Goal: Task Accomplishment & Management: Use online tool/utility

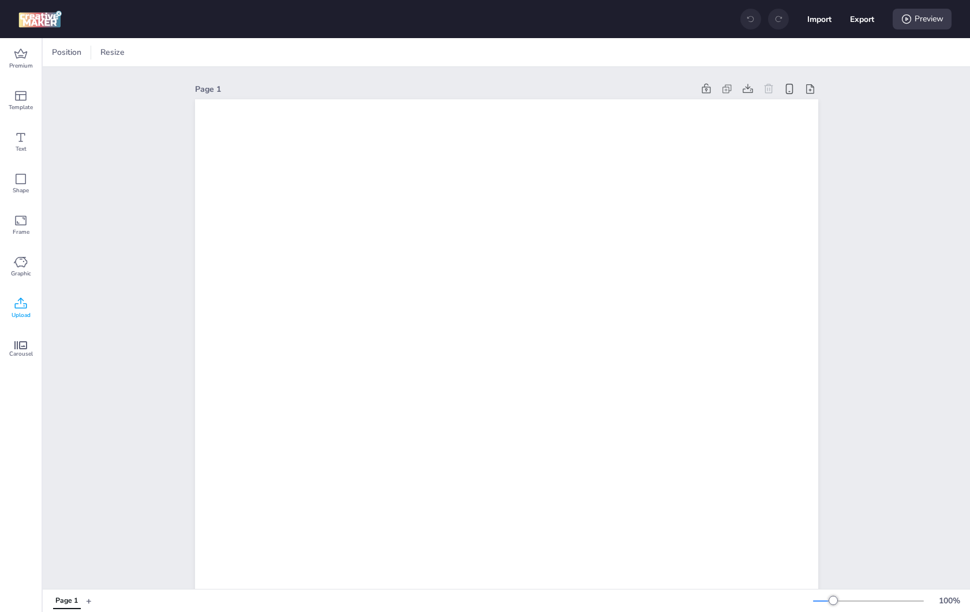
click at [26, 298] on icon at bounding box center [21, 304] width 14 height 14
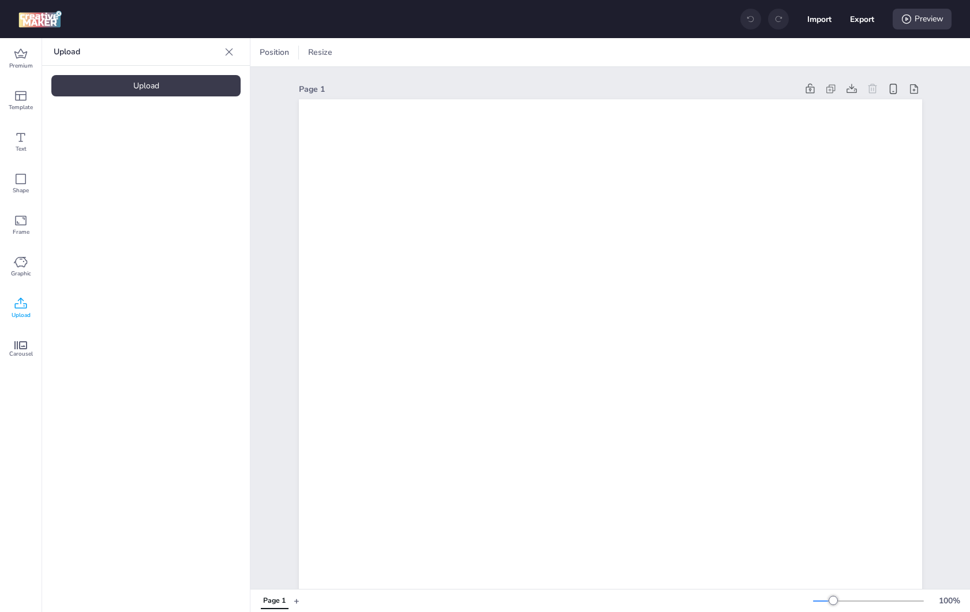
click at [150, 85] on div "Upload" at bounding box center [145, 85] width 189 height 21
click at [88, 167] on img at bounding box center [97, 161] width 70 height 12
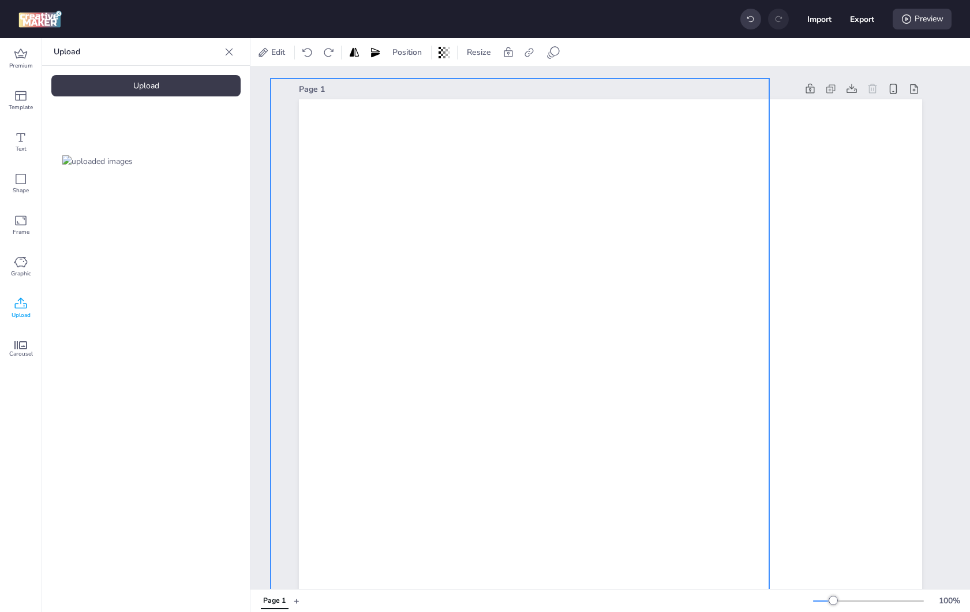
drag, startPoint x: 450, startPoint y: 304, endPoint x: 406, endPoint y: 190, distance: 122.1
click at [406, 192] on div at bounding box center [520, 514] width 499 height 873
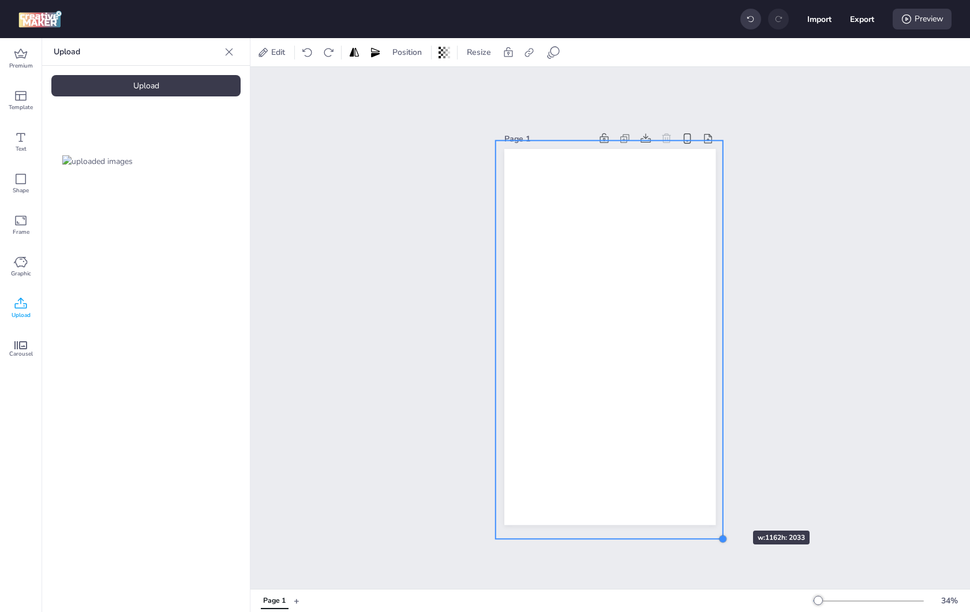
drag, startPoint x: 660, startPoint y: 434, endPoint x: 719, endPoint y: 510, distance: 95.5
click at [719, 510] on div "Page 1" at bounding box center [610, 328] width 276 height 422
click at [773, 370] on div "Page 1" at bounding box center [610, 328] width 720 height 522
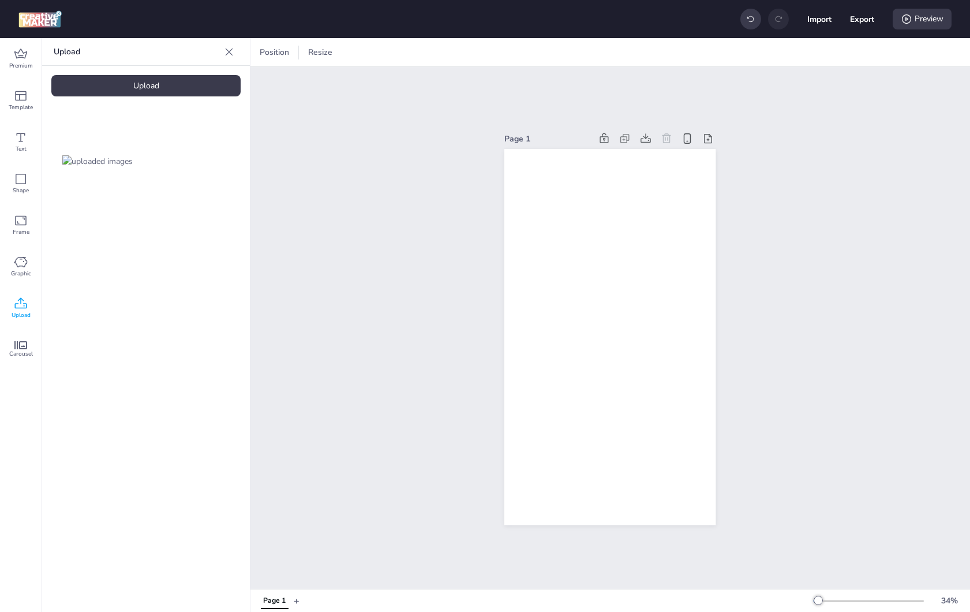
click at [298, 603] on button "+" at bounding box center [297, 600] width 6 height 20
click at [183, 92] on div "Upload" at bounding box center [145, 85] width 189 height 21
click at [178, 161] on img at bounding box center [194, 161] width 70 height 12
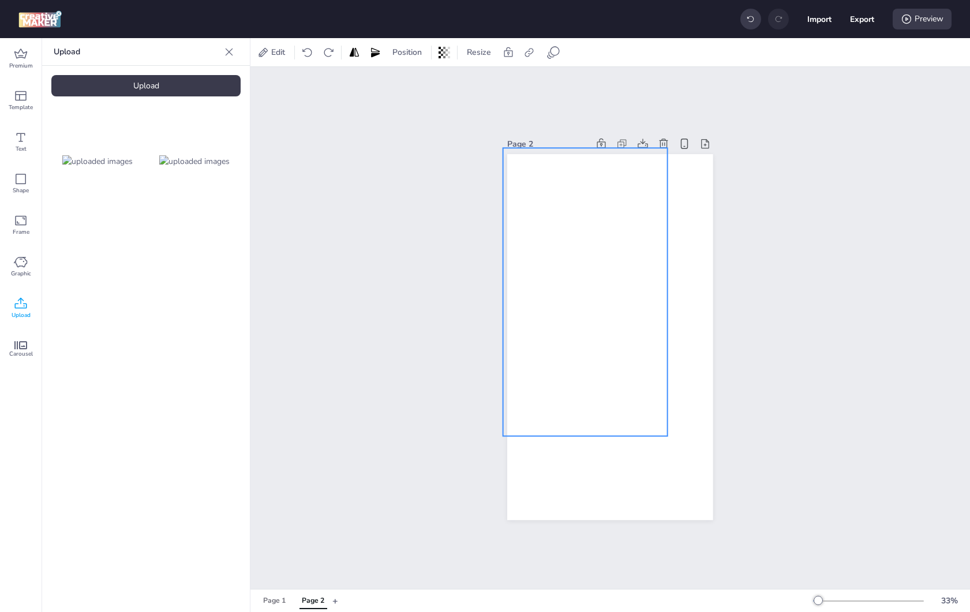
drag, startPoint x: 543, startPoint y: 261, endPoint x: 520, endPoint y: 223, distance: 44.7
click at [520, 223] on div at bounding box center [585, 292] width 164 height 288
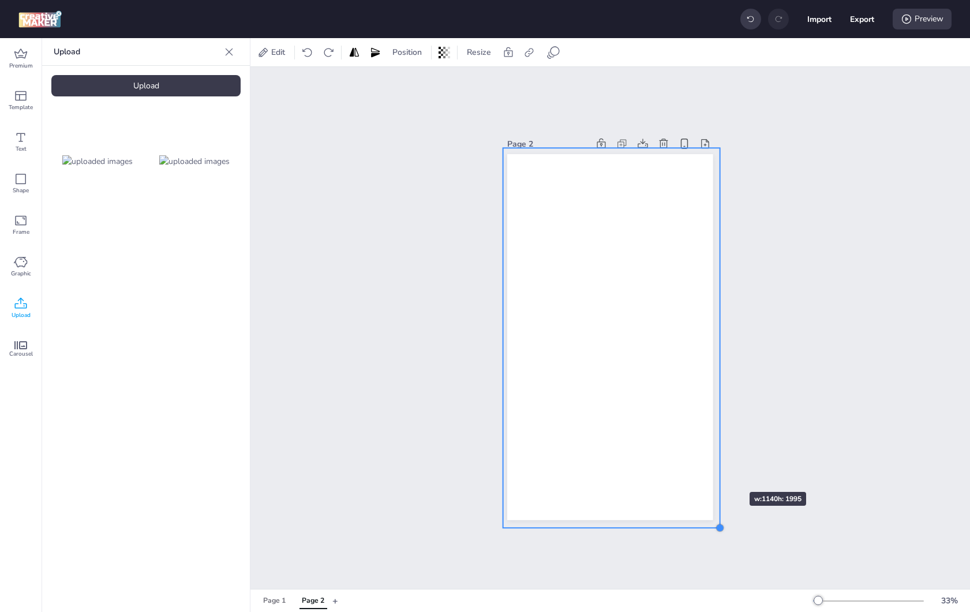
drag, startPoint x: 663, startPoint y: 431, endPoint x: 715, endPoint y: 471, distance: 66.3
click at [715, 471] on div "Page 2" at bounding box center [610, 328] width 270 height 412
click at [786, 402] on div "Page 2" at bounding box center [610, 328] width 720 height 522
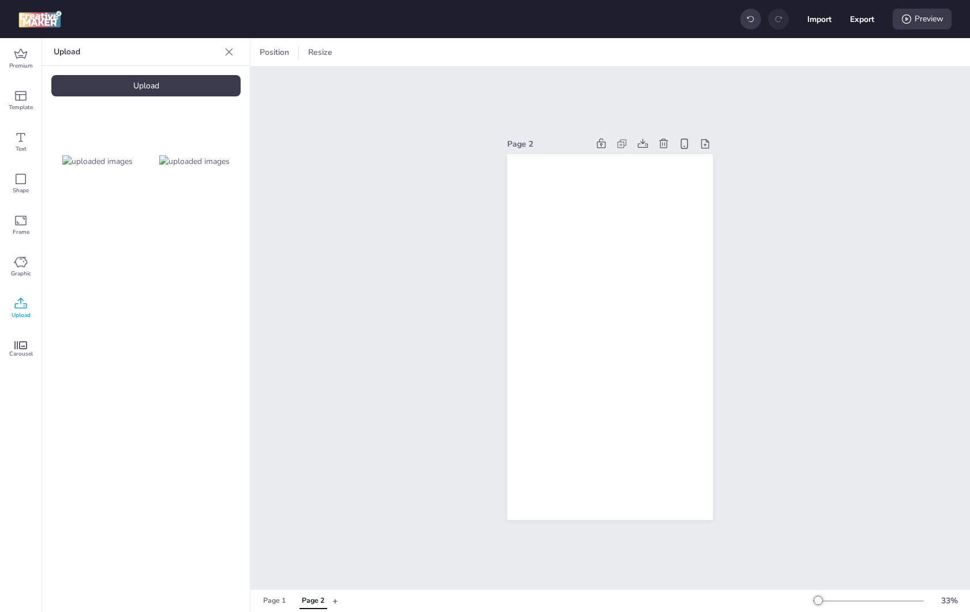
click at [98, 164] on img at bounding box center [97, 161] width 70 height 12
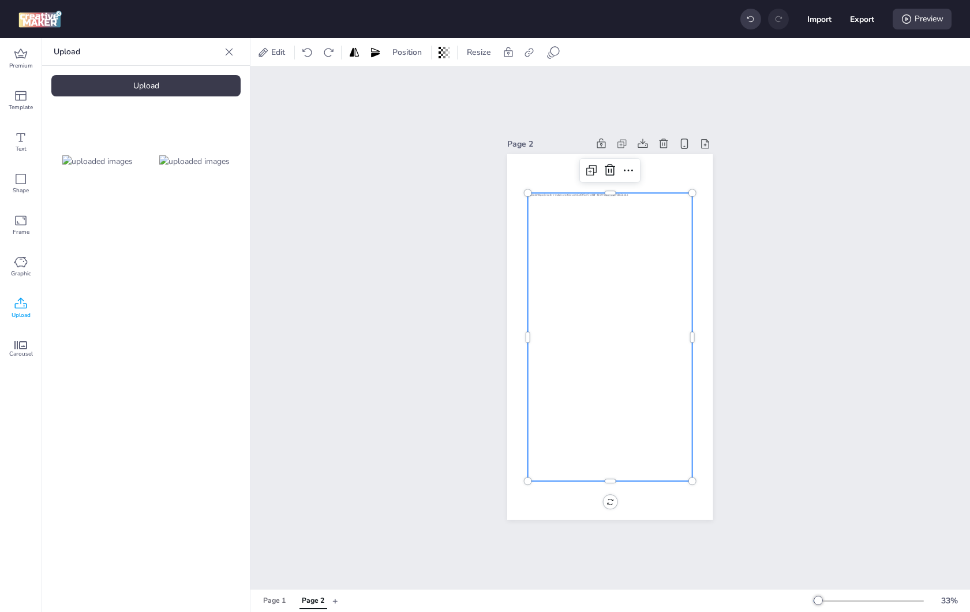
click at [118, 92] on div "Upload" at bounding box center [145, 85] width 189 height 21
click at [397, 324] on div "Page 2" at bounding box center [610, 328] width 720 height 522
click at [684, 257] on div at bounding box center [610, 337] width 164 height 288
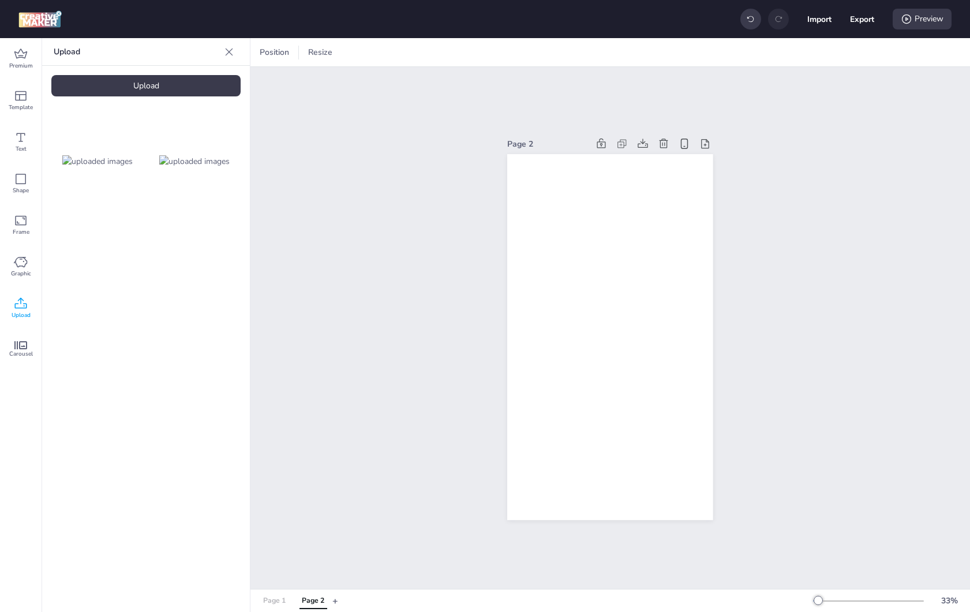
click at [271, 600] on div "Page 1" at bounding box center [274, 601] width 23 height 10
click at [100, 276] on video at bounding box center [97, 258] width 92 height 46
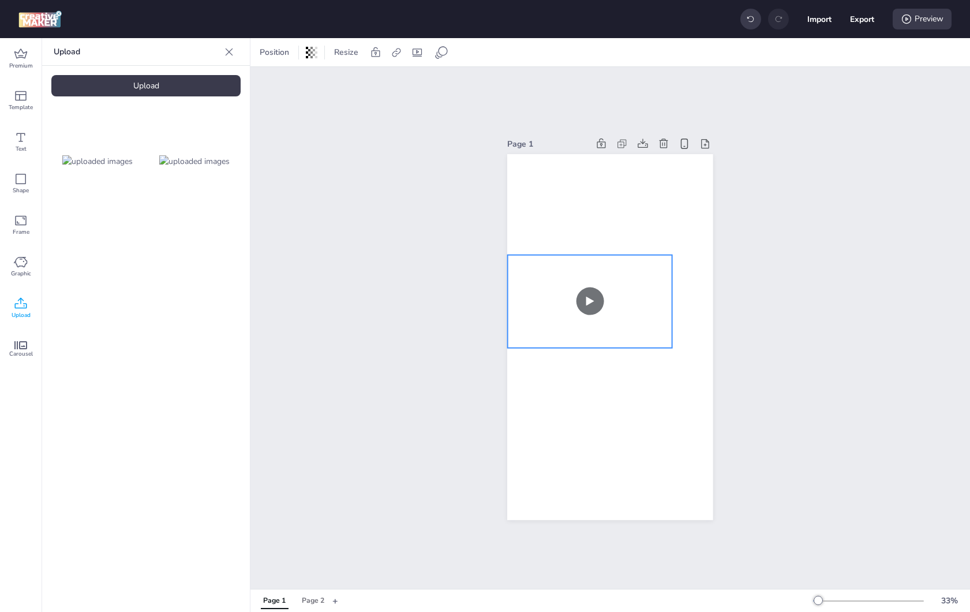
drag, startPoint x: 652, startPoint y: 321, endPoint x: 631, endPoint y: 286, distance: 41.1
click at [631, 286] on video at bounding box center [590, 301] width 164 height 92
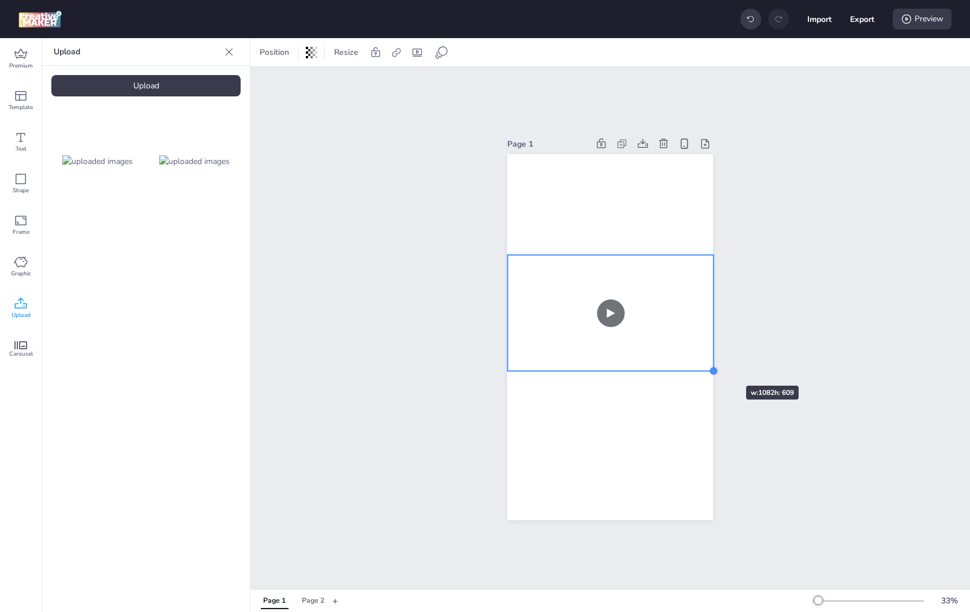
drag, startPoint x: 670, startPoint y: 342, endPoint x: 712, endPoint y: 365, distance: 47.5
click at [712, 366] on div at bounding box center [713, 370] width 9 height 9
click at [500, 369] on div at bounding box center [504, 372] width 9 height 9
click at [641, 308] on video at bounding box center [609, 312] width 209 height 118
click at [831, 302] on div "Page 1" at bounding box center [610, 328] width 720 height 522
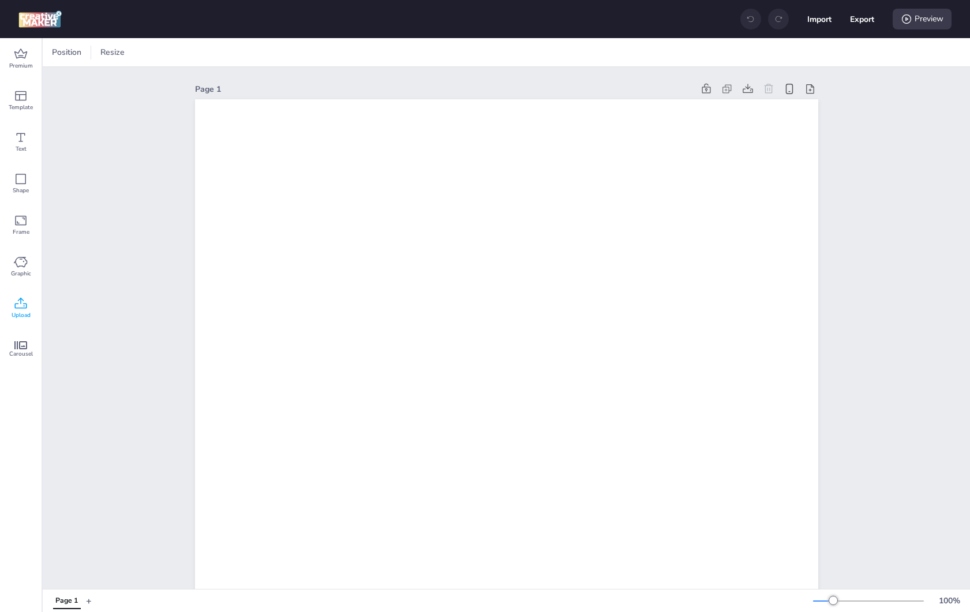
click at [20, 300] on icon at bounding box center [21, 304] width 14 height 14
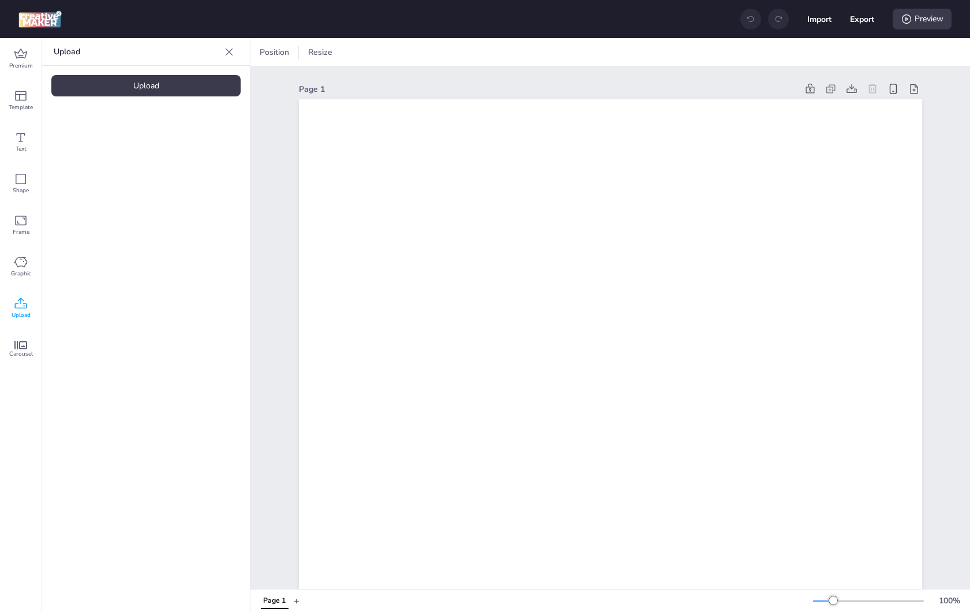
click at [175, 82] on div "Upload" at bounding box center [145, 85] width 189 height 21
click at [72, 155] on img at bounding box center [97, 161] width 70 height 12
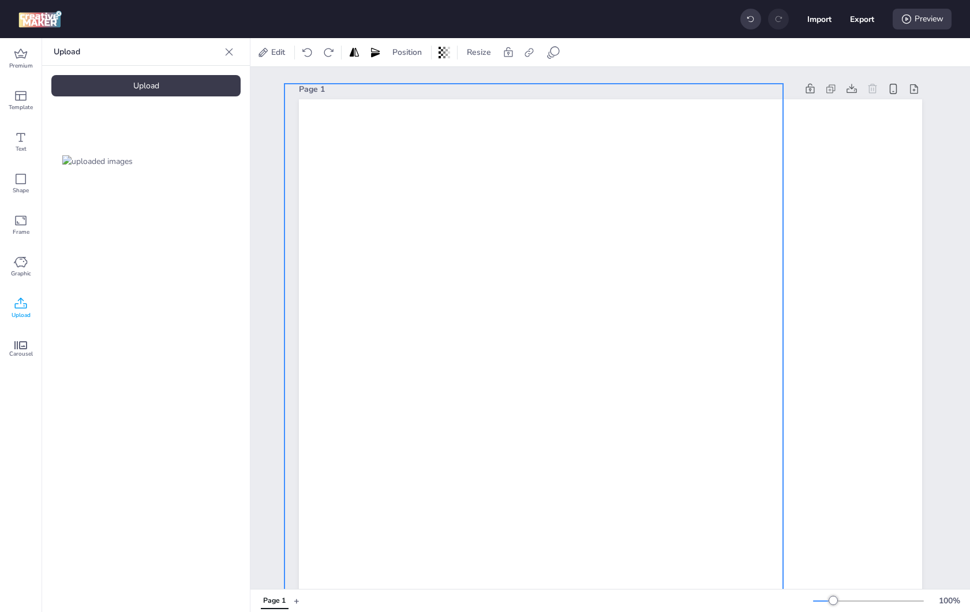
drag, startPoint x: 437, startPoint y: 242, endPoint x: 417, endPoint y: 178, distance: 67.2
click at [416, 179] on div at bounding box center [534, 520] width 499 height 873
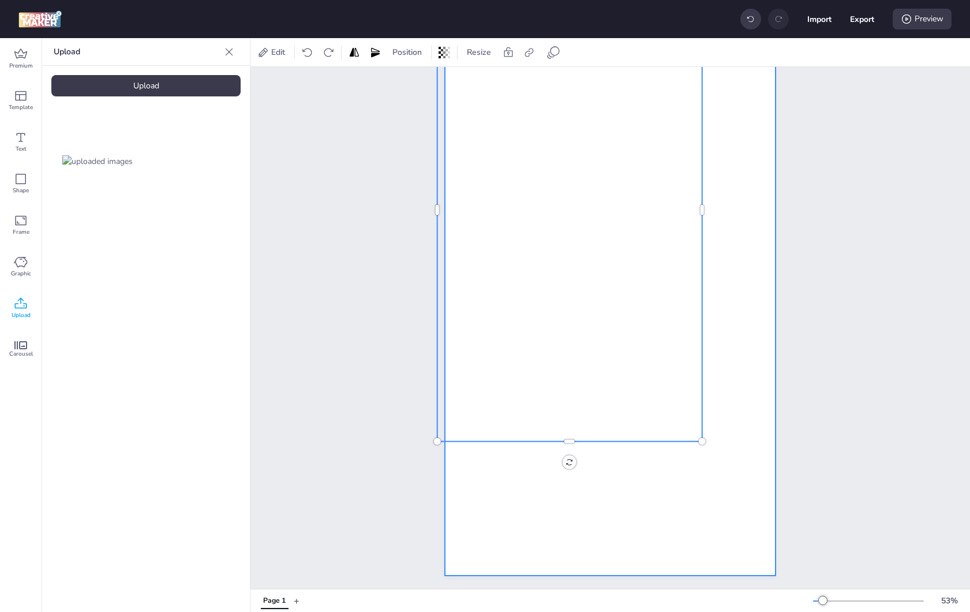
scroll to position [121, 0]
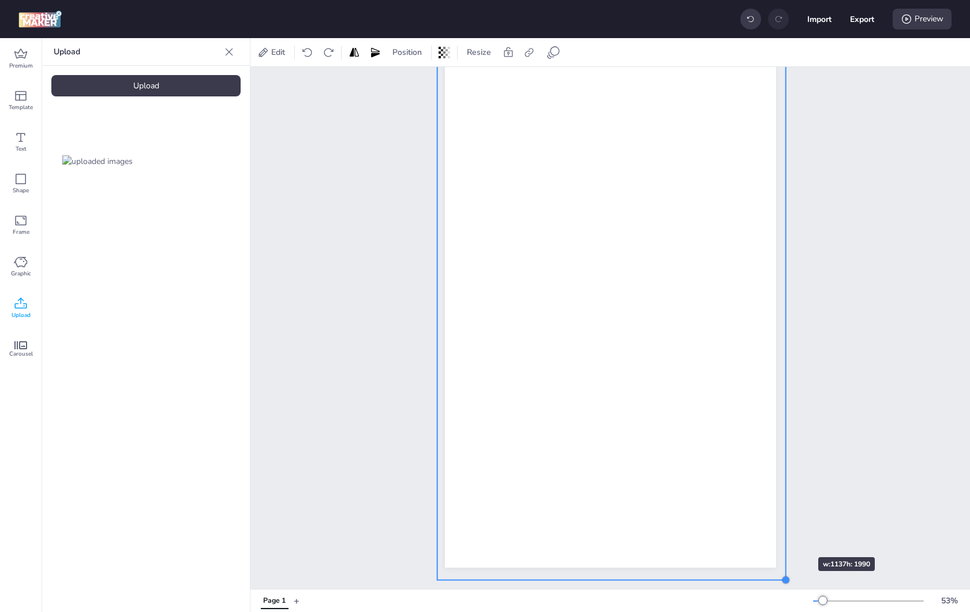
drag, startPoint x: 700, startPoint y: 432, endPoint x: 784, endPoint y: 536, distance: 133.4
click at [784, 536] on div "Page 1" at bounding box center [611, 263] width 396 height 635
click at [296, 600] on button "+" at bounding box center [297, 600] width 6 height 20
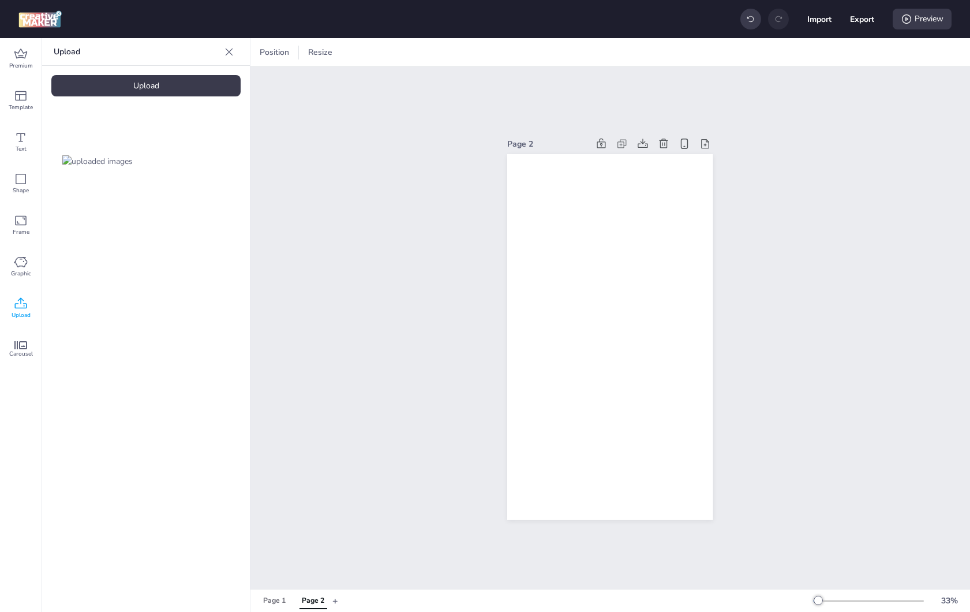
scroll to position [0, 0]
click at [151, 106] on div at bounding box center [146, 161] width 208 height 111
click at [154, 95] on div "Upload" at bounding box center [145, 85] width 189 height 21
drag, startPoint x: 180, startPoint y: 172, endPoint x: 189, endPoint y: 173, distance: 8.7
click at [180, 167] on img at bounding box center [194, 161] width 70 height 12
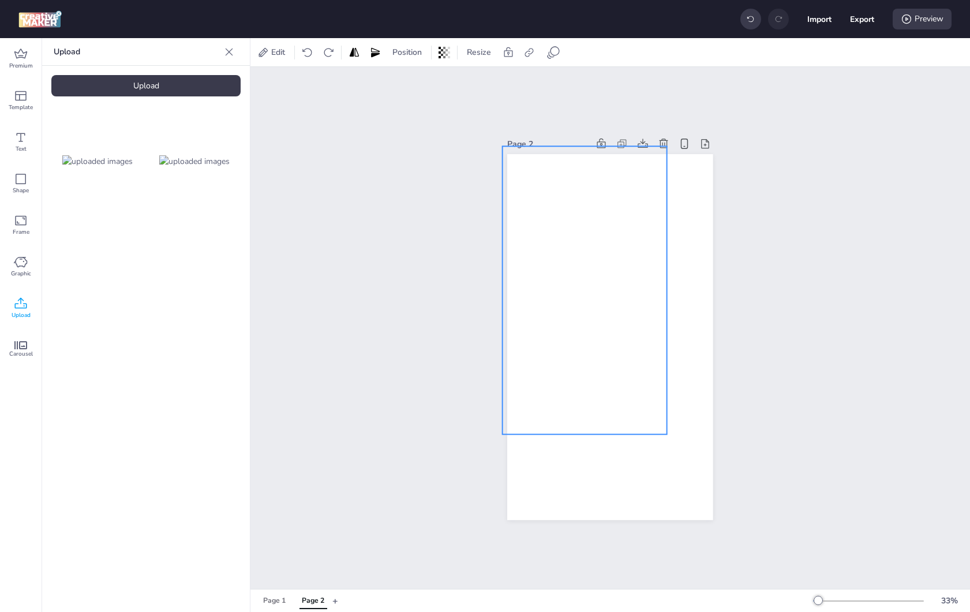
drag, startPoint x: 630, startPoint y: 340, endPoint x: 605, endPoint y: 293, distance: 53.2
click at [605, 293] on div at bounding box center [585, 291] width 164 height 288
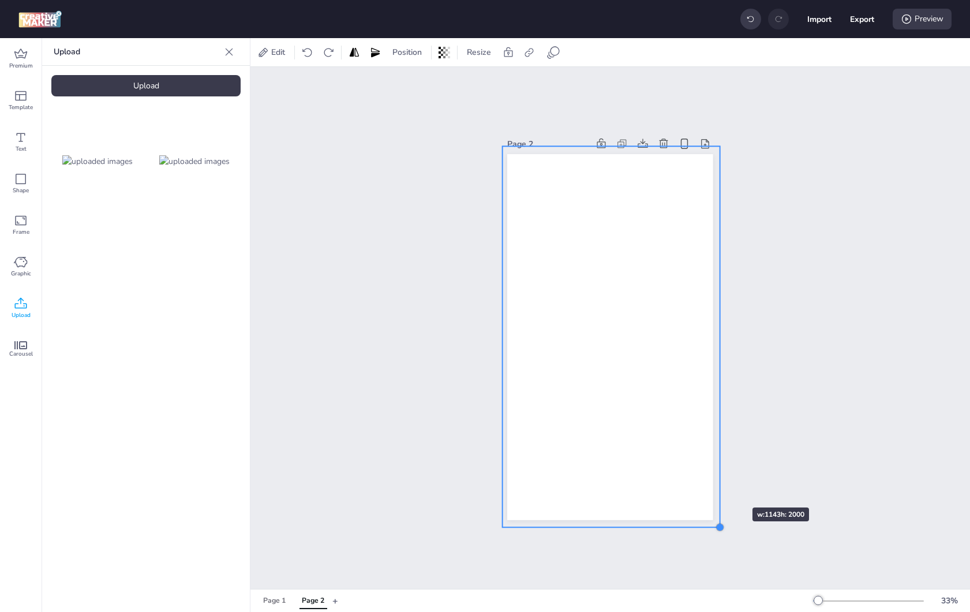
drag, startPoint x: 665, startPoint y: 431, endPoint x: 718, endPoint y: 487, distance: 76.7
click at [718, 487] on div "Page 2" at bounding box center [610, 328] width 270 height 412
click at [664, 413] on div at bounding box center [612, 337] width 218 height 381
click at [142, 88] on div "Upload" at bounding box center [145, 85] width 189 height 21
click at [86, 268] on video at bounding box center [97, 258] width 92 height 46
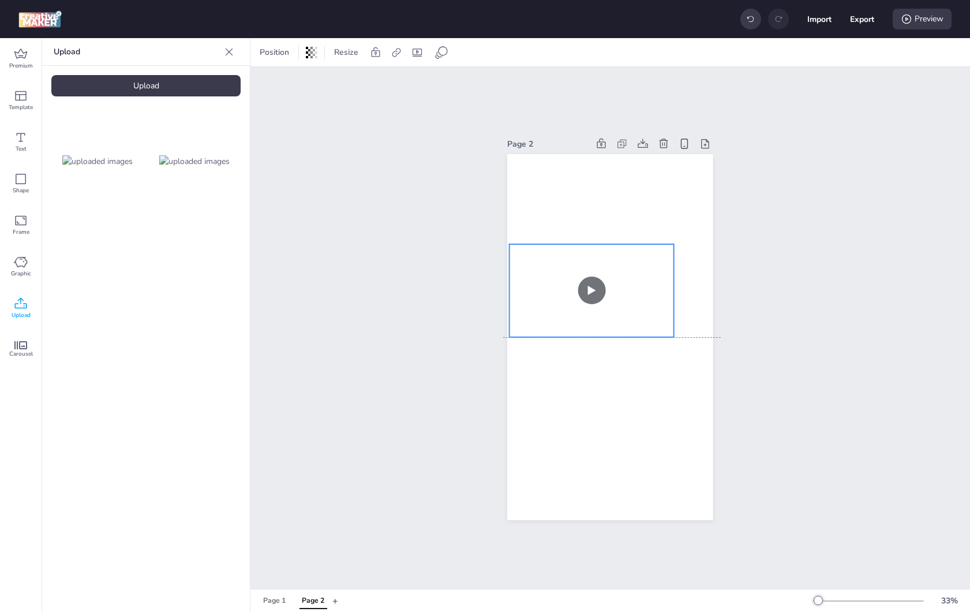
drag, startPoint x: 566, startPoint y: 328, endPoint x: 547, endPoint y: 284, distance: 48.1
click at [547, 284] on video at bounding box center [592, 290] width 164 height 92
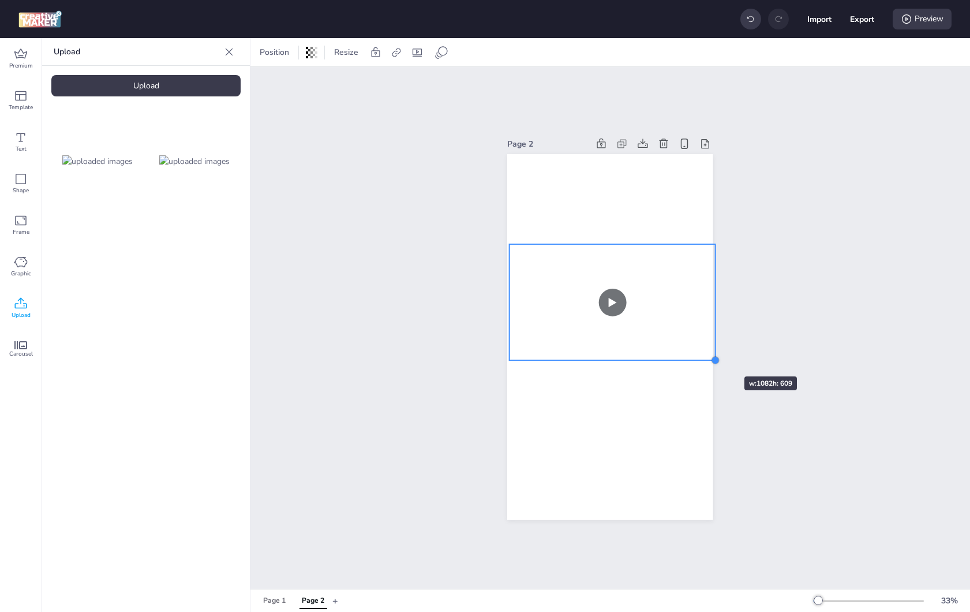
drag, startPoint x: 668, startPoint y: 334, endPoint x: 710, endPoint y: 356, distance: 47.0
click at [711, 356] on div at bounding box center [715, 360] width 9 height 9
click at [507, 361] on div at bounding box center [609, 337] width 205 height 366
click at [421, 54] on icon at bounding box center [417, 52] width 9 height 8
select select "contain"
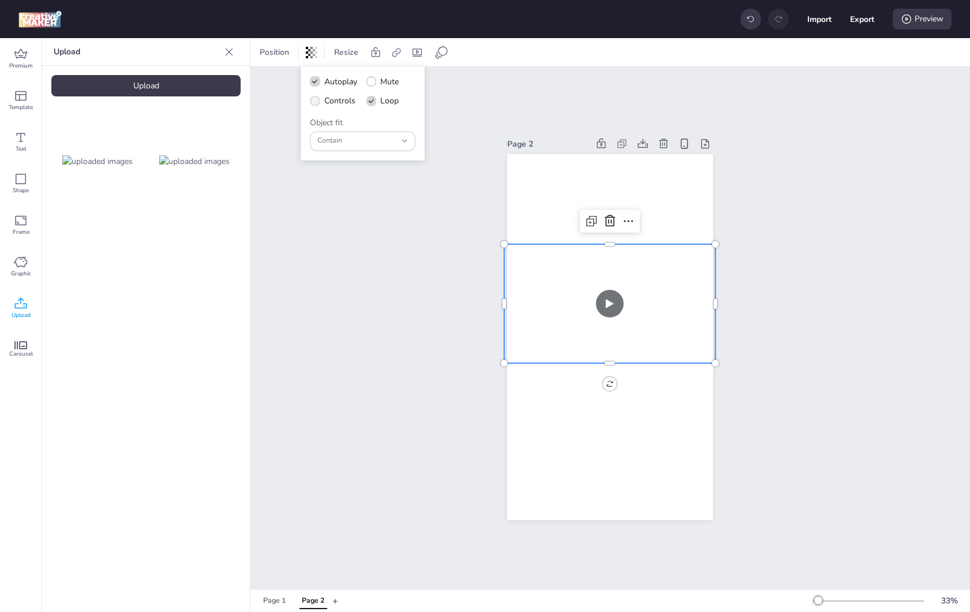
click at [323, 107] on label "Controls" at bounding box center [333, 101] width 54 height 20
click at [317, 107] on input "Controls" at bounding box center [313, 106] width 8 height 8
checkbox input "true"
click at [388, 81] on span "Mute" at bounding box center [389, 82] width 18 height 12
click at [373, 83] on input "Mute" at bounding box center [370, 87] width 8 height 8
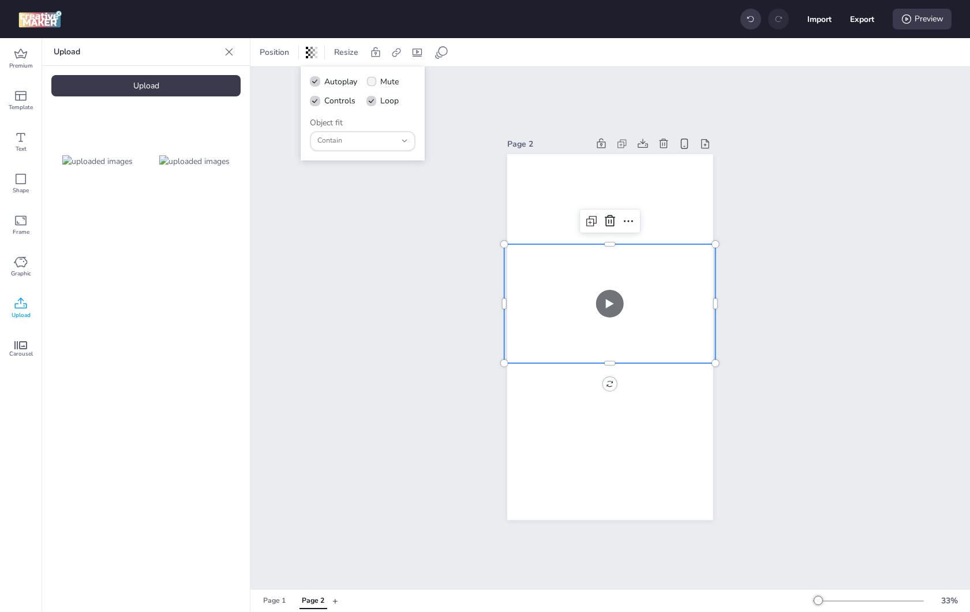
checkbox input "true"
click at [397, 260] on div "Page 2" at bounding box center [610, 328] width 720 height 522
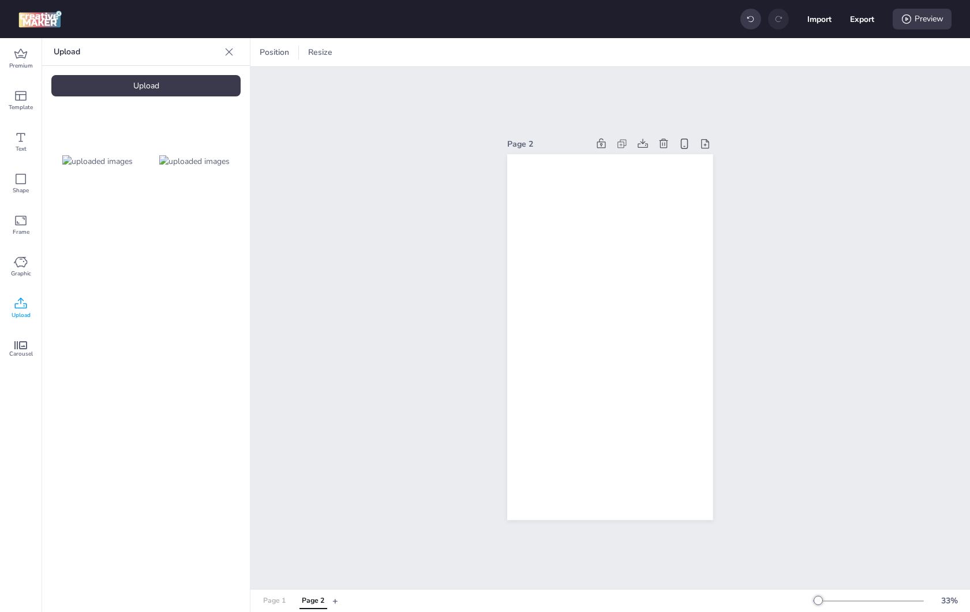
click at [277, 599] on div "Page 1" at bounding box center [274, 601] width 23 height 10
click at [306, 607] on button "Page 2" at bounding box center [313, 601] width 35 height 16
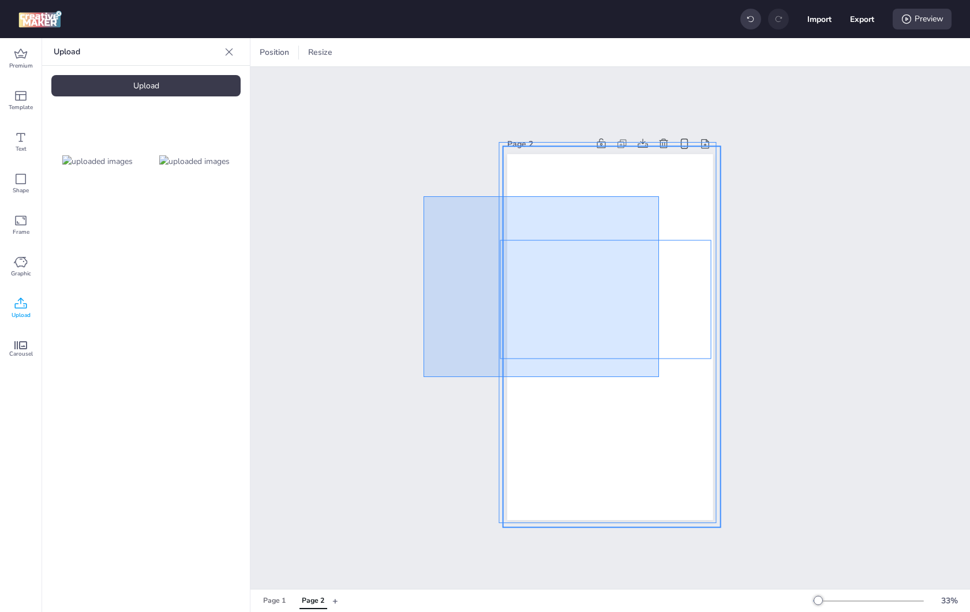
drag, startPoint x: 426, startPoint y: 200, endPoint x: 704, endPoint y: 407, distance: 346.8
click at [704, 407] on div "Page 2" at bounding box center [610, 328] width 720 height 522
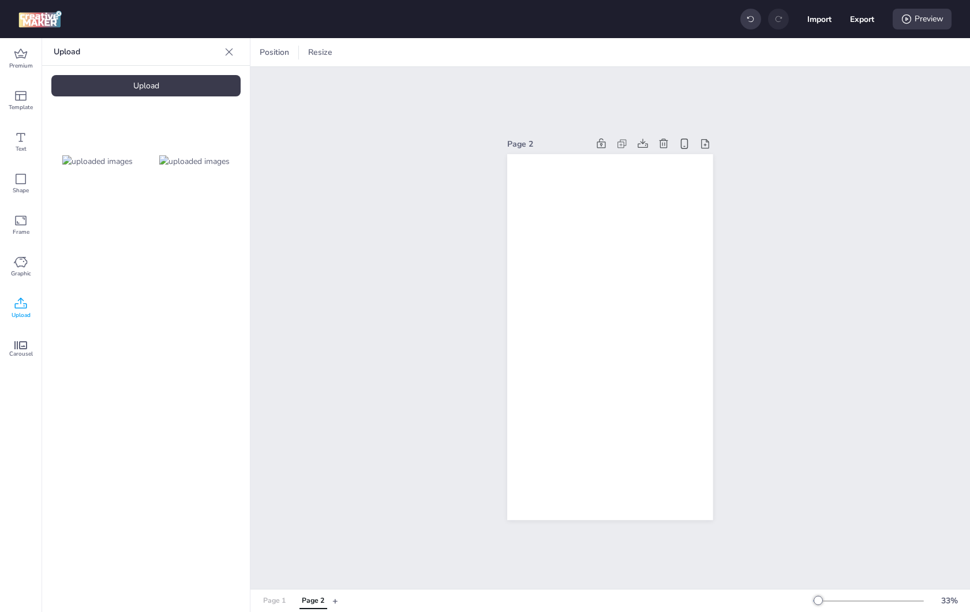
click at [279, 607] on button "Page 1" at bounding box center [274, 601] width 35 height 16
click at [122, 259] on video at bounding box center [97, 258] width 92 height 46
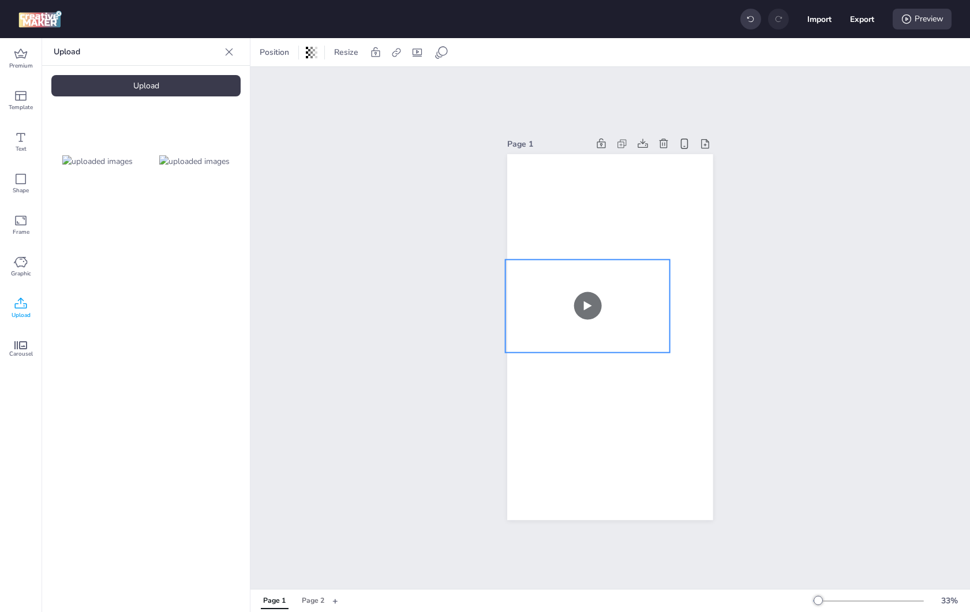
drag, startPoint x: 574, startPoint y: 322, endPoint x: 567, endPoint y: 300, distance: 23.0
click at [567, 300] on video at bounding box center [588, 306] width 164 height 92
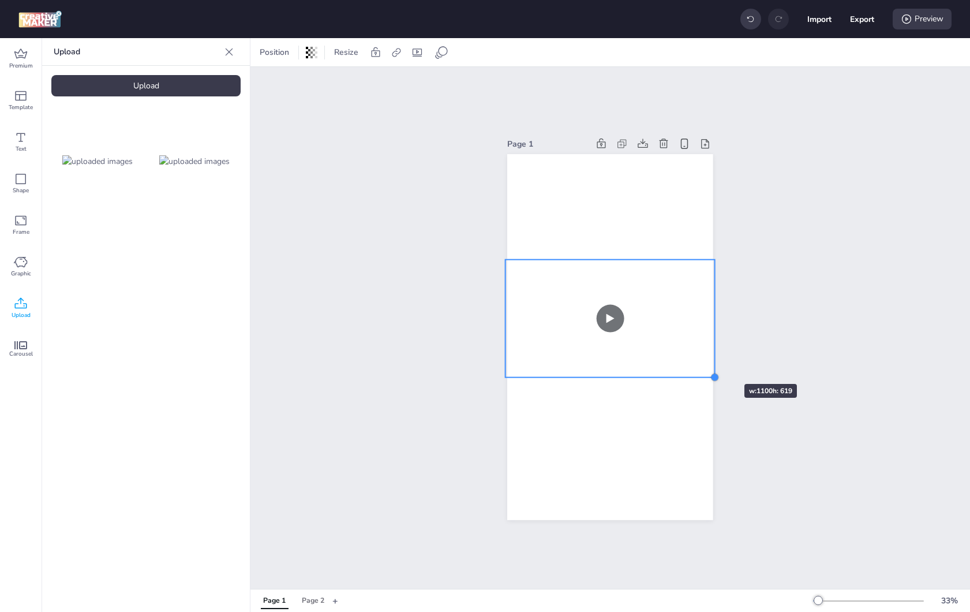
drag, startPoint x: 665, startPoint y: 348, endPoint x: 710, endPoint y: 363, distance: 47.5
click at [710, 363] on div "Page 1" at bounding box center [610, 328] width 270 height 412
click at [648, 324] on video at bounding box center [611, 318] width 210 height 118
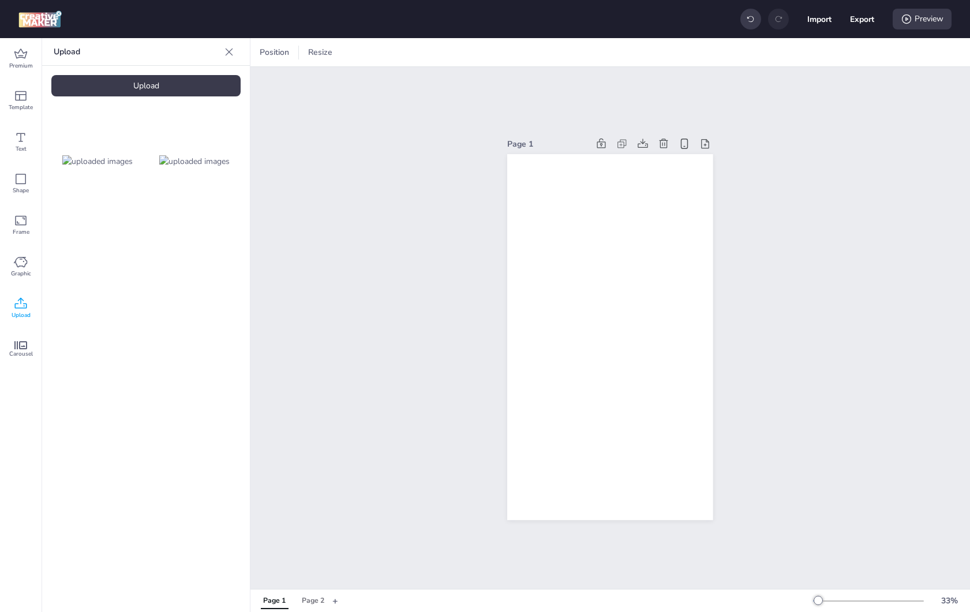
click at [169, 86] on div "Upload" at bounding box center [145, 85] width 189 height 21
click at [215, 252] on img at bounding box center [194, 258] width 70 height 12
drag, startPoint x: 687, startPoint y: 270, endPoint x: 543, endPoint y: 377, distance: 180.0
click at [543, 377] on div at bounding box center [609, 337] width 205 height 366
drag, startPoint x: 538, startPoint y: 384, endPoint x: 609, endPoint y: 485, distance: 123.6
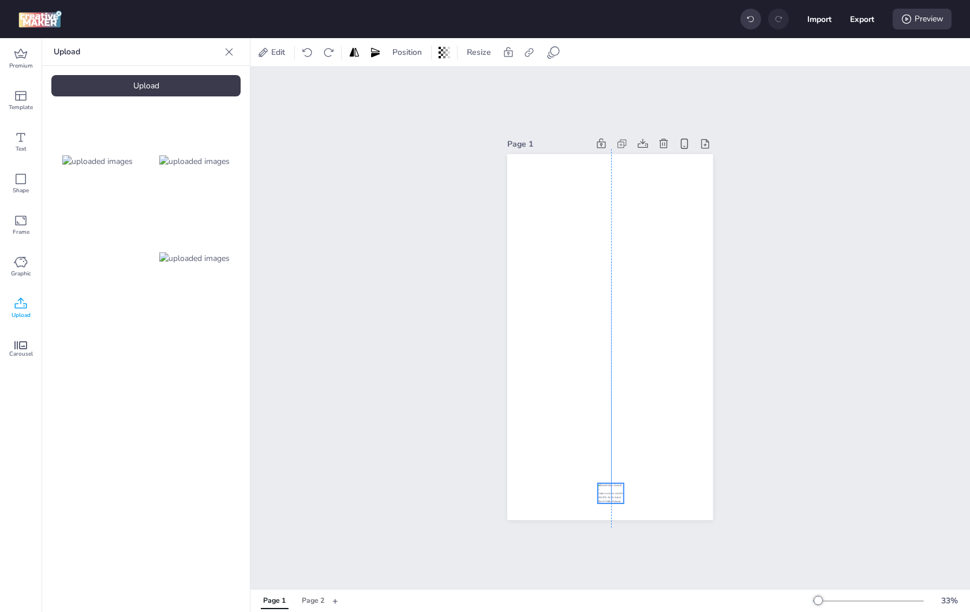
click at [609, 485] on div at bounding box center [611, 493] width 26 height 20
click at [790, 454] on div "Page 1" at bounding box center [610, 328] width 720 height 522
click at [609, 493] on div at bounding box center [611, 493] width 26 height 20
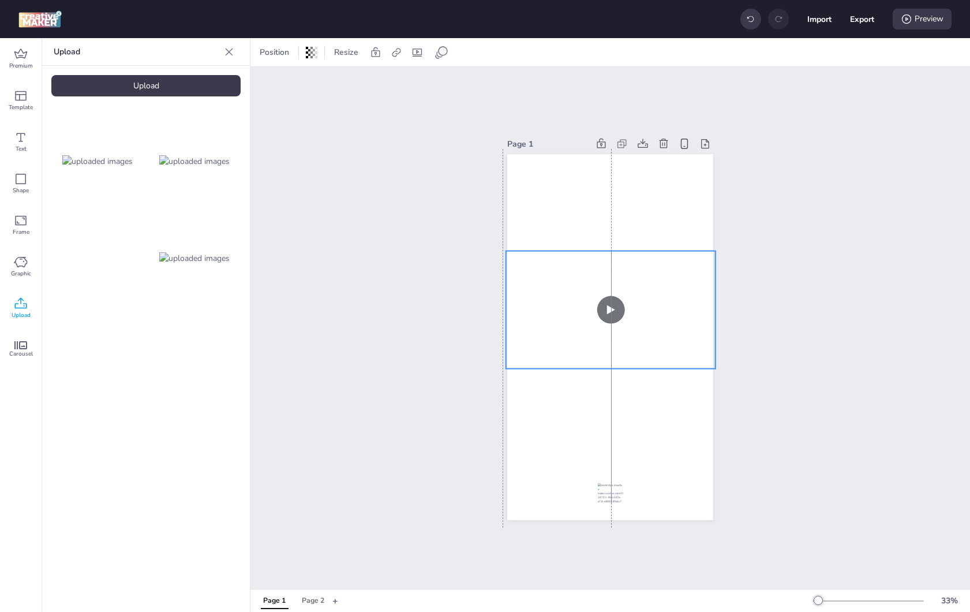
drag, startPoint x: 632, startPoint y: 326, endPoint x: 631, endPoint y: 318, distance: 7.6
click at [631, 318] on video at bounding box center [611, 310] width 210 height 118
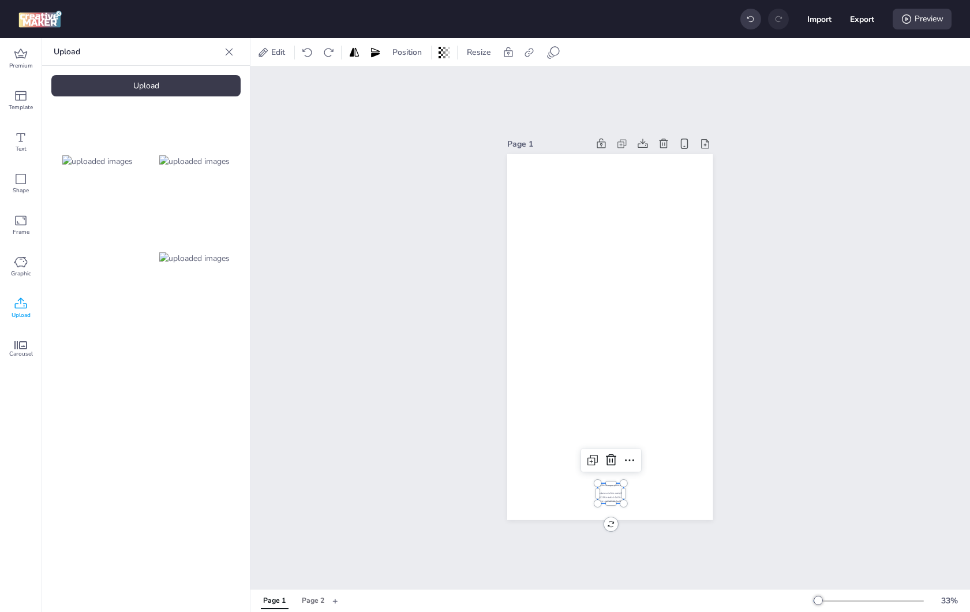
click at [604, 491] on div at bounding box center [611, 493] width 26 height 20
click at [145, 90] on div "Upload" at bounding box center [145, 85] width 189 height 21
click at [74, 353] on img at bounding box center [97, 355] width 70 height 12
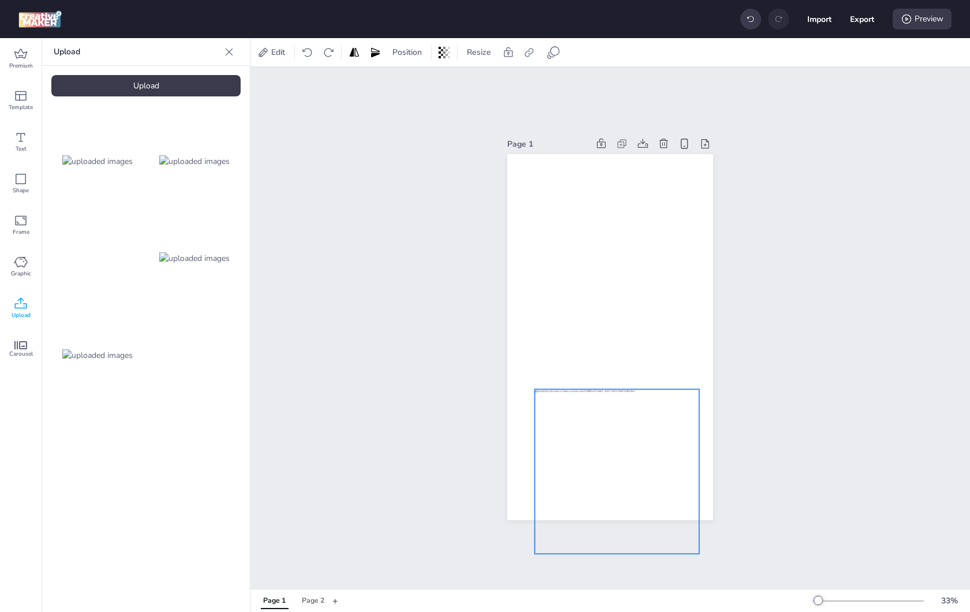
drag, startPoint x: 619, startPoint y: 336, endPoint x: 629, endPoint y: 464, distance: 128.5
click at [627, 466] on div at bounding box center [617, 471] width 164 height 164
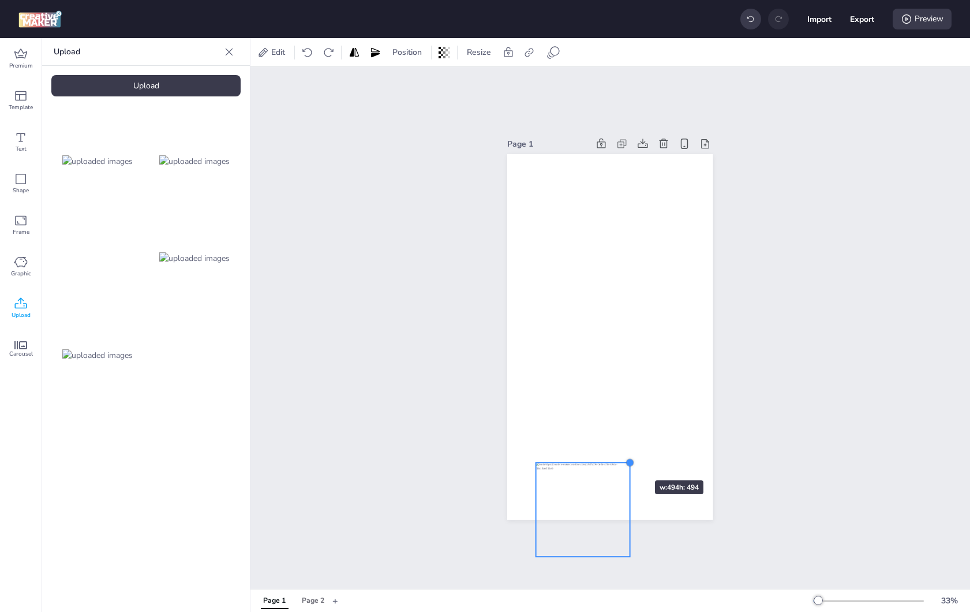
drag, startPoint x: 695, startPoint y: 389, endPoint x: 620, endPoint y: 459, distance: 102.5
click at [626, 459] on div at bounding box center [630, 462] width 9 height 9
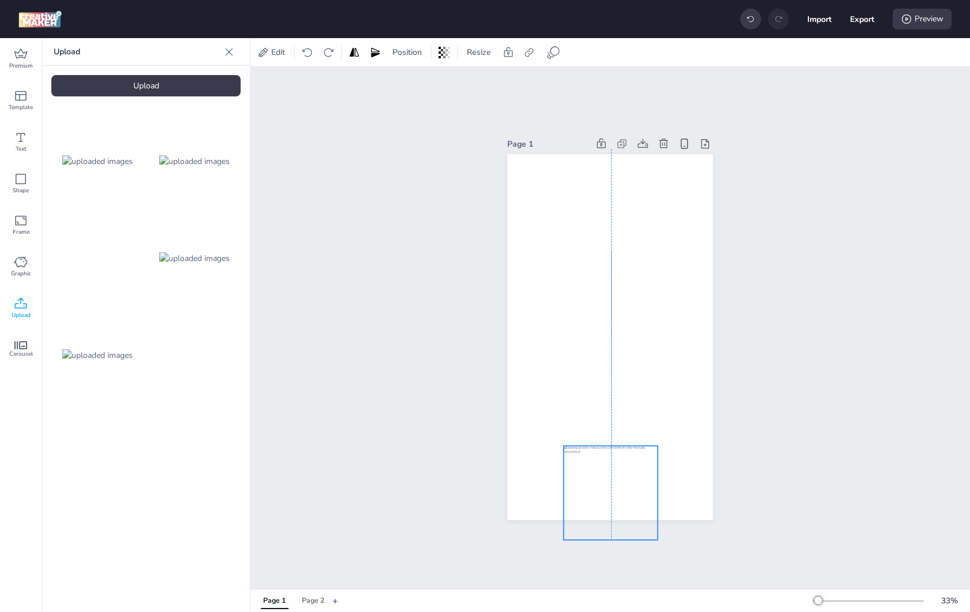
drag, startPoint x: 621, startPoint y: 495, endPoint x: 638, endPoint y: 485, distance: 19.1
click at [638, 485] on div at bounding box center [611, 493] width 94 height 94
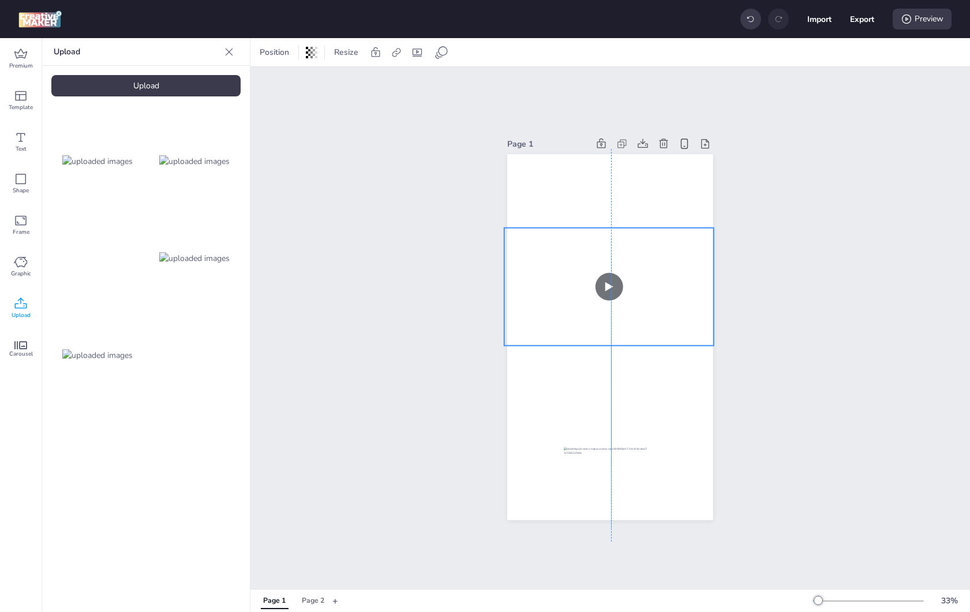
drag, startPoint x: 659, startPoint y: 328, endPoint x: 657, endPoint y: 305, distance: 23.2
click at [657, 305] on video at bounding box center [609, 287] width 210 height 118
click at [659, 300] on video at bounding box center [611, 283] width 210 height 118
click at [21, 351] on span "Carousel" at bounding box center [21, 353] width 24 height 9
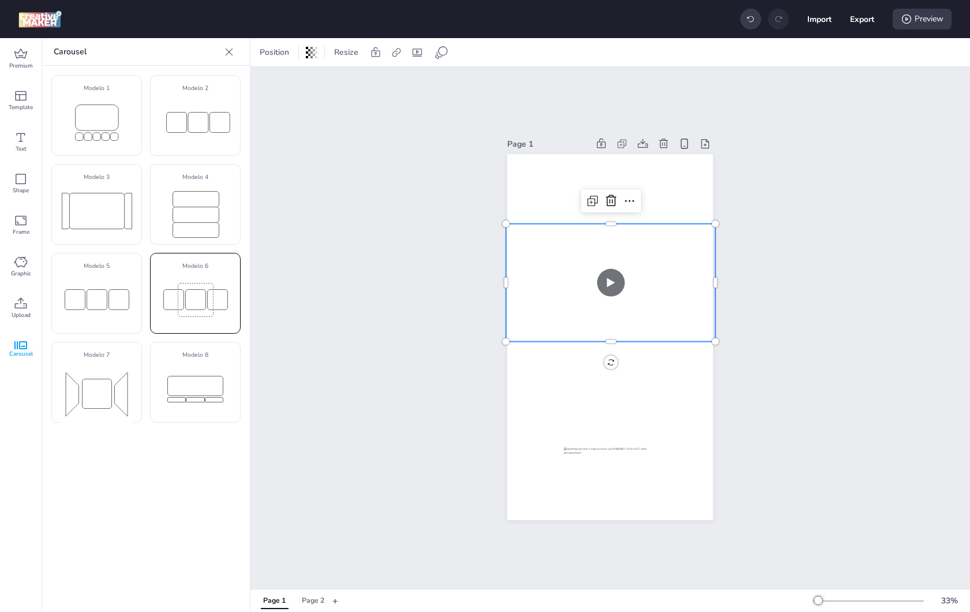
click at [185, 306] on rect at bounding box center [195, 299] width 20 height 20
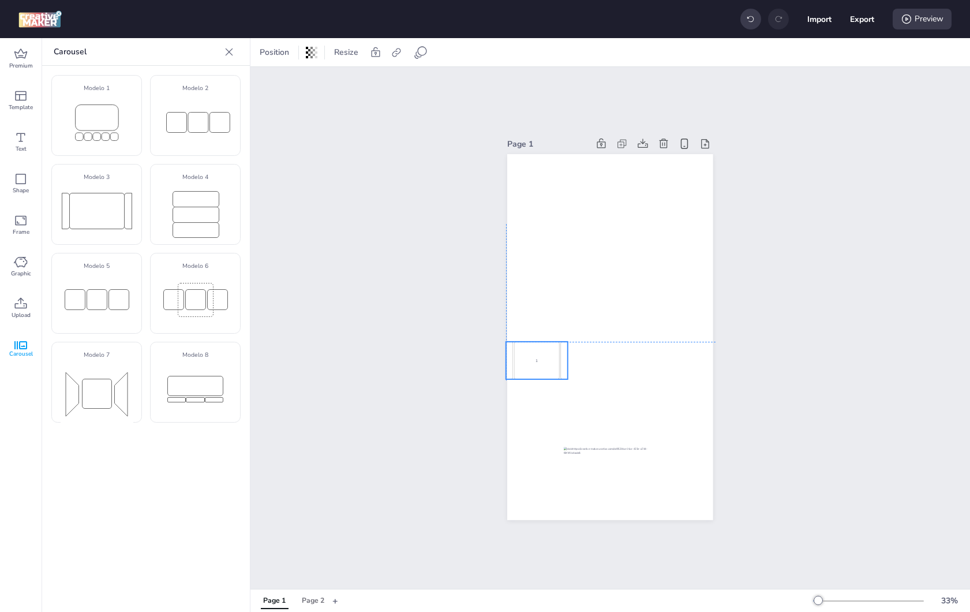
drag, startPoint x: 608, startPoint y: 330, endPoint x: 536, endPoint y: 354, distance: 75.9
click at [536, 354] on div "1" at bounding box center [537, 361] width 46 height 38
select select "cover"
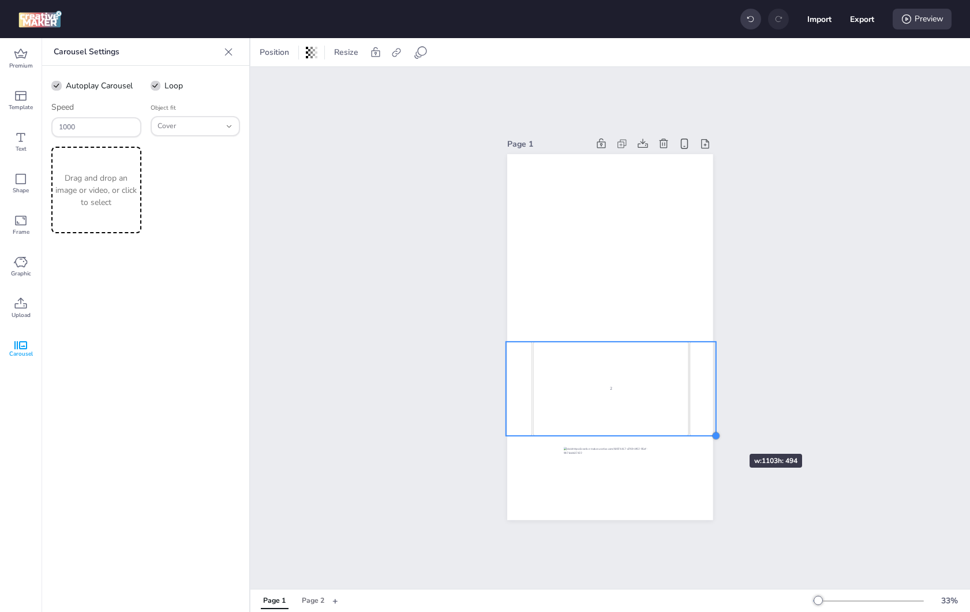
drag, startPoint x: 567, startPoint y: 377, endPoint x: 715, endPoint y: 433, distance: 157.8
click at [715, 433] on div at bounding box center [716, 435] width 9 height 9
click at [108, 178] on p "Drag and drop an image or video, or click to select" at bounding box center [96, 190] width 85 height 36
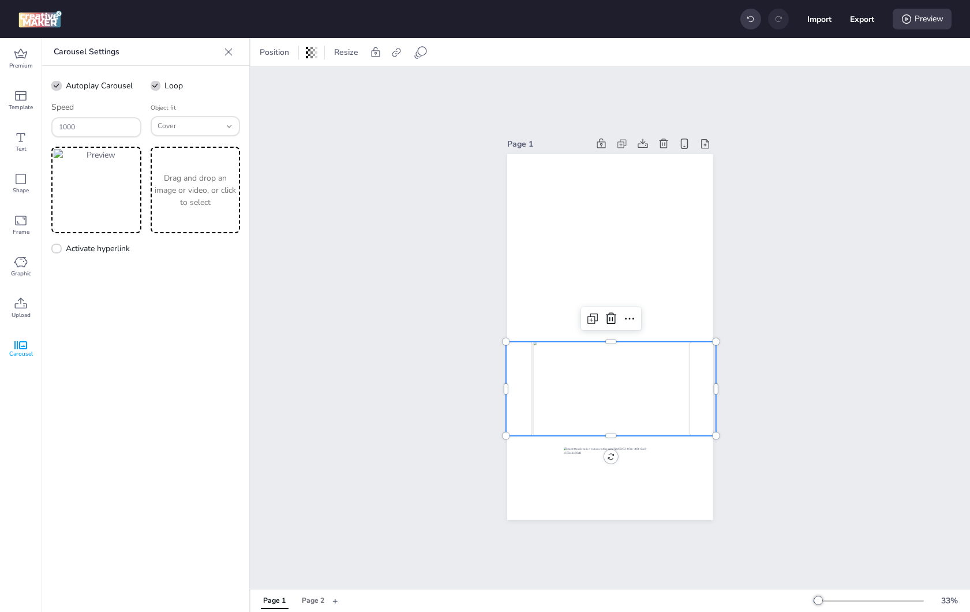
click at [214, 178] on p "Drag and drop an image or video, or click to select" at bounding box center [195, 190] width 85 height 36
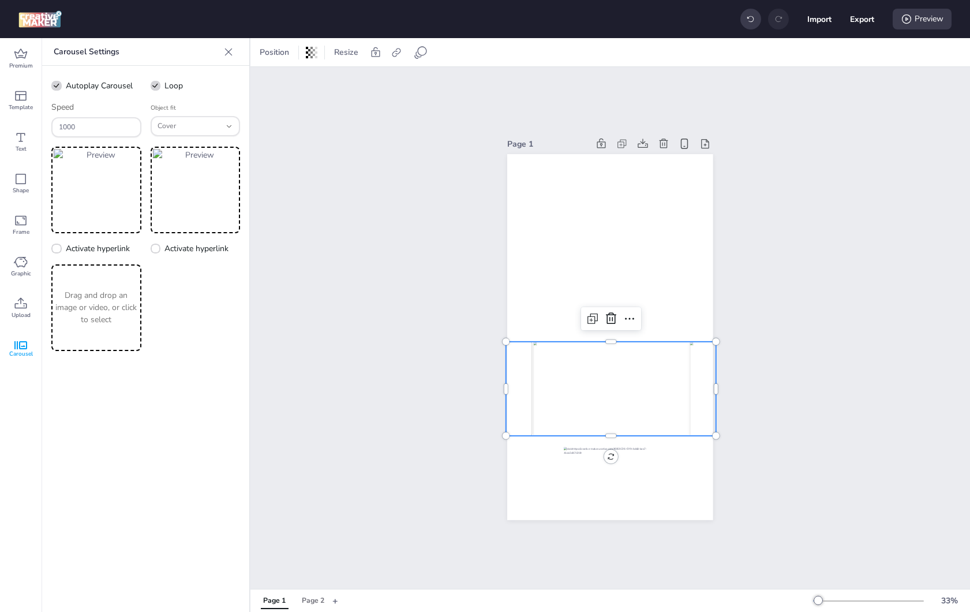
click at [102, 305] on p "Drag and drop an image or video, or click to select" at bounding box center [96, 307] width 85 height 36
click at [209, 298] on p "Drag and drop an image or video, or click to select" at bounding box center [195, 307] width 85 height 36
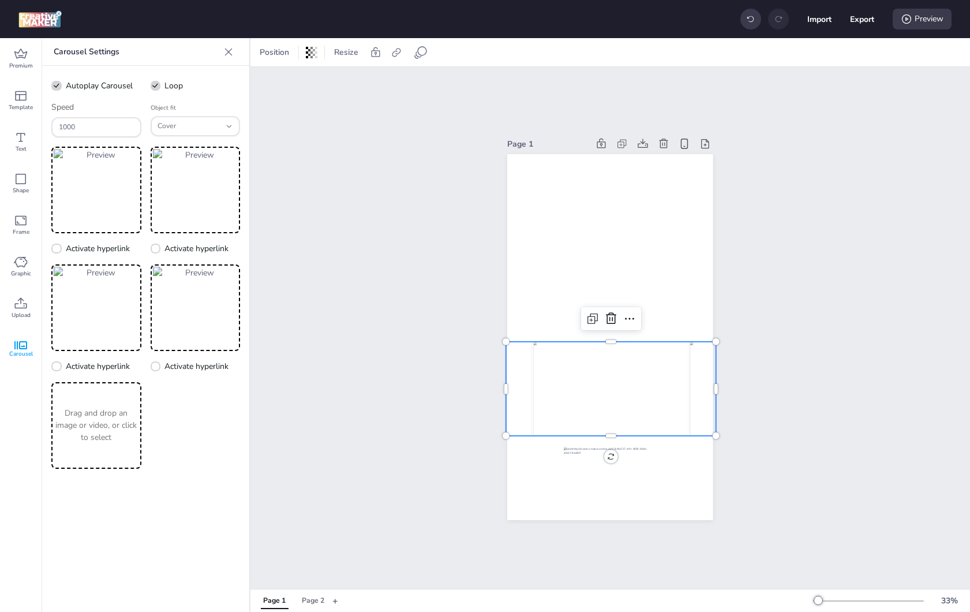
click at [117, 397] on div "Drag and drop an image or video, or click to select" at bounding box center [96, 425] width 90 height 87
click at [200, 415] on p "Drag and drop an image or video, or click to select" at bounding box center [195, 425] width 85 height 36
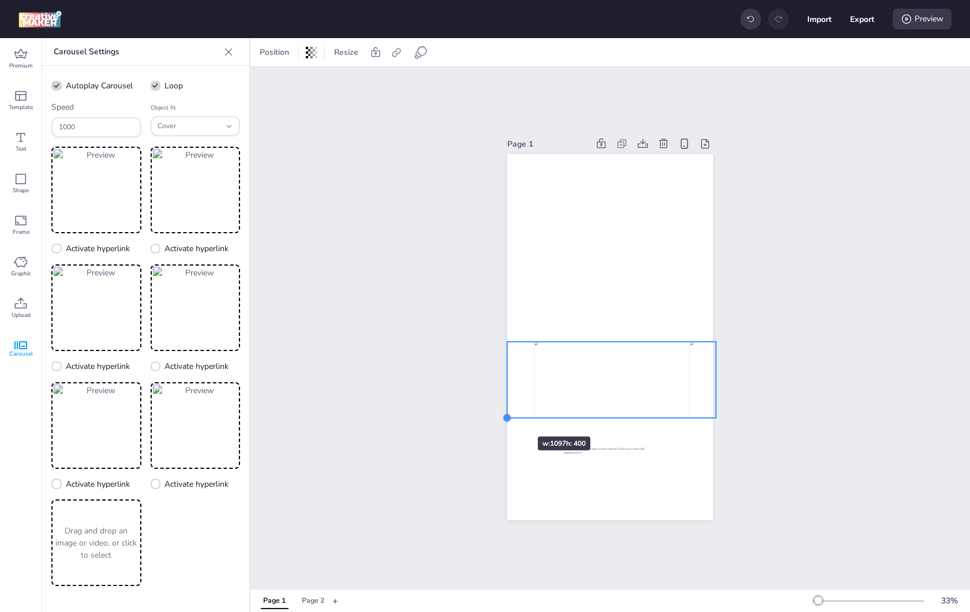
drag, startPoint x: 502, startPoint y: 434, endPoint x: 503, endPoint y: 416, distance: 18.5
click at [503, 416] on div at bounding box center [507, 417] width 9 height 9
click at [220, 128] on span "Cover" at bounding box center [189, 126] width 63 height 10
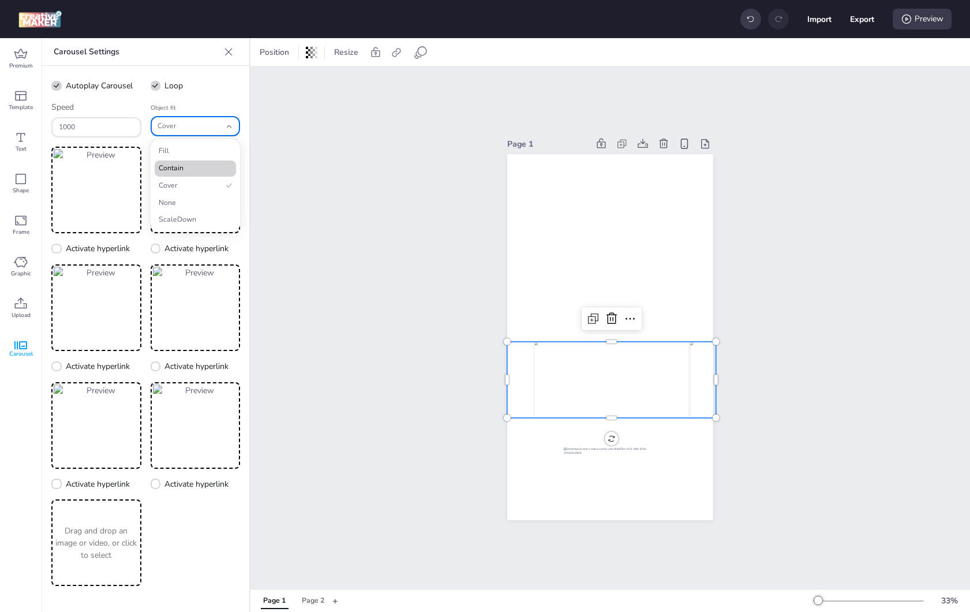
click at [219, 169] on span "Contain" at bounding box center [190, 168] width 63 height 10
type input "contain"
select select "contain"
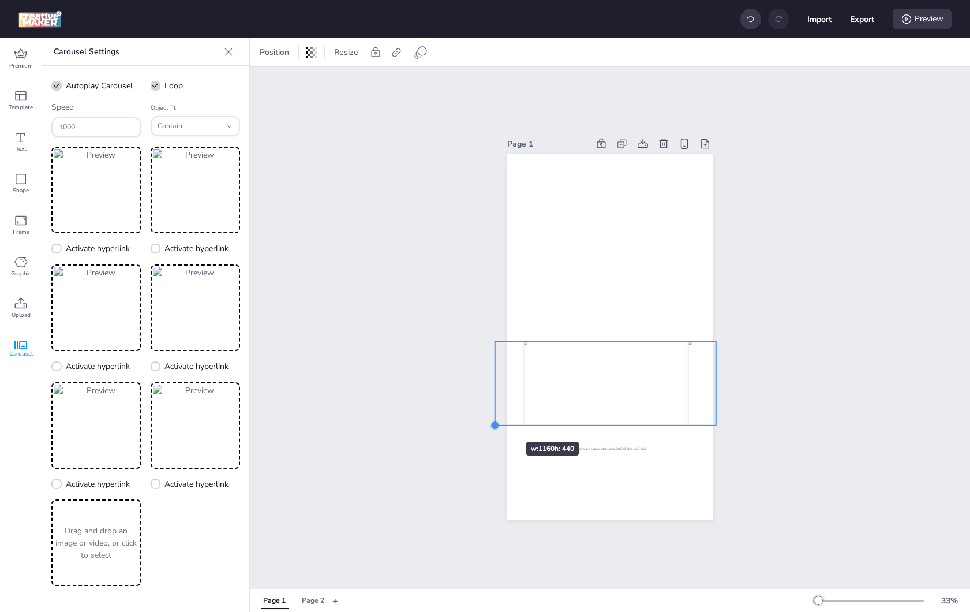
drag, startPoint x: 504, startPoint y: 417, endPoint x: 492, endPoint y: 421, distance: 13.3
click at [492, 421] on div at bounding box center [495, 425] width 9 height 9
click at [759, 295] on div "Page 1" at bounding box center [610, 328] width 720 height 522
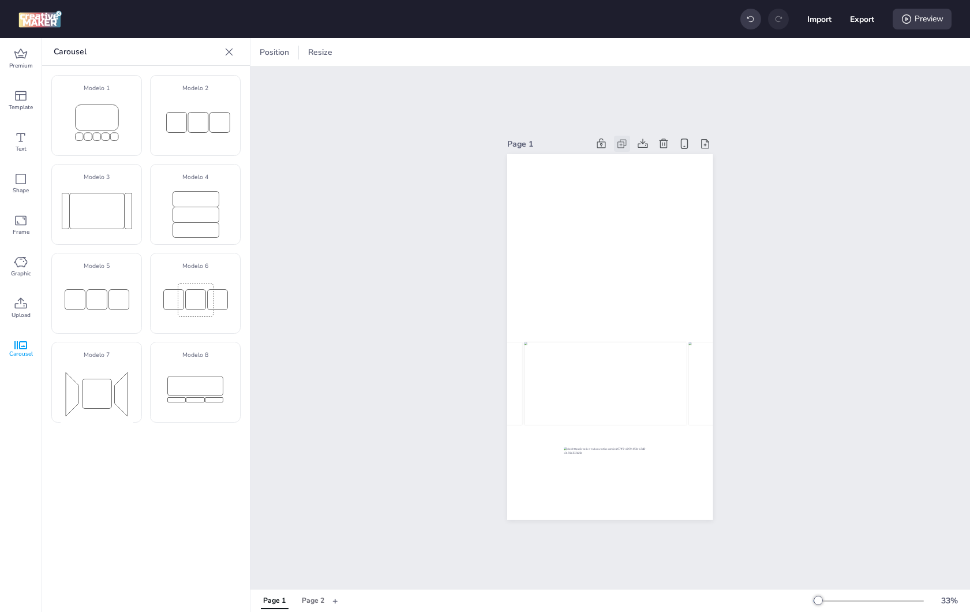
click at [620, 141] on icon at bounding box center [622, 144] width 12 height 12
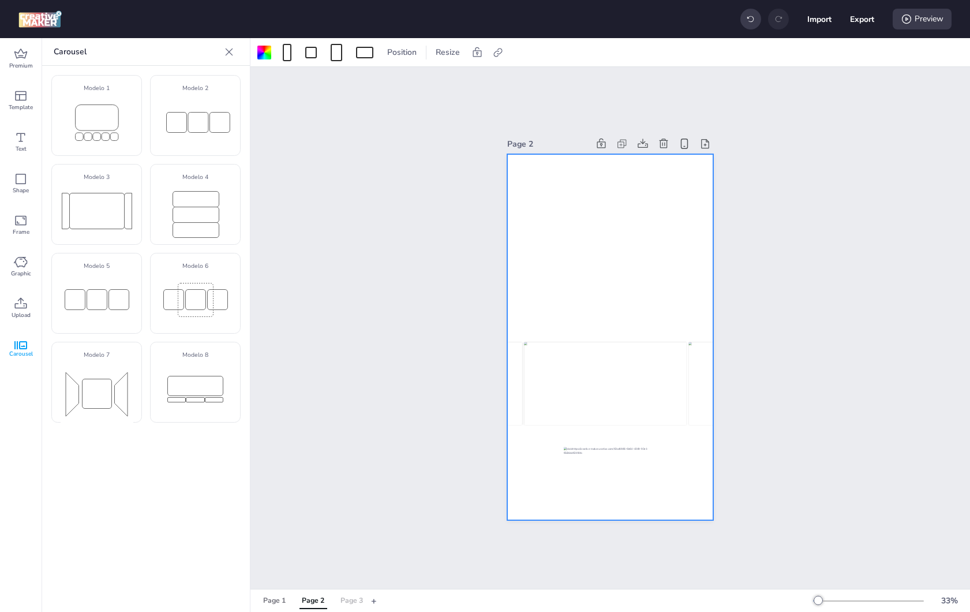
click at [347, 600] on div "Page 3" at bounding box center [352, 601] width 23 height 10
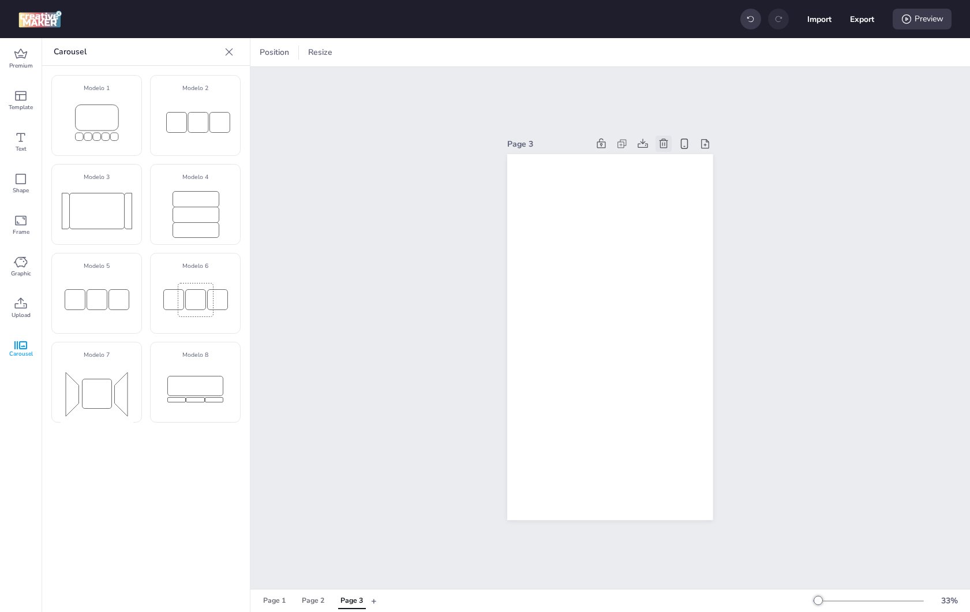
click at [661, 139] on icon at bounding box center [664, 144] width 12 height 12
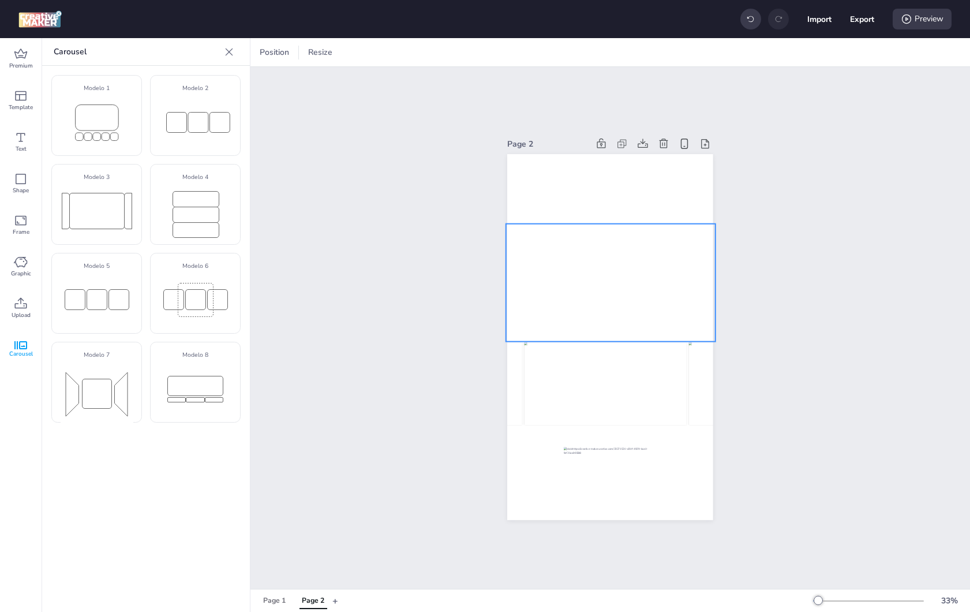
click at [583, 286] on video at bounding box center [611, 283] width 210 height 118
click at [31, 306] on div "Upload" at bounding box center [21, 308] width 42 height 42
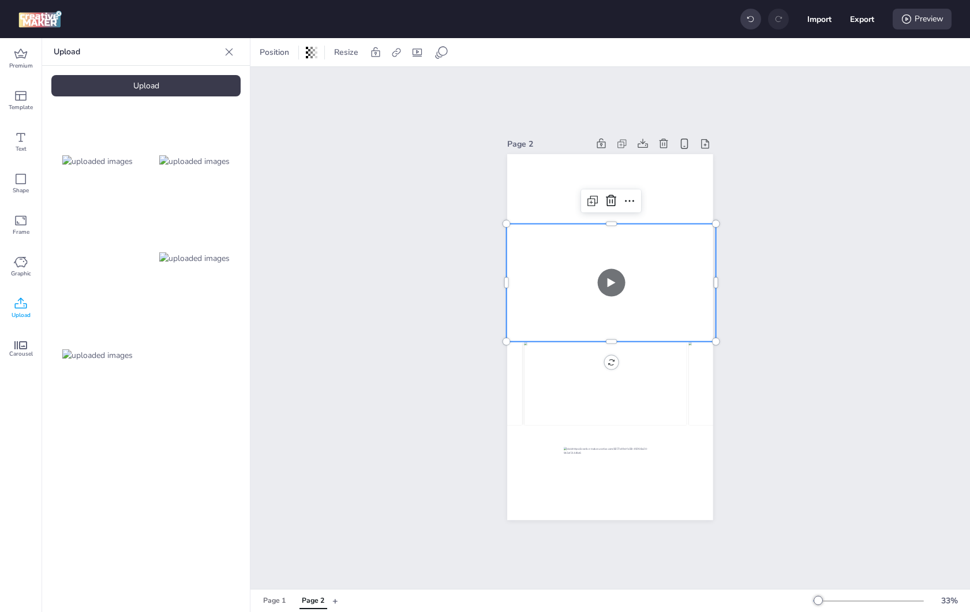
click at [158, 84] on div "Upload" at bounding box center [145, 85] width 189 height 21
click at [156, 91] on div "Upload" at bounding box center [145, 85] width 189 height 21
click at [205, 361] on video at bounding box center [194, 355] width 92 height 46
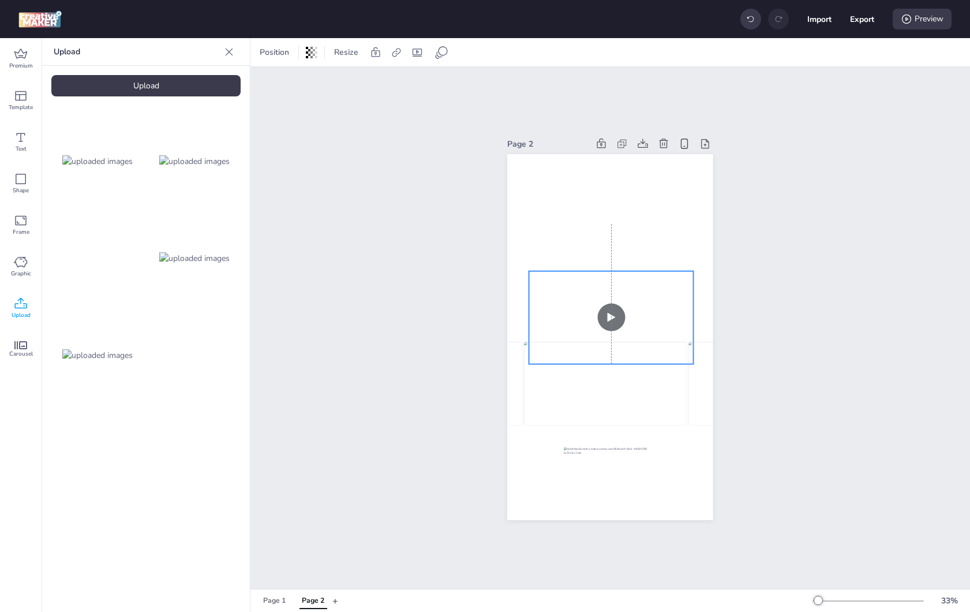
drag, startPoint x: 640, startPoint y: 327, endPoint x: 644, endPoint y: 307, distance: 19.9
click at [644, 307] on video at bounding box center [611, 317] width 164 height 92
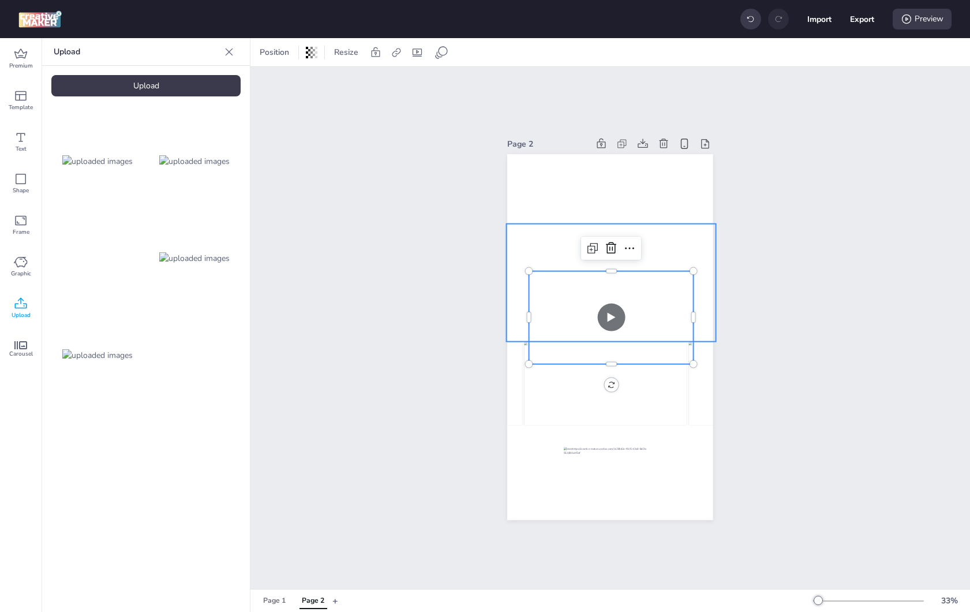
click at [668, 229] on video at bounding box center [612, 283] width 210 height 118
click at [646, 287] on video at bounding box center [611, 317] width 164 height 92
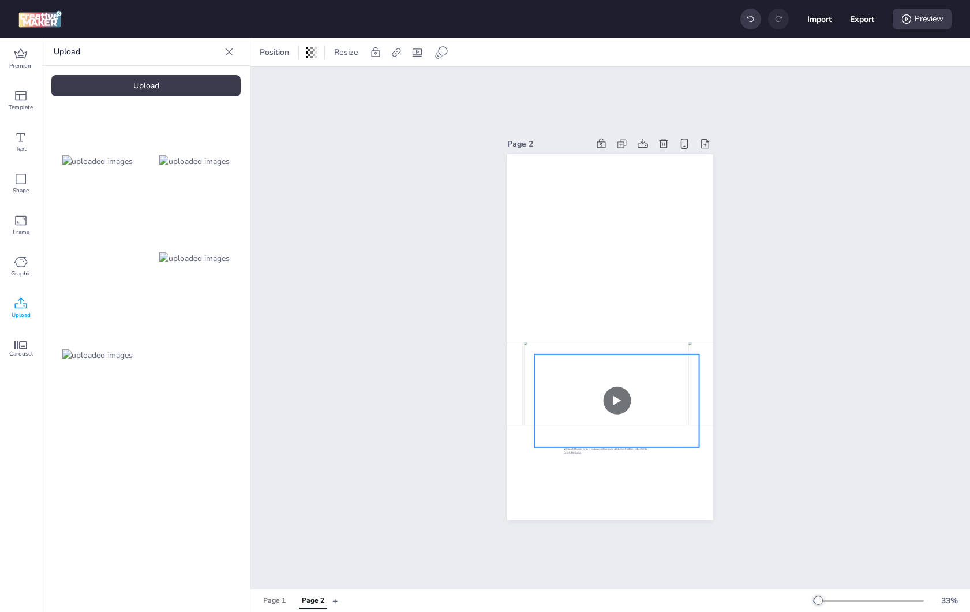
drag, startPoint x: 645, startPoint y: 298, endPoint x: 648, endPoint y: 380, distance: 82.0
click at [650, 382] on video at bounding box center [617, 400] width 164 height 92
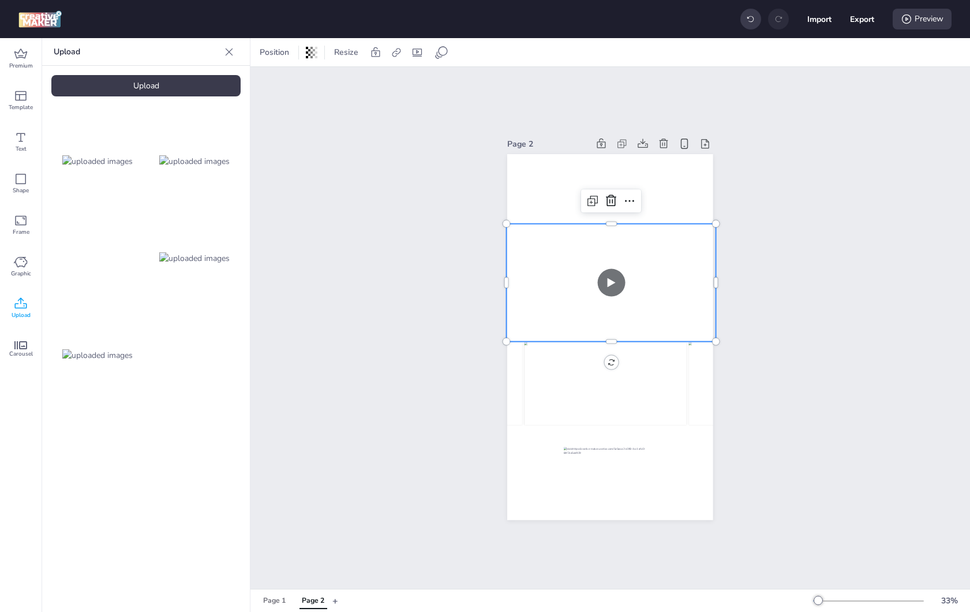
click at [603, 271] on video at bounding box center [612, 283] width 210 height 118
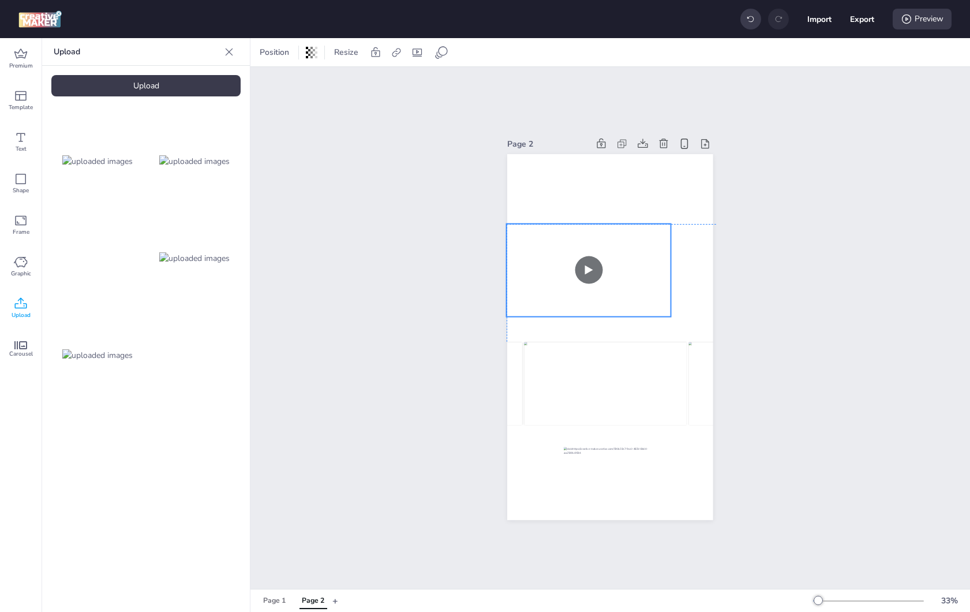
drag, startPoint x: 630, startPoint y: 373, endPoint x: 603, endPoint y: 248, distance: 128.1
click at [603, 248] on video at bounding box center [589, 270] width 164 height 92
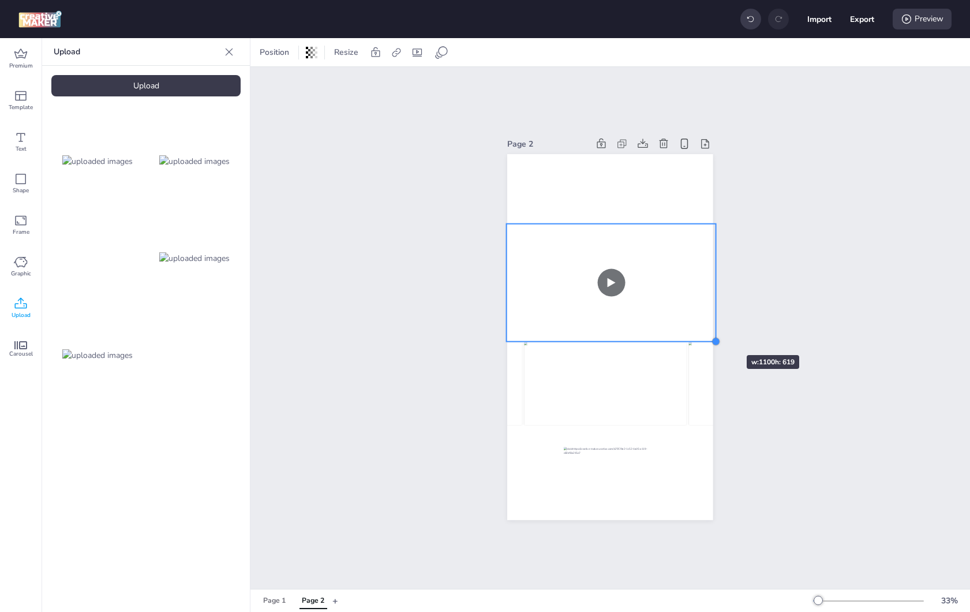
drag, startPoint x: 667, startPoint y: 315, endPoint x: 712, endPoint y: 334, distance: 48.9
click at [712, 337] on div at bounding box center [716, 341] width 9 height 9
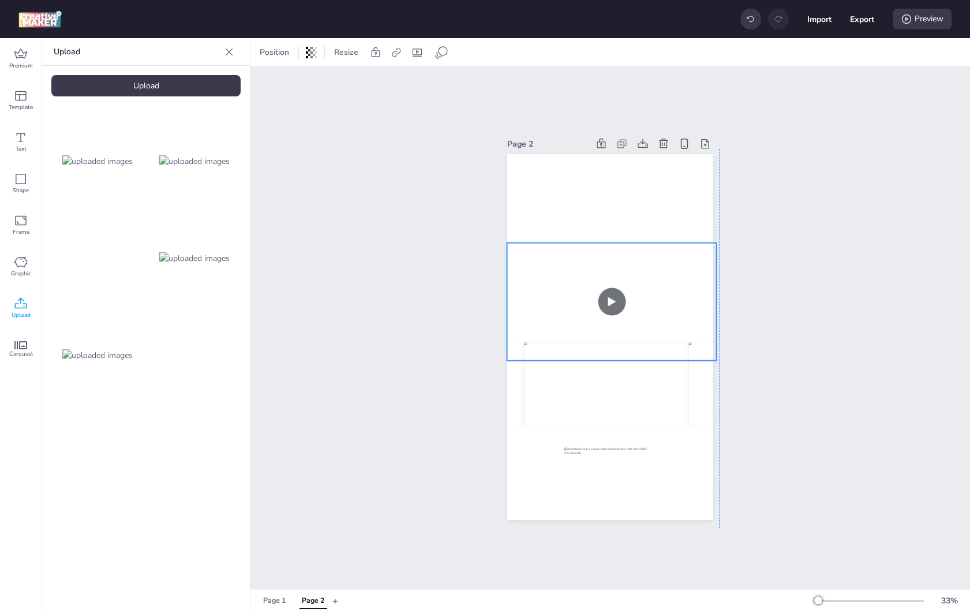
drag, startPoint x: 680, startPoint y: 302, endPoint x: 680, endPoint y: 316, distance: 13.9
click at [680, 316] on video at bounding box center [612, 302] width 210 height 118
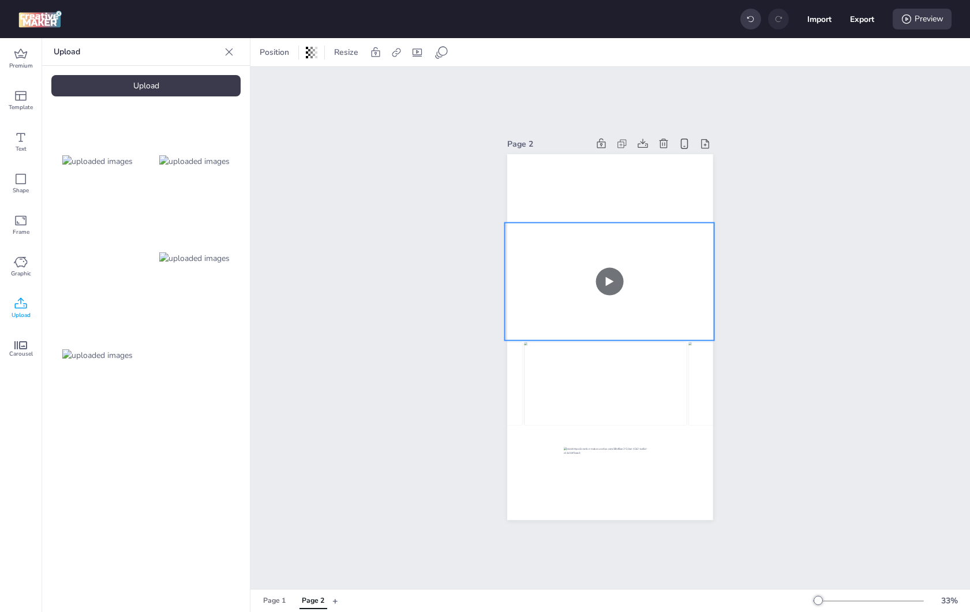
drag, startPoint x: 680, startPoint y: 311, endPoint x: 679, endPoint y: 291, distance: 19.7
click at [679, 291] on video at bounding box center [610, 282] width 210 height 118
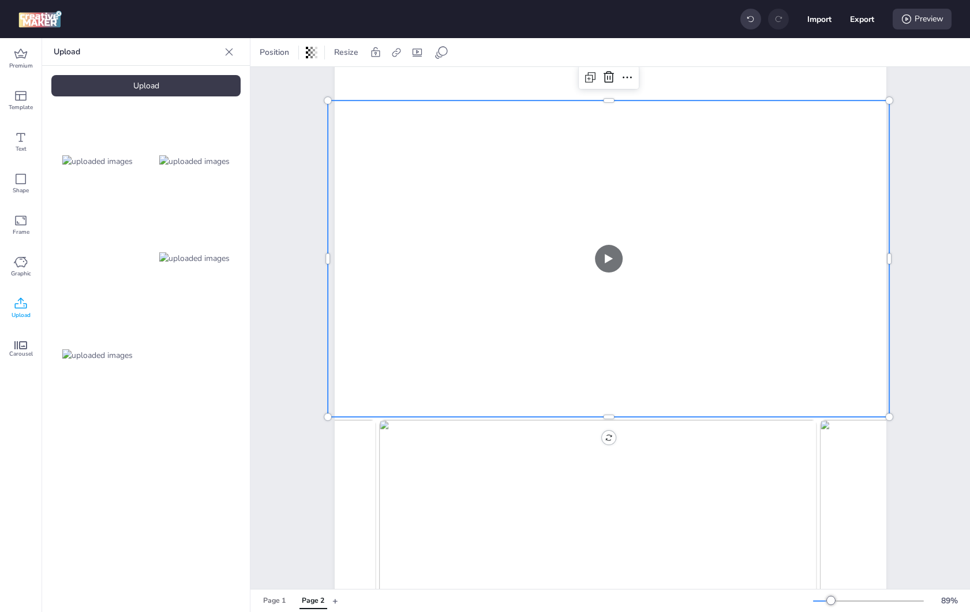
scroll to position [399, 0]
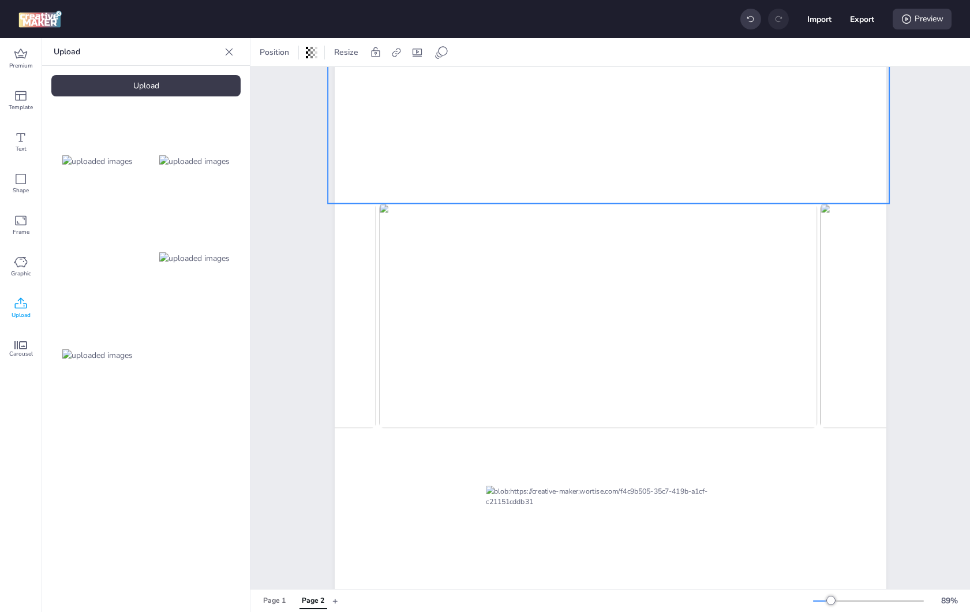
click at [553, 160] on video at bounding box center [609, 45] width 562 height 316
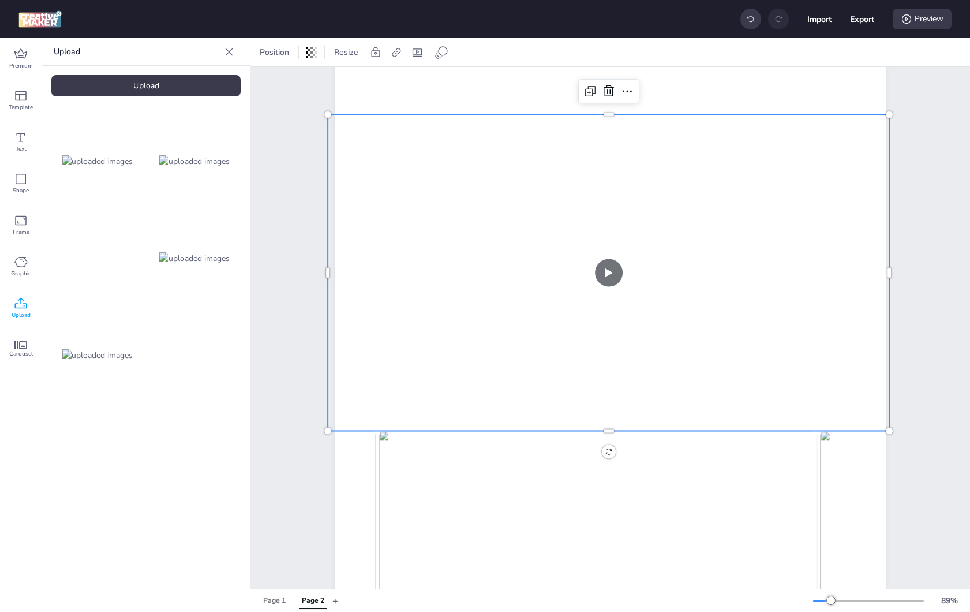
scroll to position [2, 0]
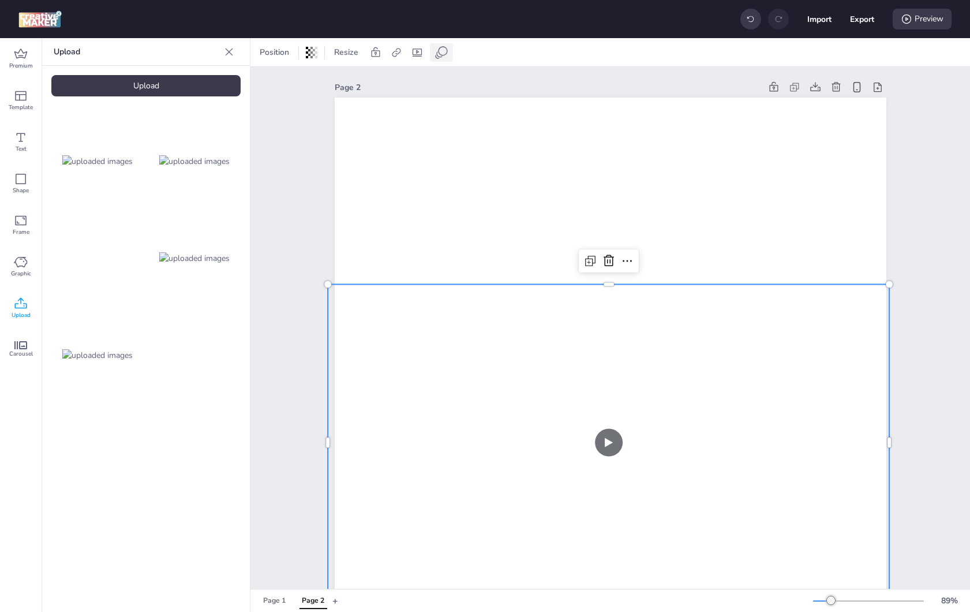
click at [451, 49] on div at bounding box center [441, 52] width 23 height 18
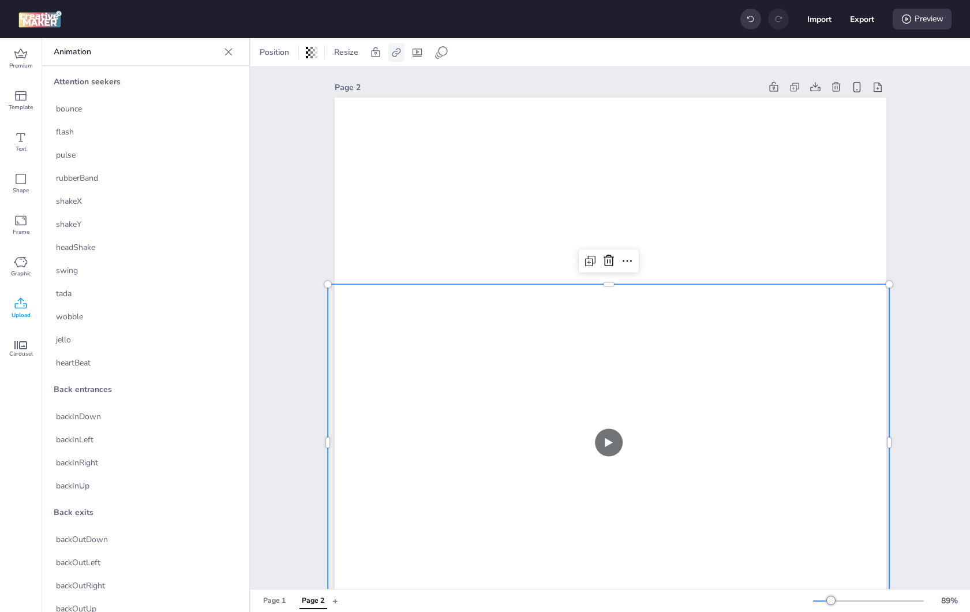
click at [398, 53] on icon at bounding box center [397, 53] width 12 height 12
click at [419, 53] on icon at bounding box center [418, 53] width 12 height 12
select select "contain"
click at [345, 100] on span "Controls" at bounding box center [339, 101] width 31 height 12
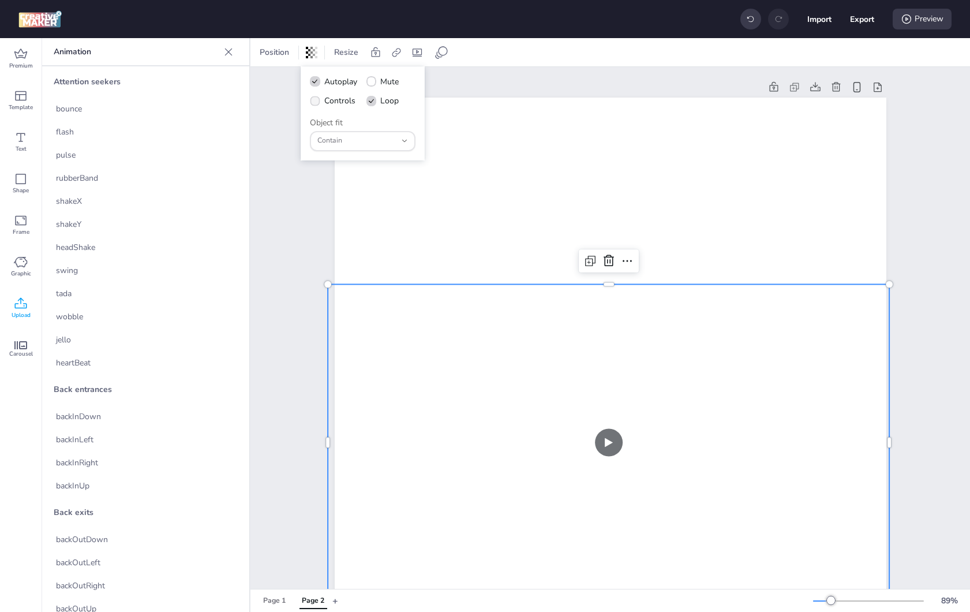
click at [317, 102] on input "Controls" at bounding box center [313, 106] width 8 height 8
checkbox input "true"
click at [386, 81] on span "Mute" at bounding box center [389, 82] width 18 height 12
click at [373, 83] on input "Mute" at bounding box center [370, 87] width 8 height 8
checkbox input "true"
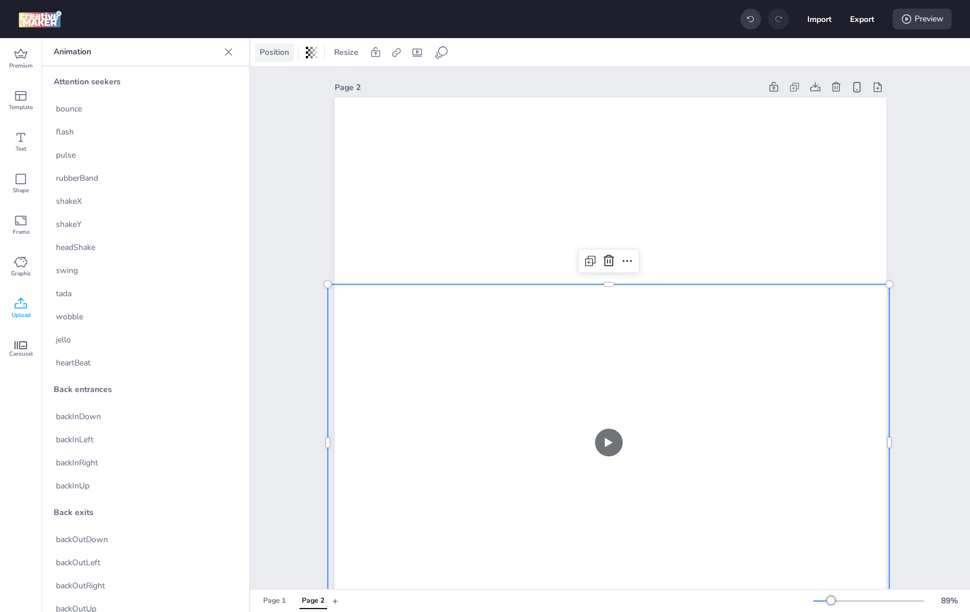
click at [274, 53] on span "Position" at bounding box center [274, 52] width 34 height 12
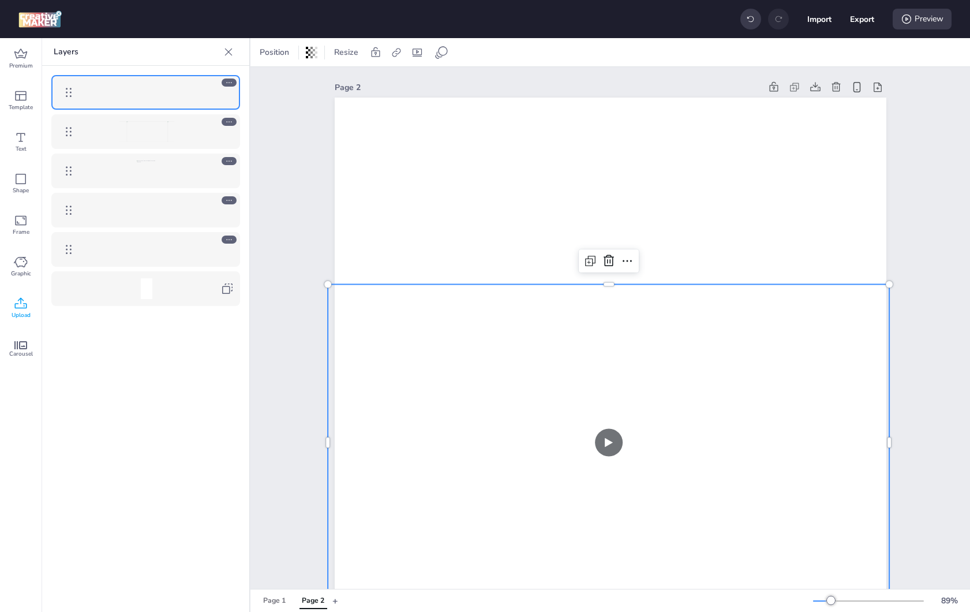
click at [230, 200] on icon at bounding box center [229, 200] width 8 height 8
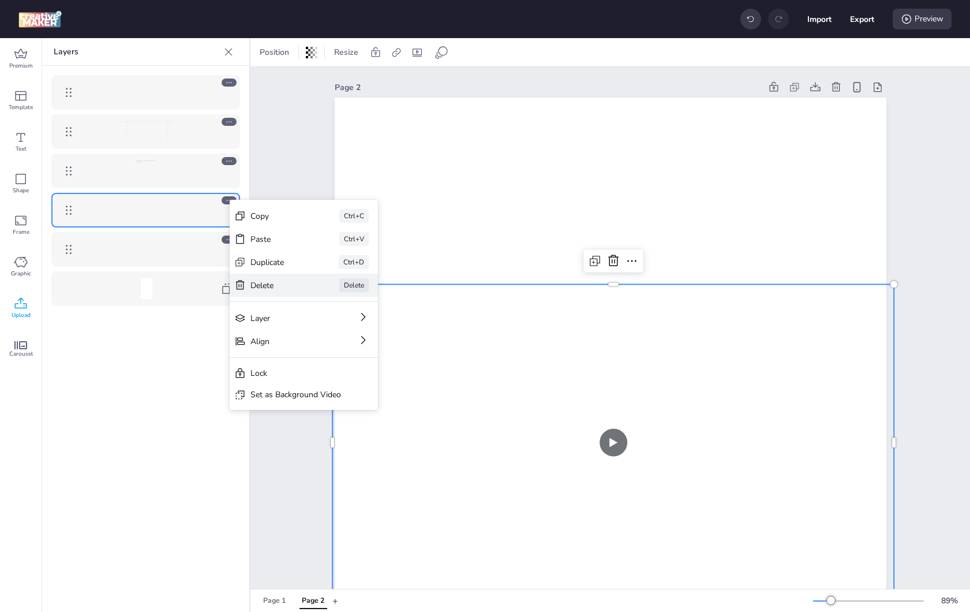
click at [268, 287] on div "Delete" at bounding box center [278, 285] width 57 height 12
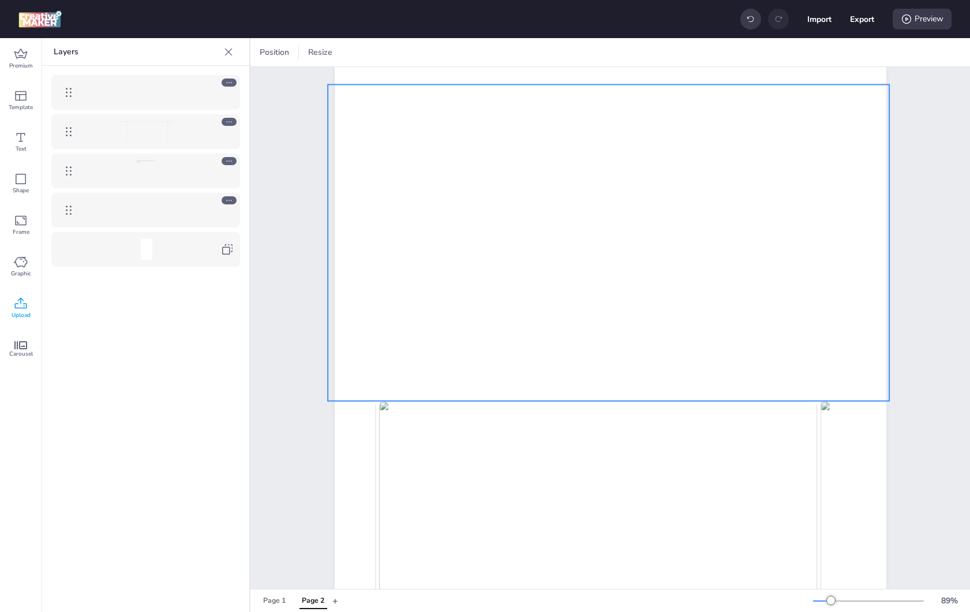
scroll to position [203, 0]
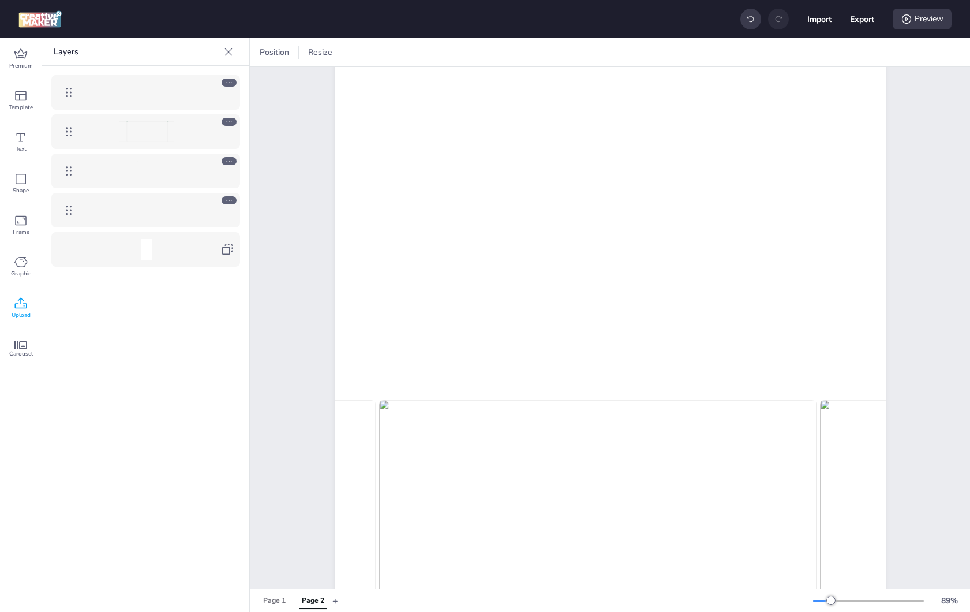
click at [272, 362] on div "Page 2" at bounding box center [610, 377] width 720 height 1027
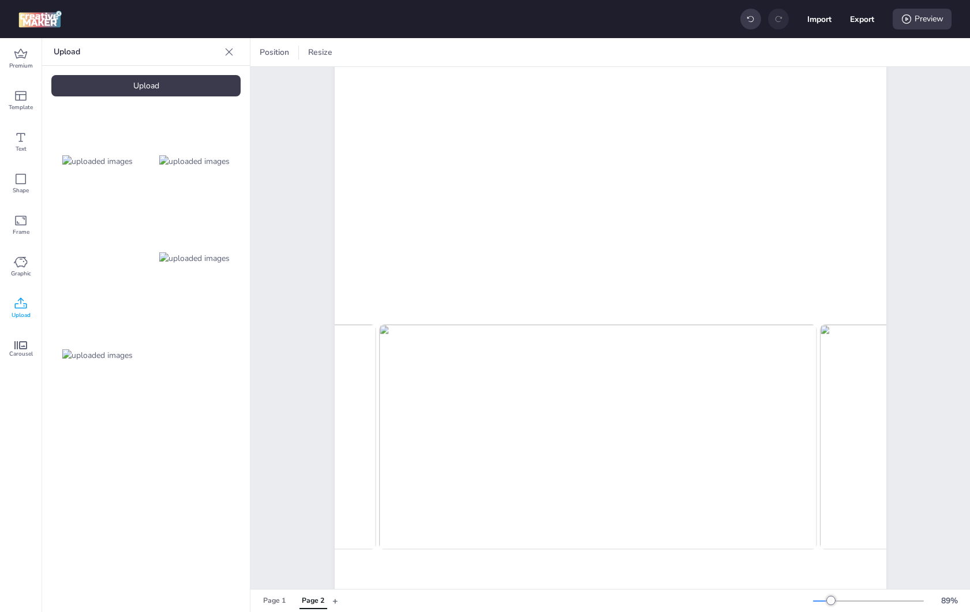
scroll to position [286, 0]
click at [869, 18] on button "Export" at bounding box center [863, 20] width 24 height 24
select select "html"
select select "all"
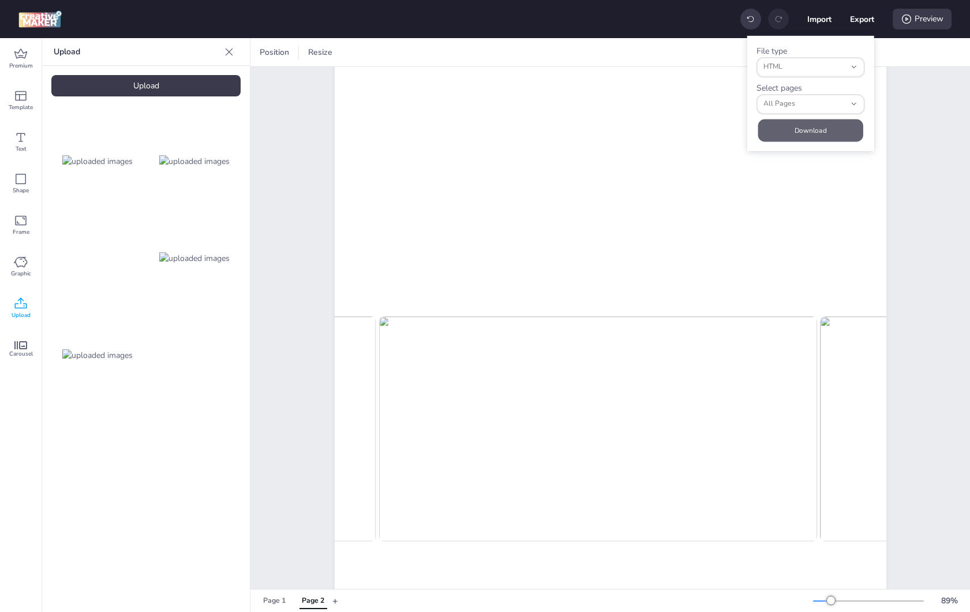
click at [820, 128] on button "Download" at bounding box center [810, 130] width 105 height 23
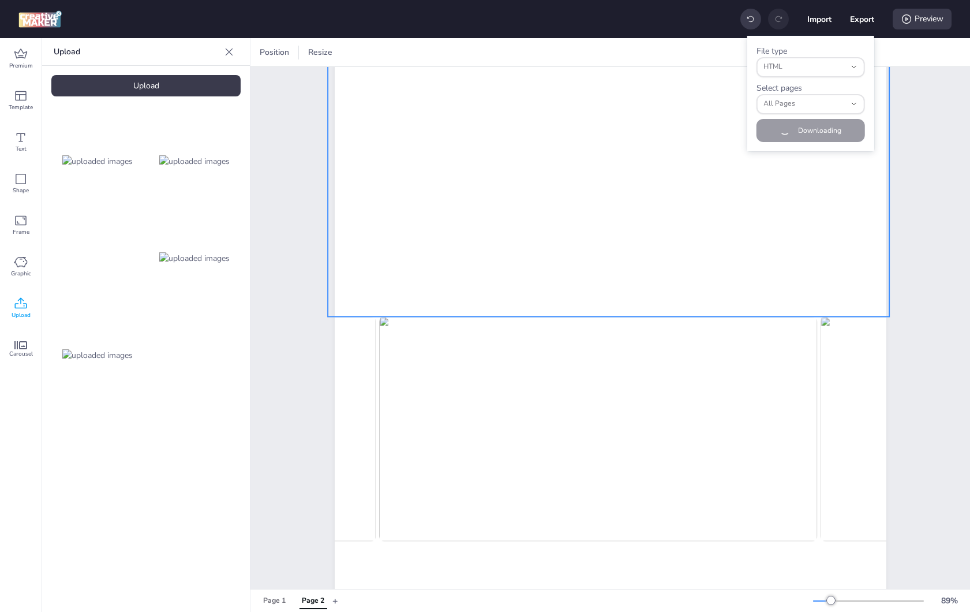
click at [405, 204] on video at bounding box center [609, 158] width 562 height 316
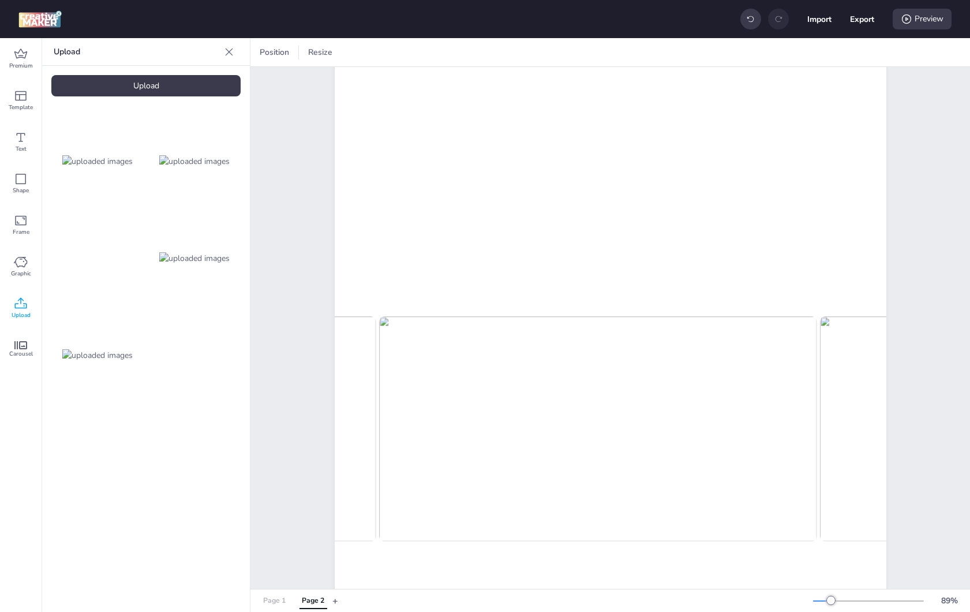
click at [279, 596] on div "Page 1" at bounding box center [274, 601] width 23 height 10
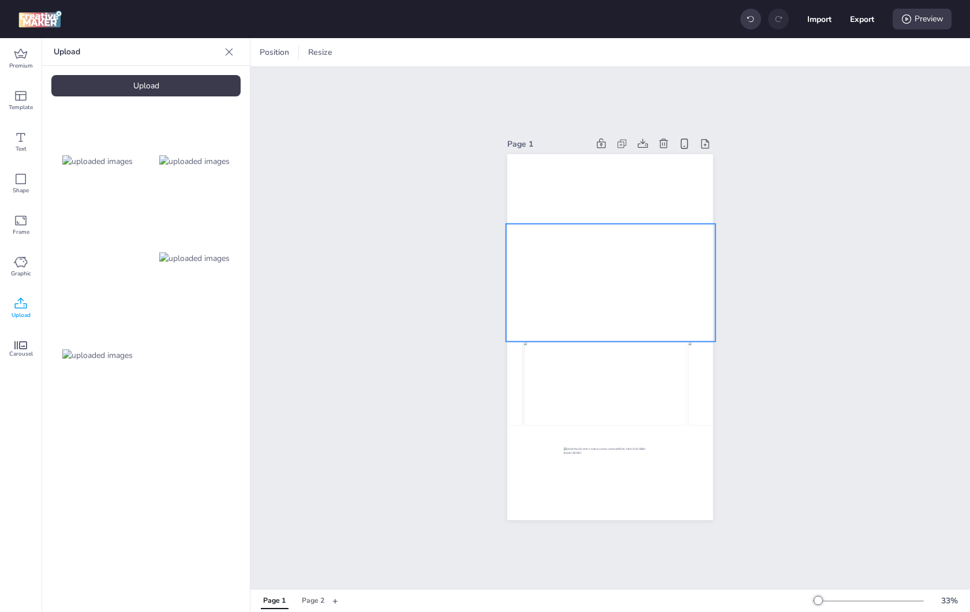
click at [593, 292] on video at bounding box center [611, 283] width 210 height 118
click at [316, 603] on div "Page 2" at bounding box center [313, 601] width 23 height 10
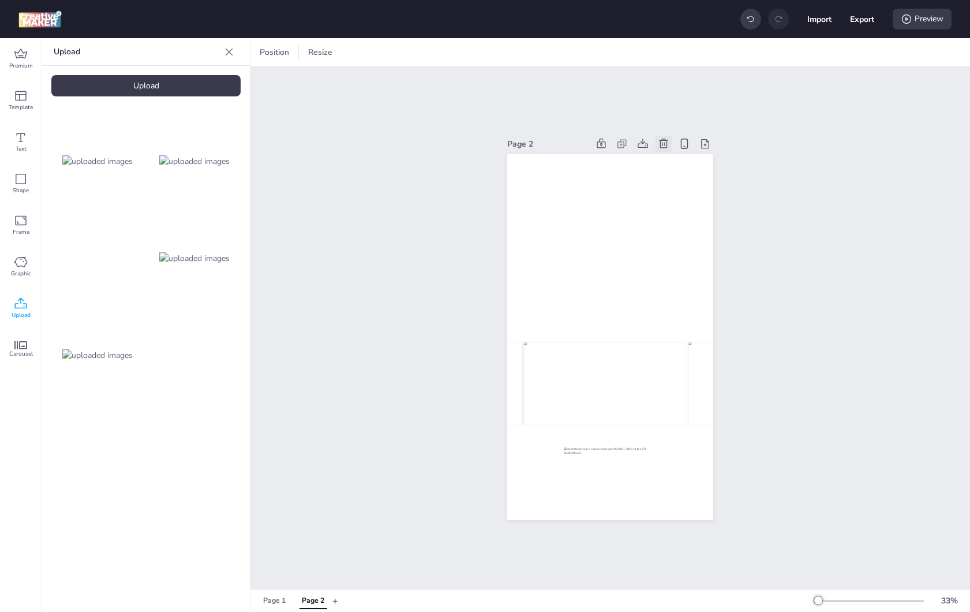
click at [659, 139] on icon at bounding box center [664, 144] width 12 height 12
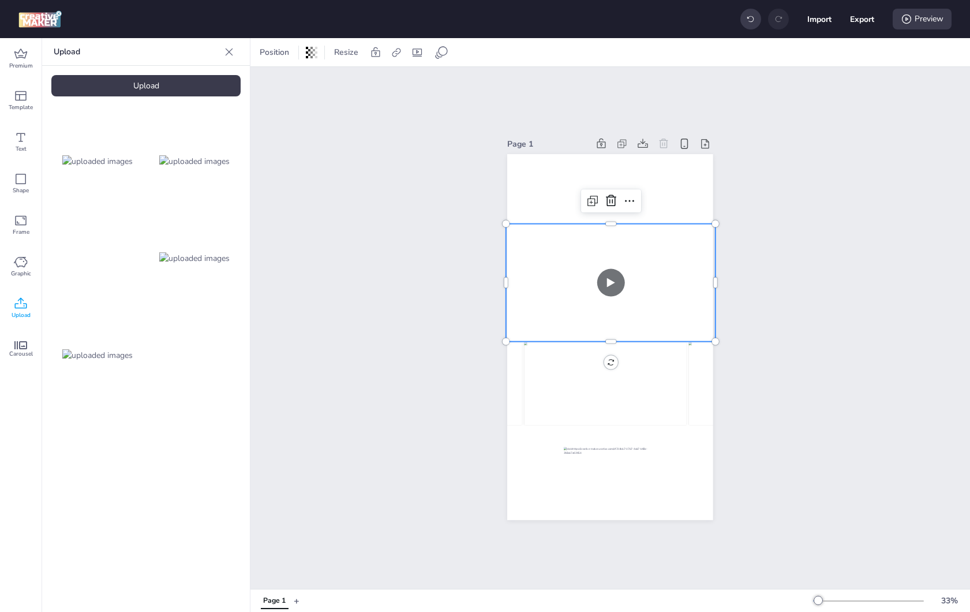
click at [529, 233] on video at bounding box center [611, 283] width 210 height 118
click at [633, 199] on icon at bounding box center [630, 201] width 14 height 14
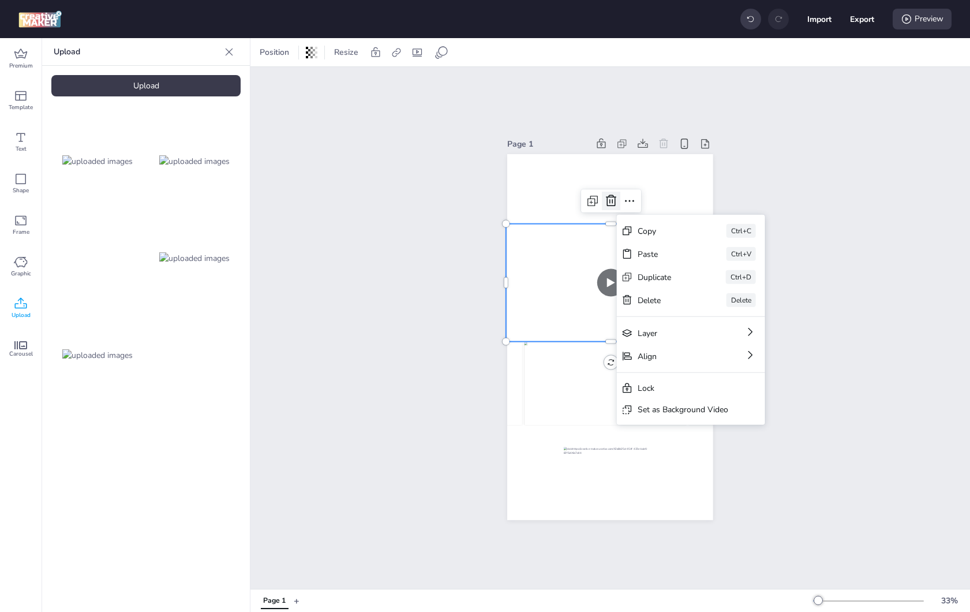
click at [612, 201] on icon at bounding box center [611, 201] width 14 height 14
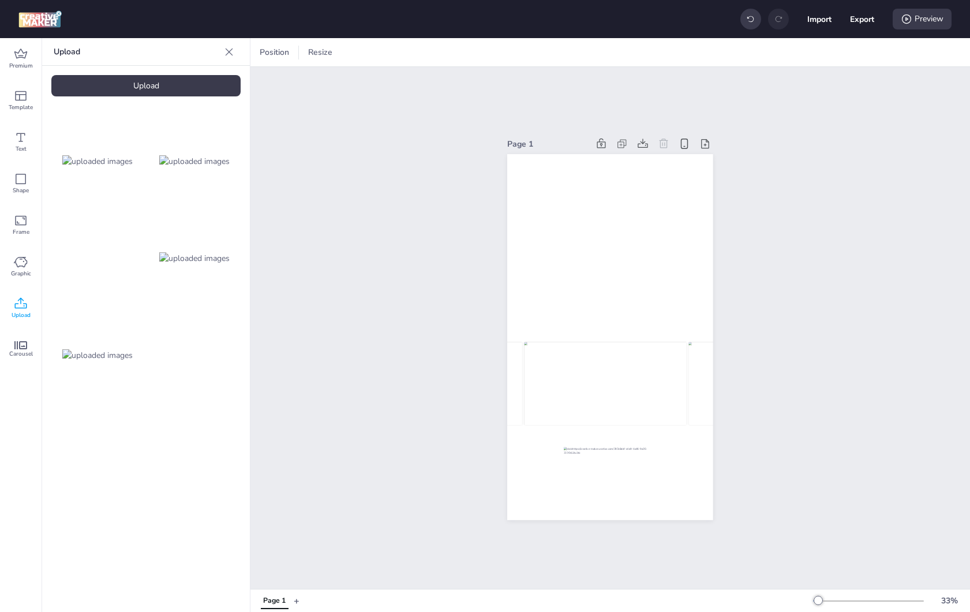
click at [121, 87] on div "Upload" at bounding box center [145, 85] width 189 height 21
click at [84, 456] on video at bounding box center [97, 452] width 92 height 46
drag, startPoint x: 594, startPoint y: 327, endPoint x: 575, endPoint y: 283, distance: 48.6
click at [575, 283] on video at bounding box center [590, 292] width 164 height 92
click at [633, 280] on video at bounding box center [588, 294] width 164 height 92
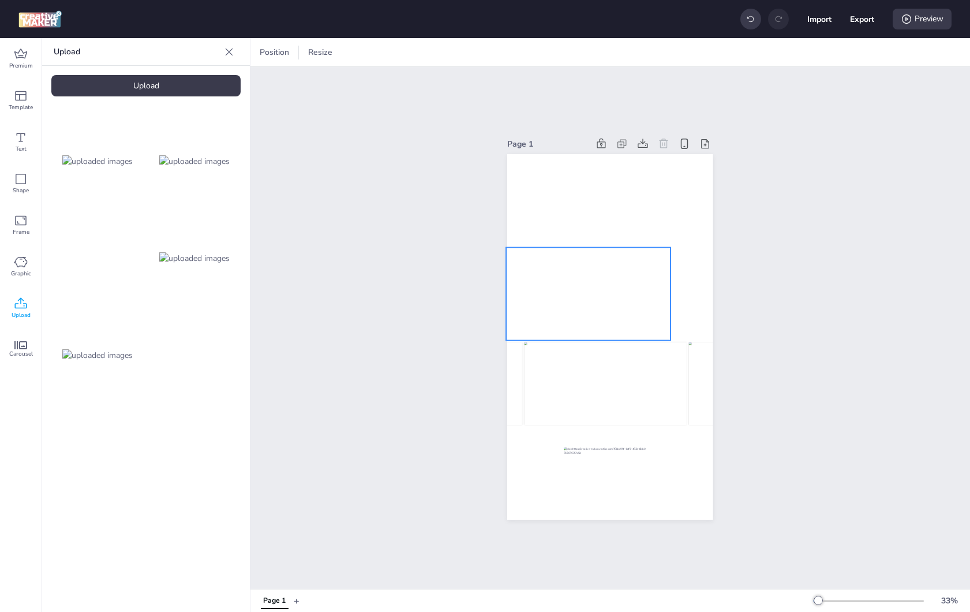
click at [591, 286] on video at bounding box center [588, 294] width 164 height 92
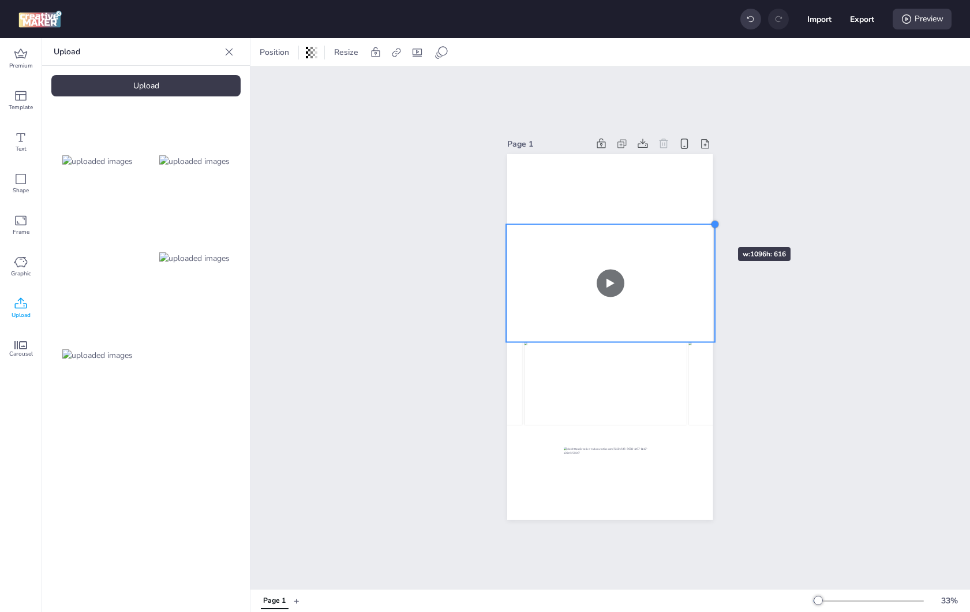
drag, startPoint x: 668, startPoint y: 251, endPoint x: 704, endPoint y: 226, distance: 43.1
click at [704, 226] on div at bounding box center [609, 337] width 205 height 366
click at [568, 300] on video at bounding box center [610, 281] width 209 height 117
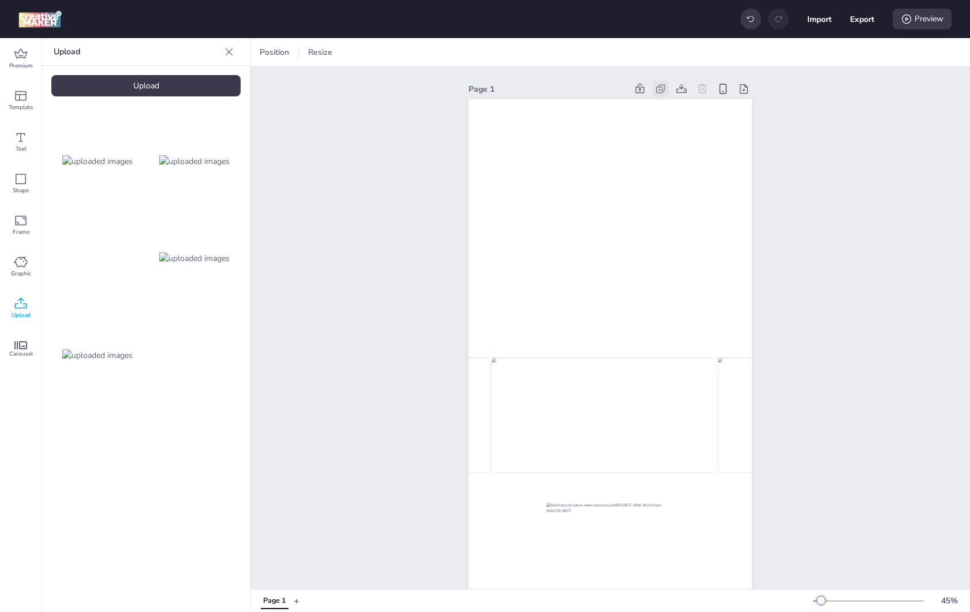
click at [661, 89] on icon at bounding box center [661, 89] width 12 height 12
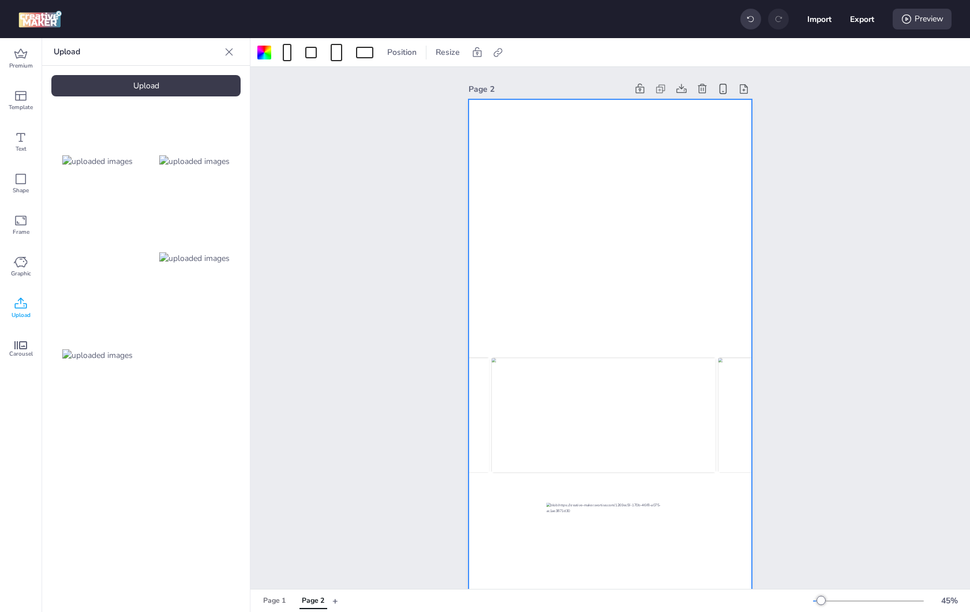
click at [131, 80] on div "Upload" at bounding box center [145, 85] width 189 height 21
click at [212, 461] on video at bounding box center [194, 452] width 92 height 46
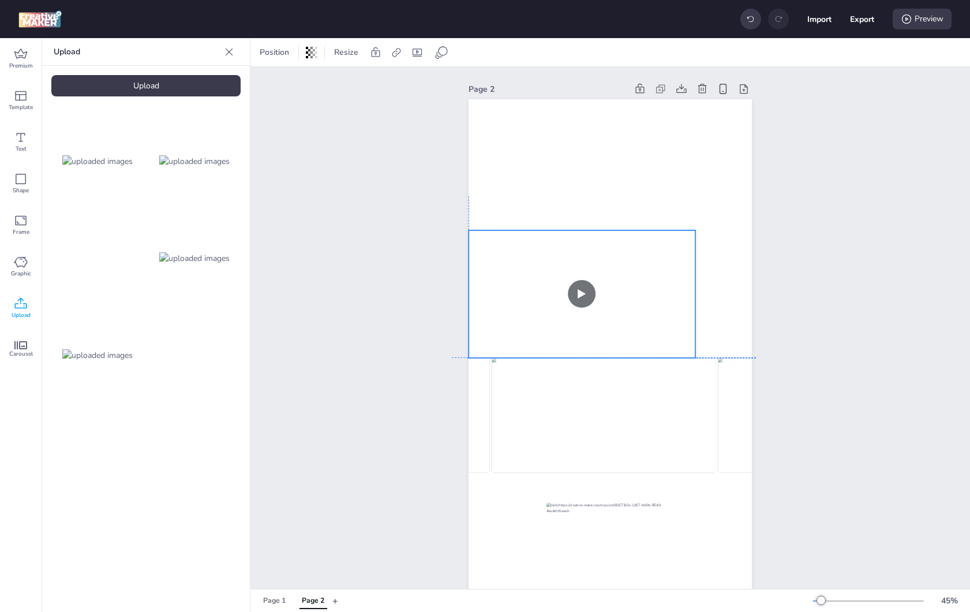
drag, startPoint x: 594, startPoint y: 366, endPoint x: 565, endPoint y: 308, distance: 64.8
click at [565, 308] on video at bounding box center [582, 294] width 227 height 128
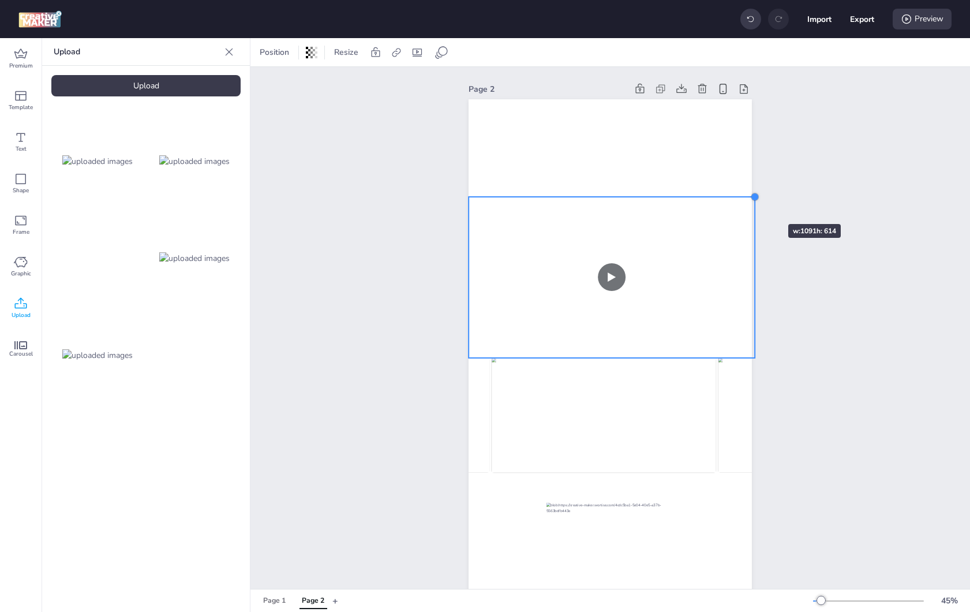
drag, startPoint x: 694, startPoint y: 229, endPoint x: 754, endPoint y: 203, distance: 64.9
click at [754, 203] on div "Page 2" at bounding box center [610, 341] width 348 height 549
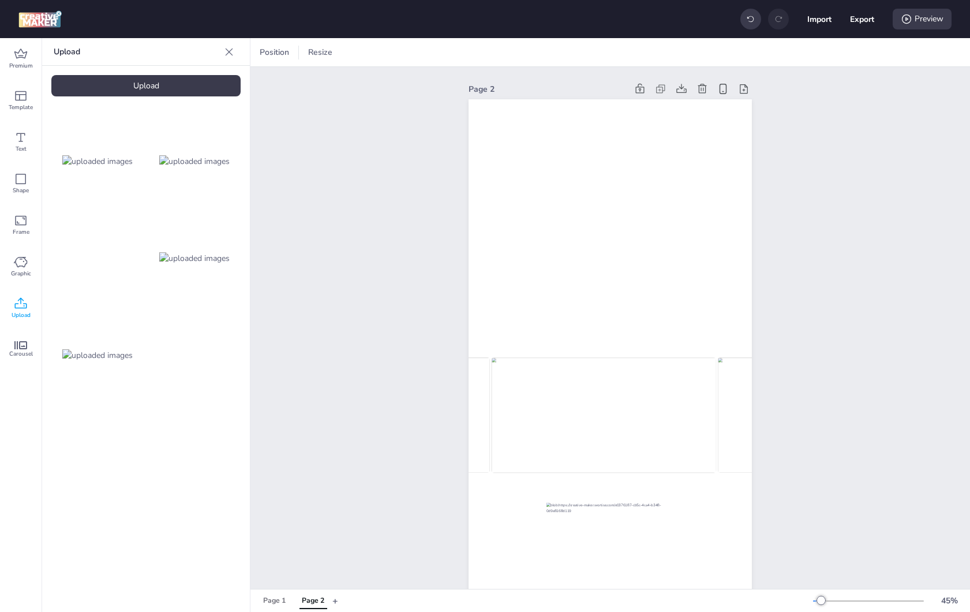
click at [486, 87] on div "Page 2" at bounding box center [548, 89] width 159 height 12
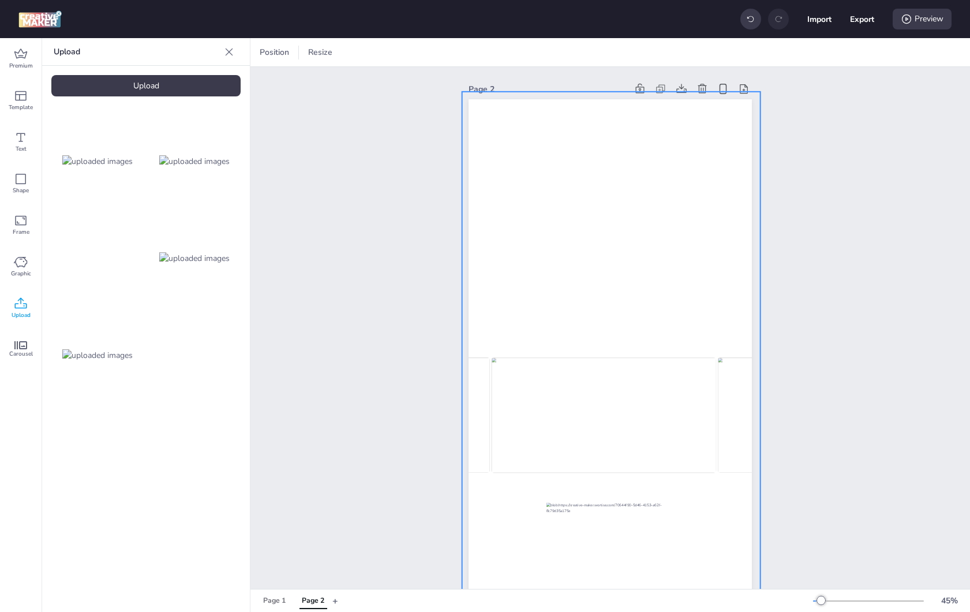
click at [483, 112] on div at bounding box center [611, 353] width 298 height 522
click at [411, 53] on span "Position" at bounding box center [407, 52] width 34 height 12
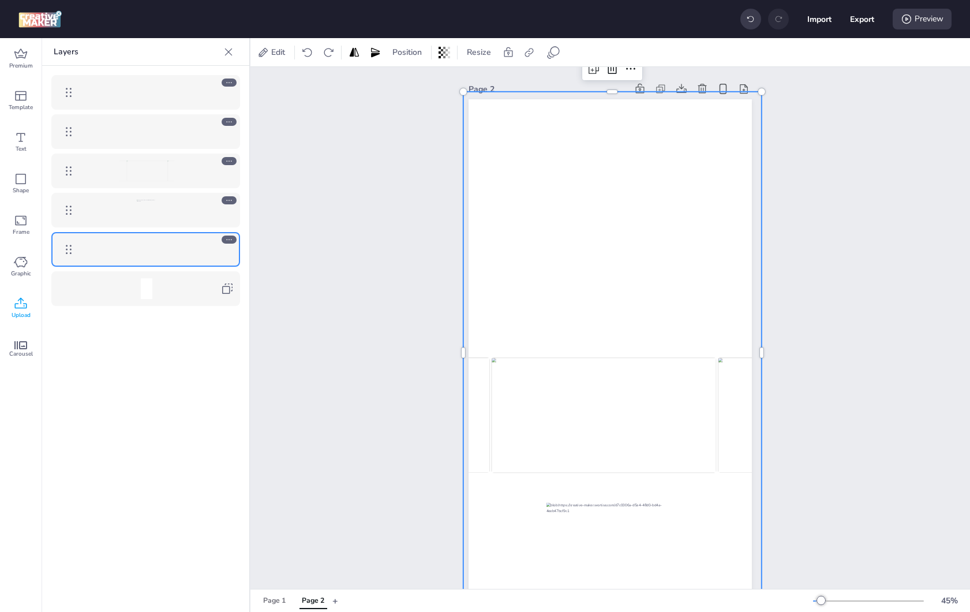
drag, startPoint x: 188, startPoint y: 133, endPoint x: 181, endPoint y: 84, distance: 49.5
click at [181, 84] on div at bounding box center [145, 190] width 207 height 249
drag, startPoint x: 70, startPoint y: 129, endPoint x: 70, endPoint y: 74, distance: 54.8
click at [70, 74] on body "Import Export Preview Premium Template Text Shape Frame Graphic Upload Carousel…" at bounding box center [485, 306] width 970 height 612
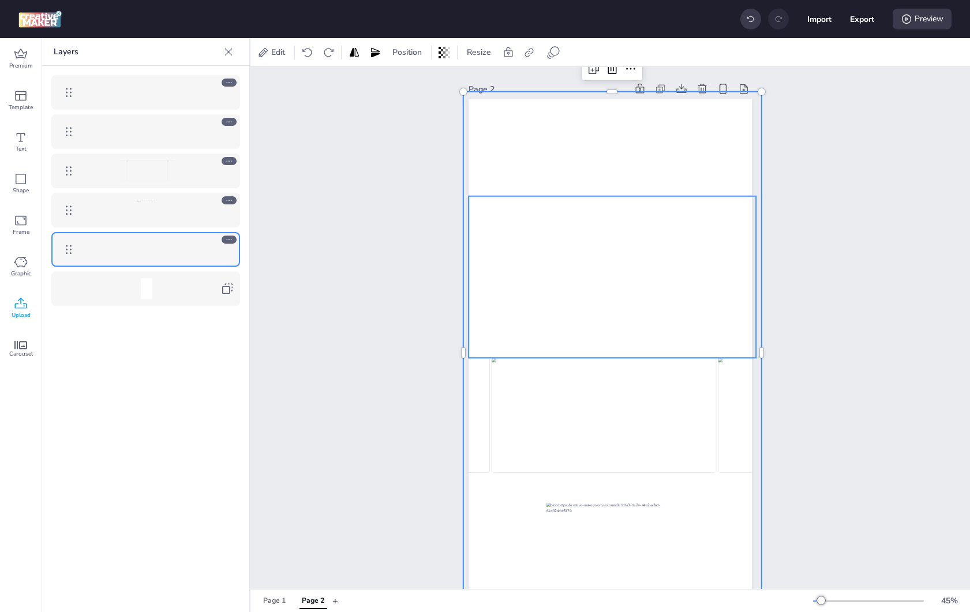
click at [512, 225] on video at bounding box center [612, 277] width 287 height 162
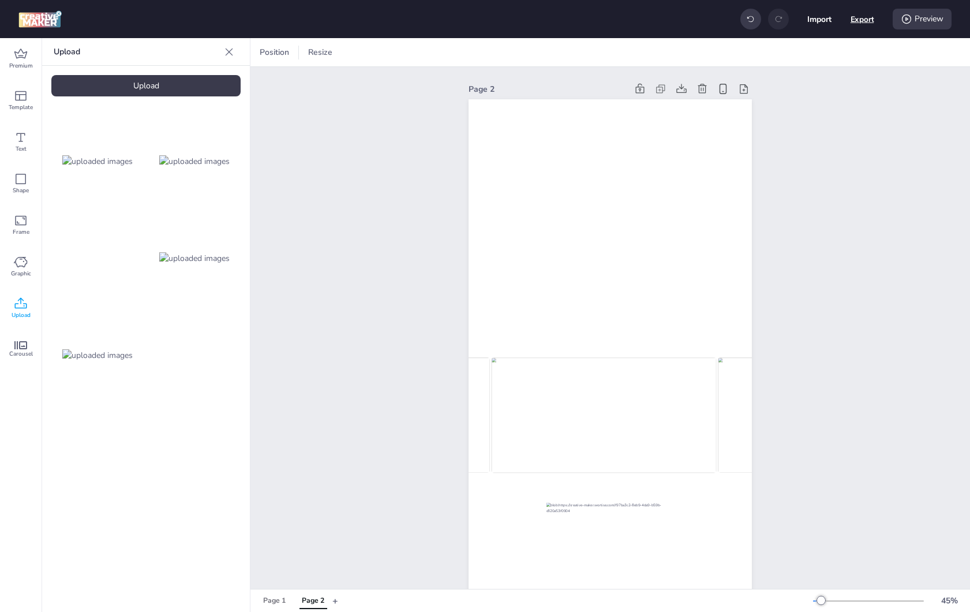
click at [865, 22] on button "Export" at bounding box center [863, 20] width 24 height 24
select select "html"
select select "all"
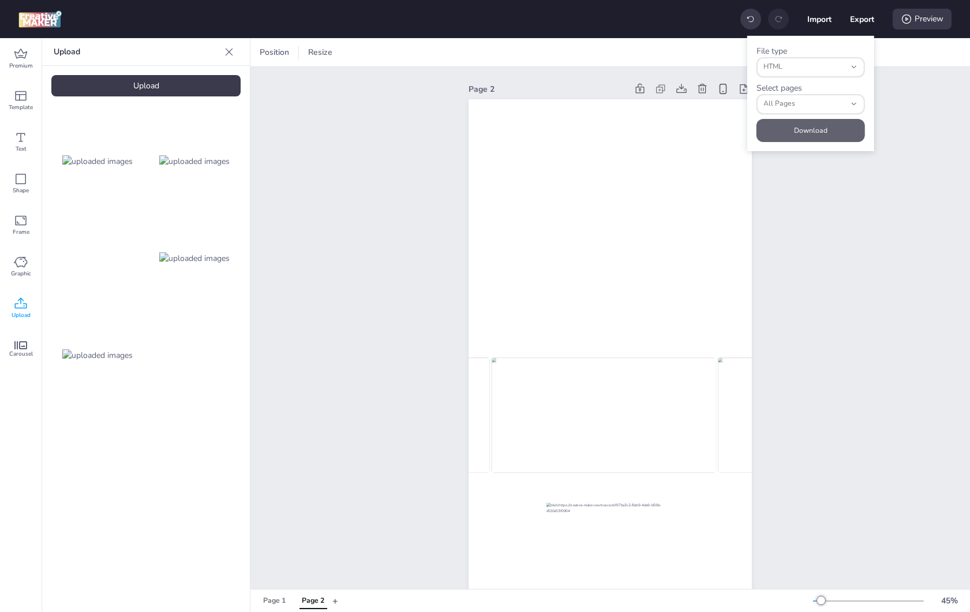
click at [815, 127] on button "Download" at bounding box center [811, 130] width 109 height 23
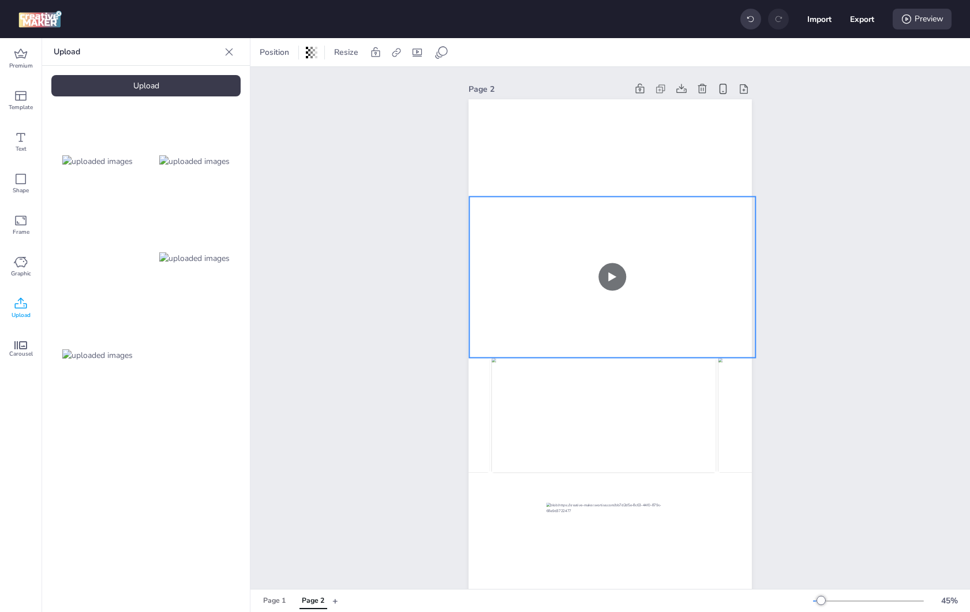
click at [641, 258] on video at bounding box center [612, 277] width 286 height 161
click at [413, 57] on icon at bounding box center [418, 53] width 12 height 12
select select "contain"
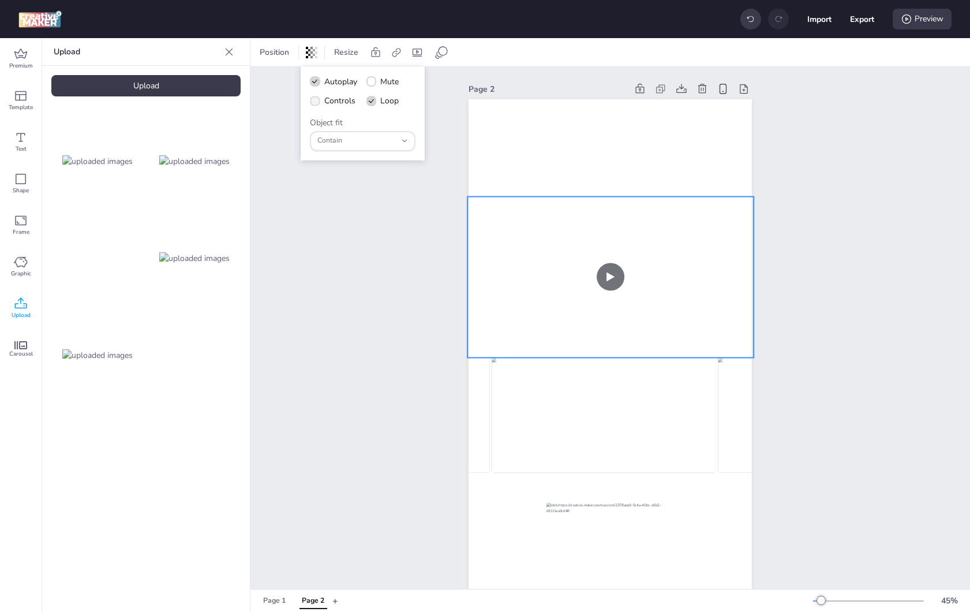
click at [341, 103] on span "Controls" at bounding box center [339, 101] width 31 height 12
click at [317, 103] on input "Controls" at bounding box center [313, 106] width 8 height 8
checkbox input "true"
click at [373, 84] on span at bounding box center [371, 81] width 10 height 10
click at [373, 84] on input "Mute" at bounding box center [370, 87] width 8 height 8
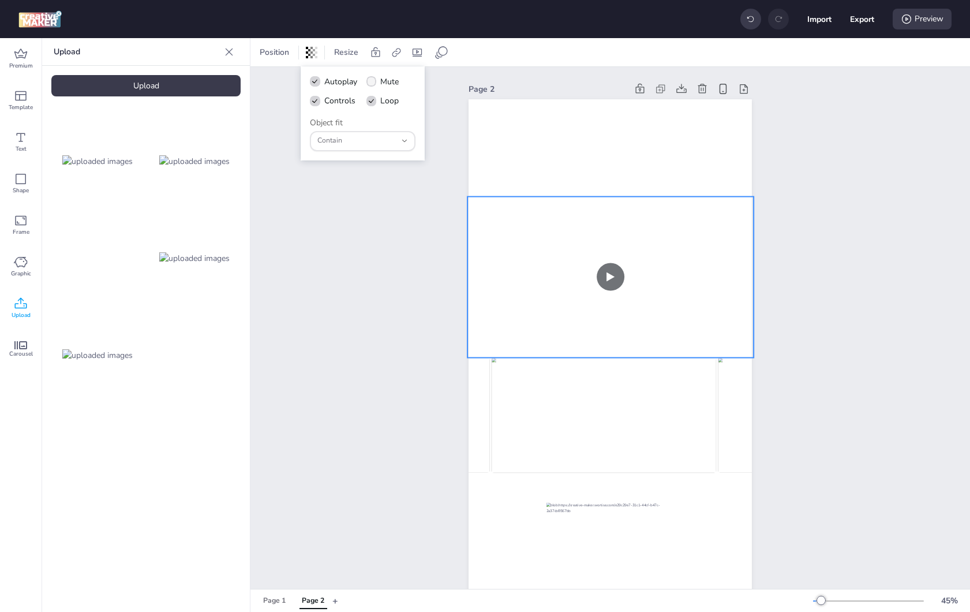
checkbox input "true"
click at [282, 596] on div "Page 1" at bounding box center [274, 601] width 23 height 10
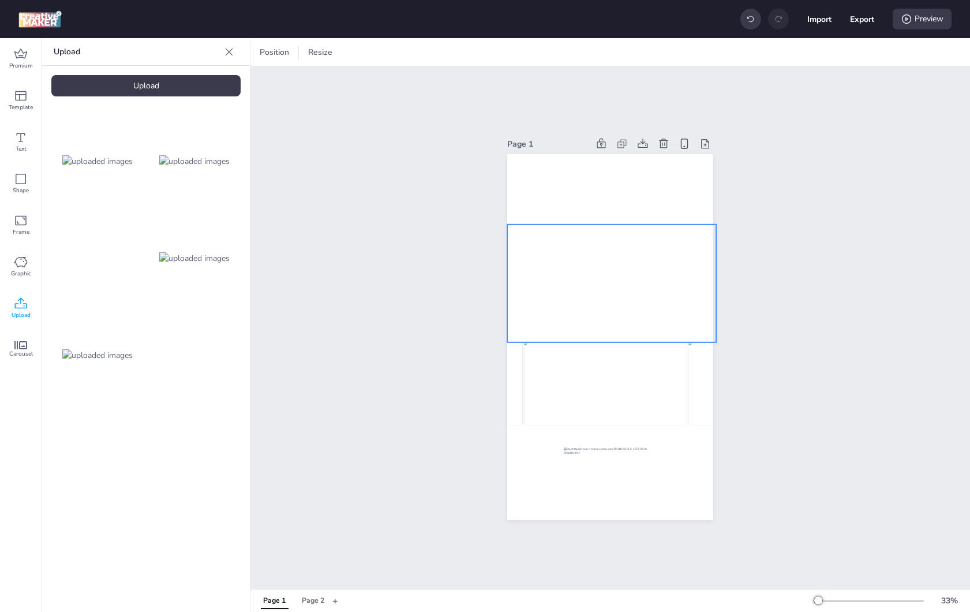
click at [571, 277] on video at bounding box center [611, 283] width 209 height 117
click at [414, 54] on icon at bounding box center [418, 53] width 12 height 12
select select "contain"
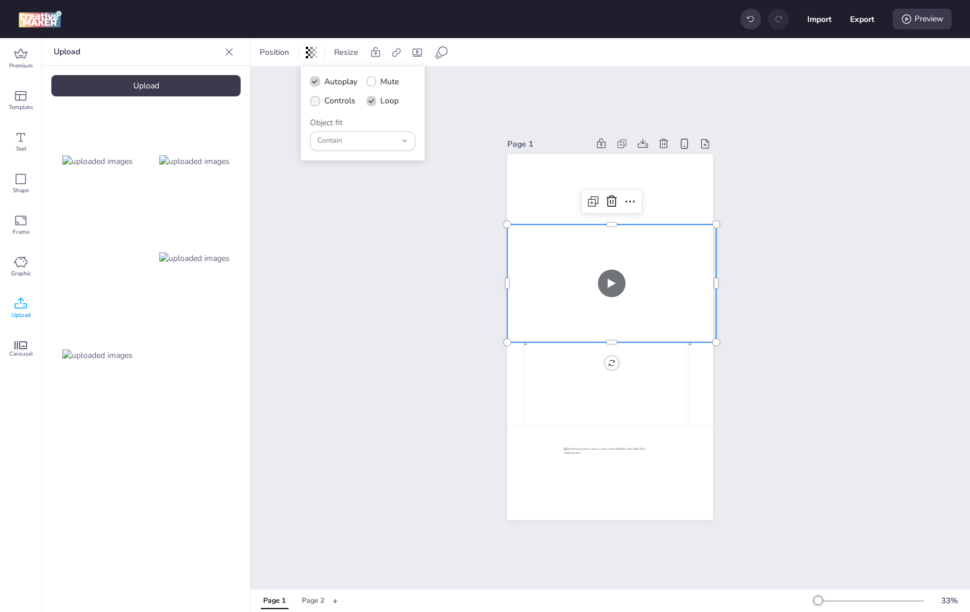
click at [336, 100] on span "Controls" at bounding box center [339, 101] width 31 height 12
click at [317, 102] on input "Controls" at bounding box center [313, 106] width 8 height 8
checkbox input "true"
click at [400, 77] on label "Mute" at bounding box center [382, 82] width 41 height 20
click at [373, 83] on input "Mute" at bounding box center [370, 87] width 8 height 8
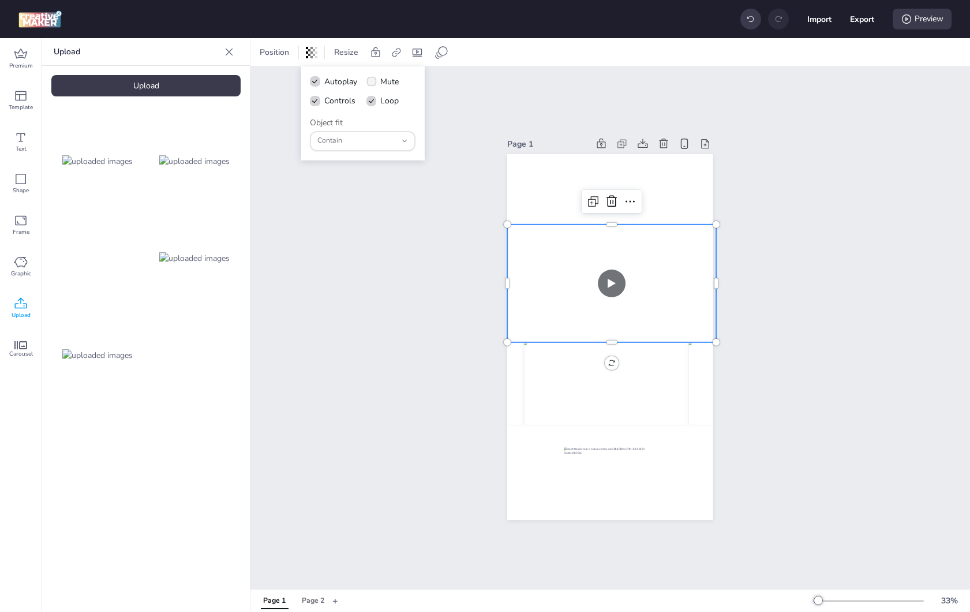
checkbox input "true"
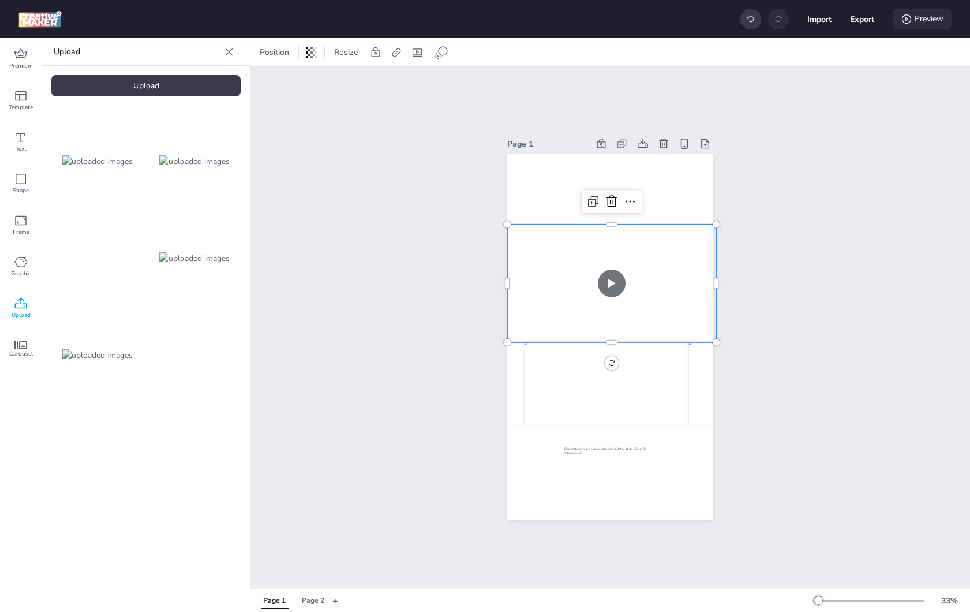
click at [928, 10] on div "Preview" at bounding box center [922, 19] width 59 height 21
select select "0"
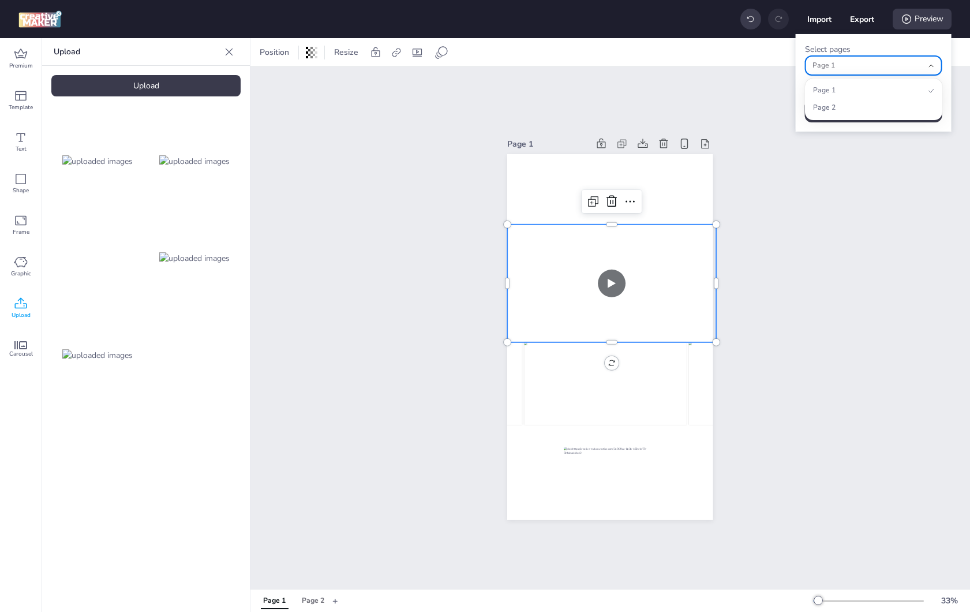
click at [881, 57] on div "Page 1" at bounding box center [868, 66] width 111 height 18
click at [844, 105] on span "Page 2" at bounding box center [868, 108] width 111 height 10
type input "0,1"
click at [811, 128] on div "Select pages 0,1 Page 1 Page 2 Page 1, Page 2 With mobile frame Generate Preview" at bounding box center [874, 83] width 156 height 98
click at [809, 89] on icon at bounding box center [812, 87] width 8 height 6
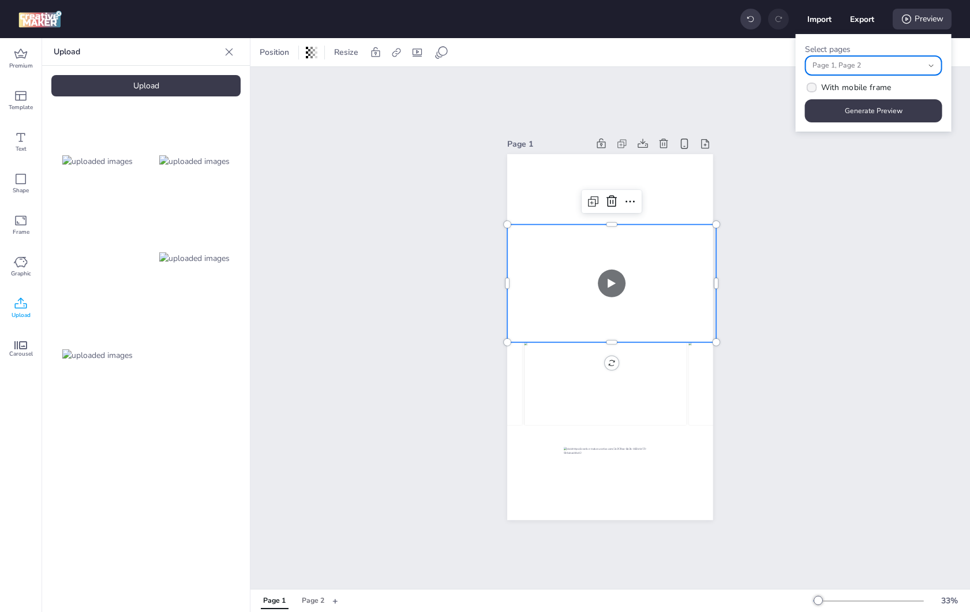
click at [809, 89] on input "With mobile frame" at bounding box center [810, 92] width 8 height 8
checkbox input "true"
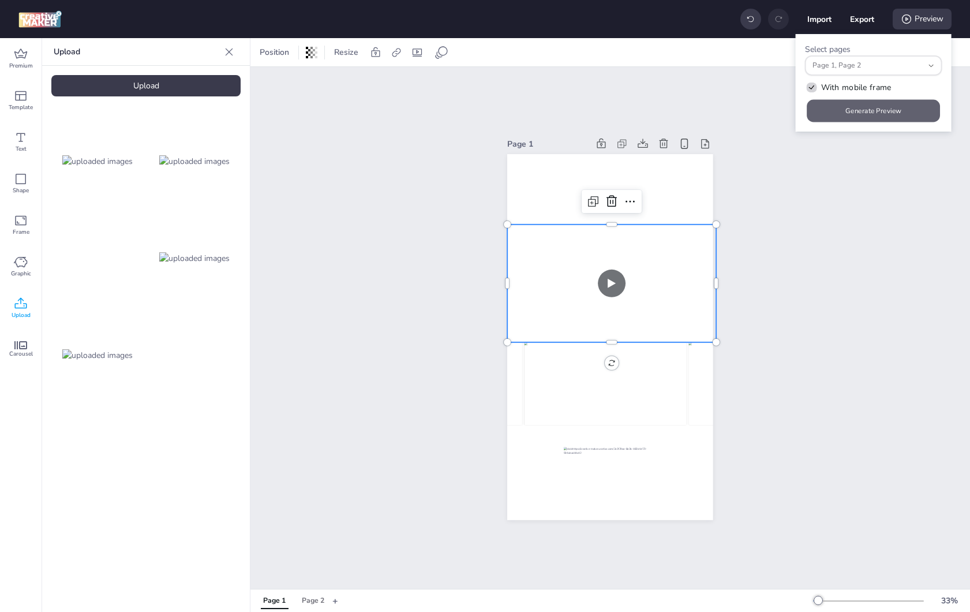
click at [833, 114] on button "Generate Preview" at bounding box center [873, 111] width 133 height 23
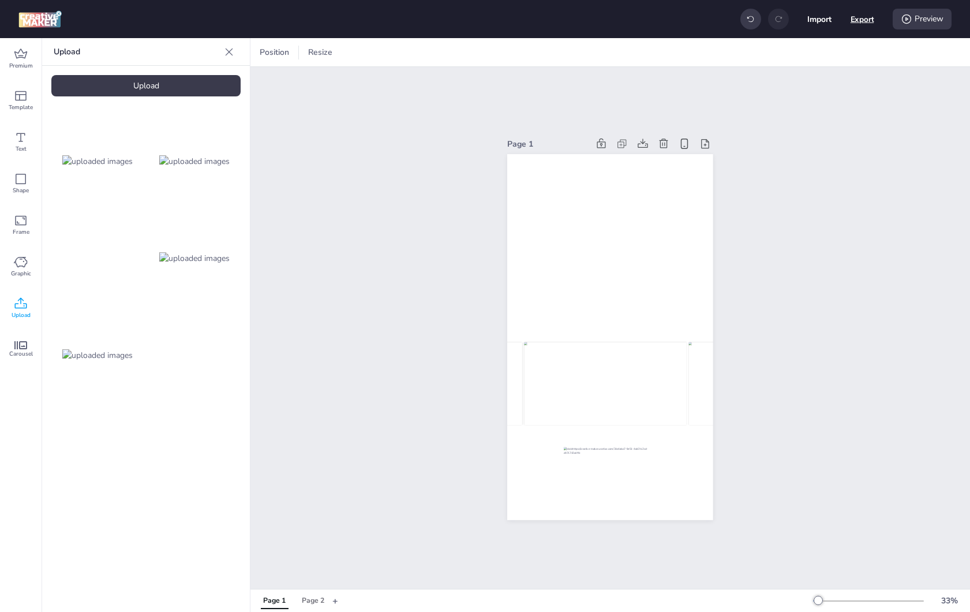
click at [852, 29] on button "Export" at bounding box center [863, 20] width 24 height 24
select select "html"
select select "all"
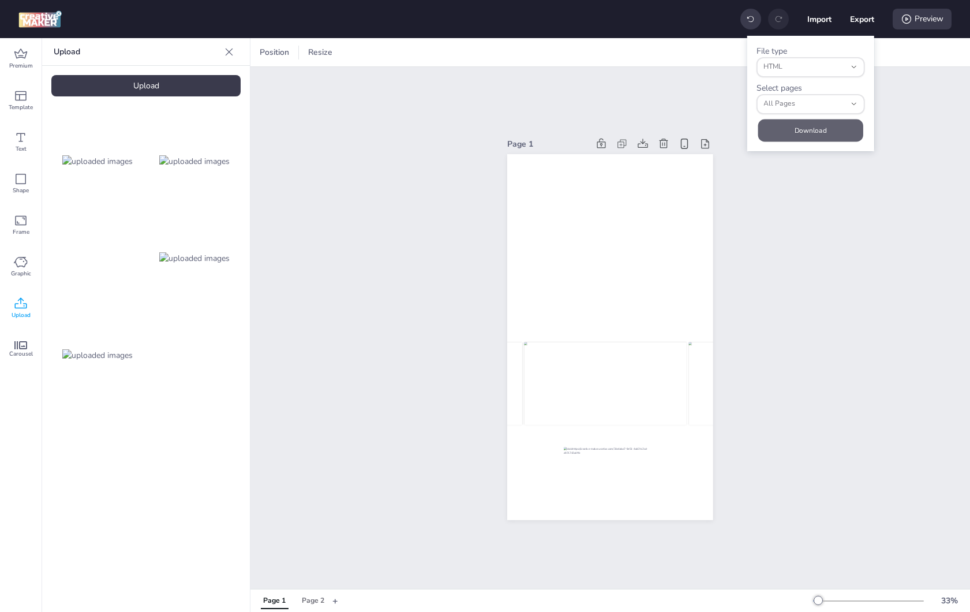
click at [792, 131] on button "Download" at bounding box center [810, 130] width 105 height 23
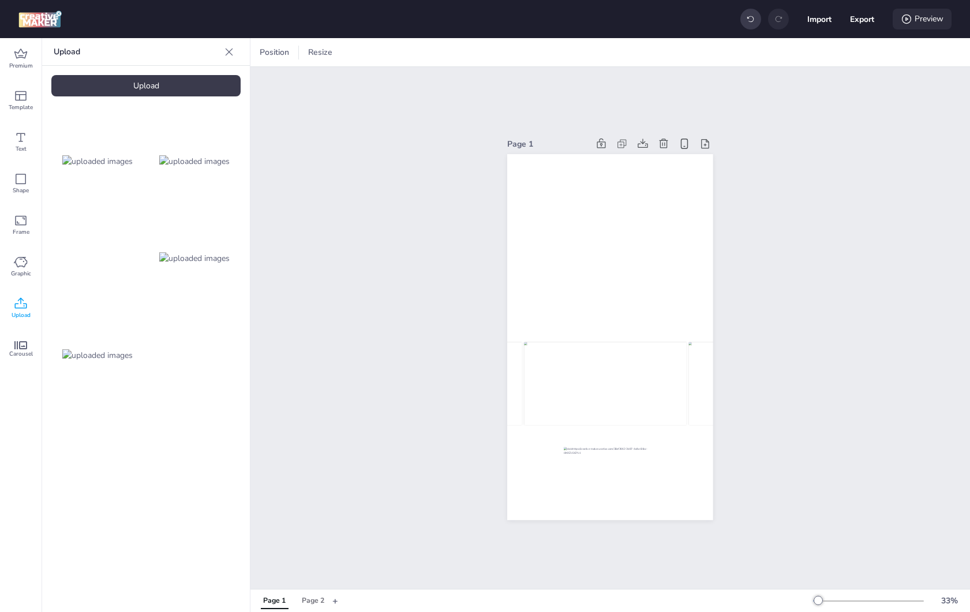
click at [927, 24] on div "Preview" at bounding box center [922, 19] width 59 height 21
select select "0"
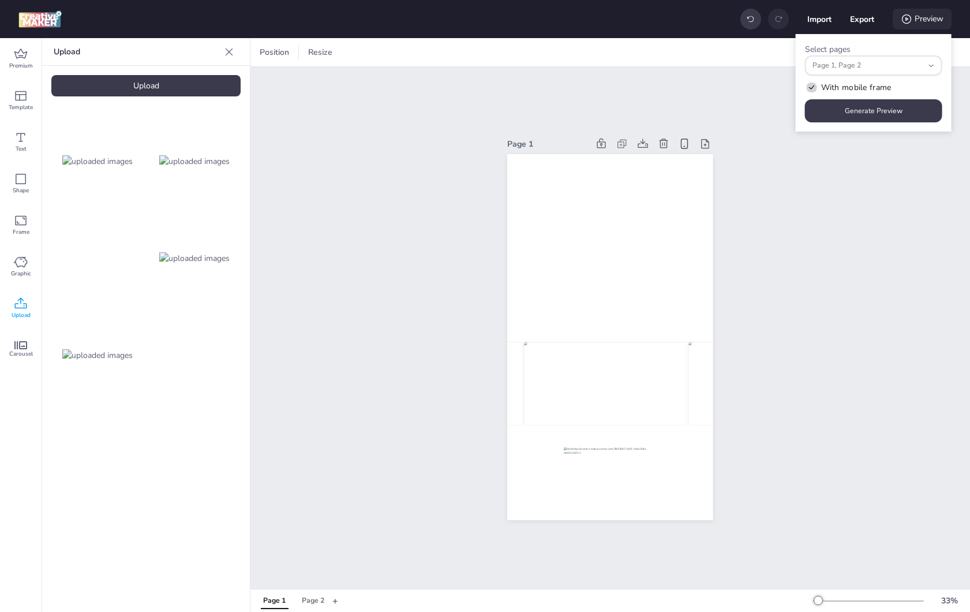
click at [869, 78] on label "With mobile frame" at bounding box center [848, 87] width 95 height 20
click at [814, 88] on input "With mobile frame" at bounding box center [810, 92] width 8 height 8
click at [864, 84] on span "With mobile frame" at bounding box center [856, 87] width 70 height 12
click at [814, 88] on input "With mobile frame" at bounding box center [810, 92] width 8 height 8
checkbox input "true"
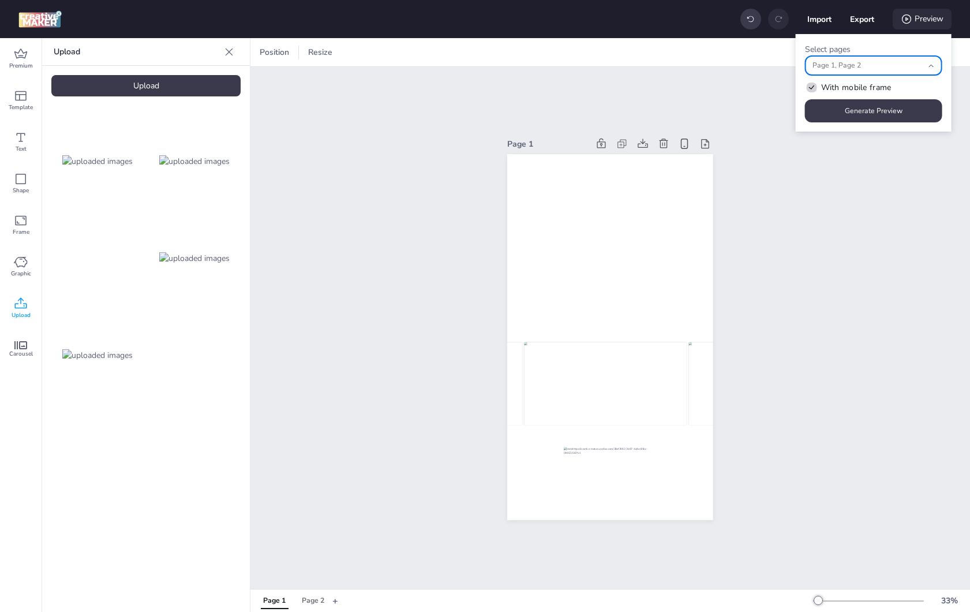
click at [866, 59] on div "Page 1, Page 2" at bounding box center [868, 66] width 111 height 18
click at [835, 106] on span "Page 2" at bounding box center [868, 108] width 111 height 10
type input "0"
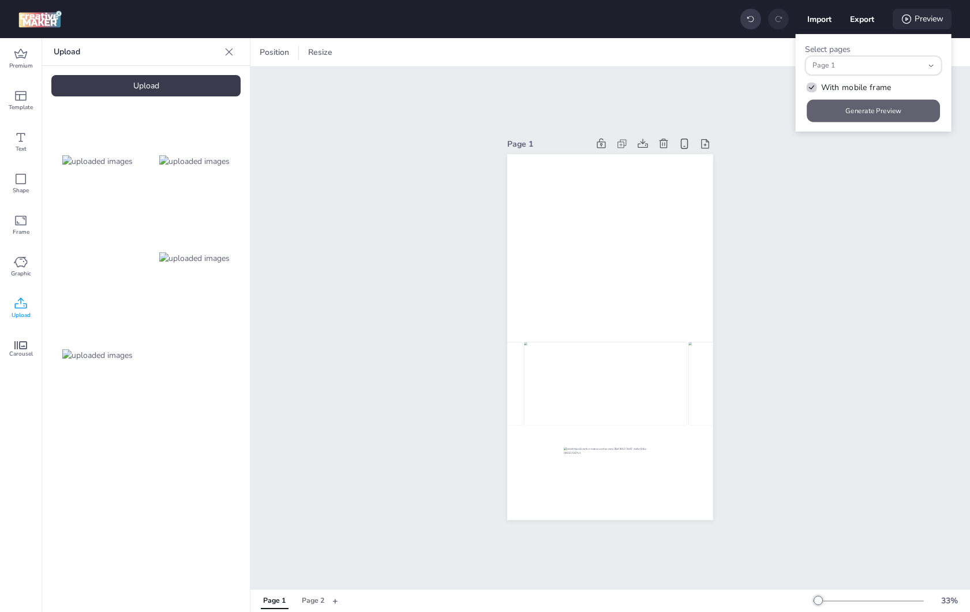
click at [812, 122] on button "Generate Preview" at bounding box center [873, 111] width 133 height 23
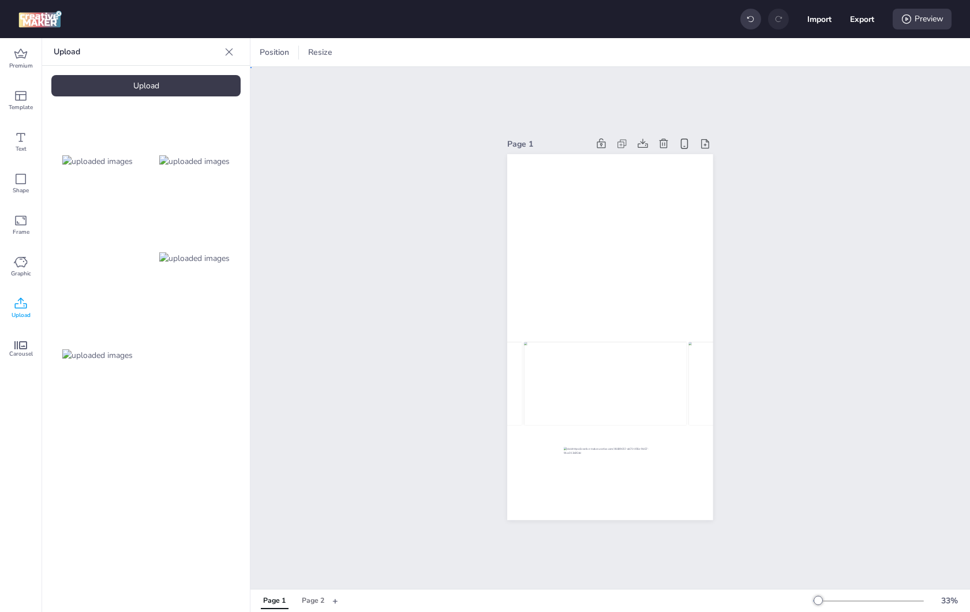
click at [821, 188] on div "Page 1" at bounding box center [610, 328] width 720 height 522
click at [312, 594] on button "Page 2" at bounding box center [313, 601] width 35 height 16
click at [909, 17] on icon at bounding box center [907, 19] width 12 height 12
select select "1"
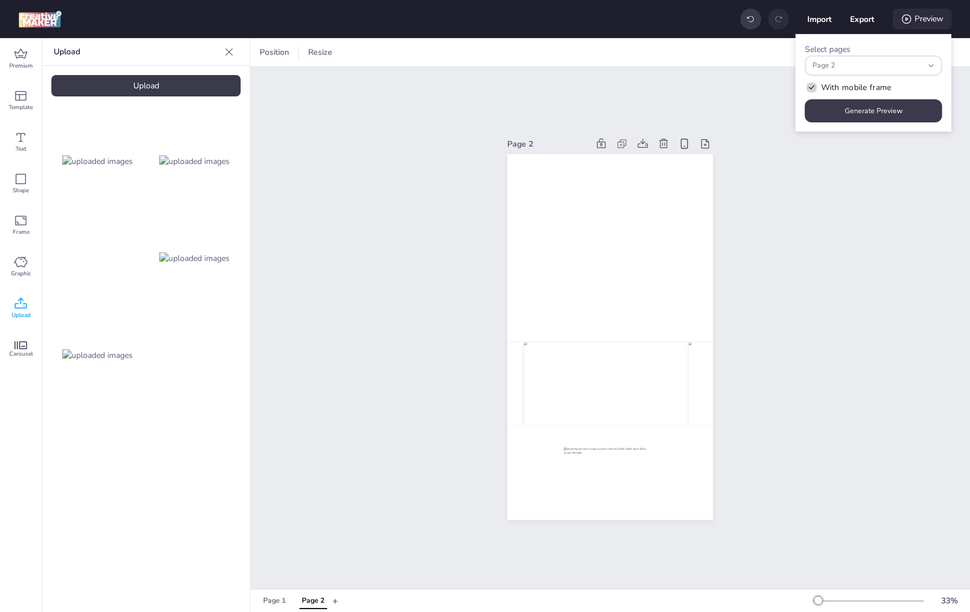
scroll to position [10, 0]
click at [851, 113] on button "Generate Preview" at bounding box center [873, 110] width 137 height 23
click at [863, 19] on button "Export" at bounding box center [863, 20] width 24 height 24
select select "html"
select select "all"
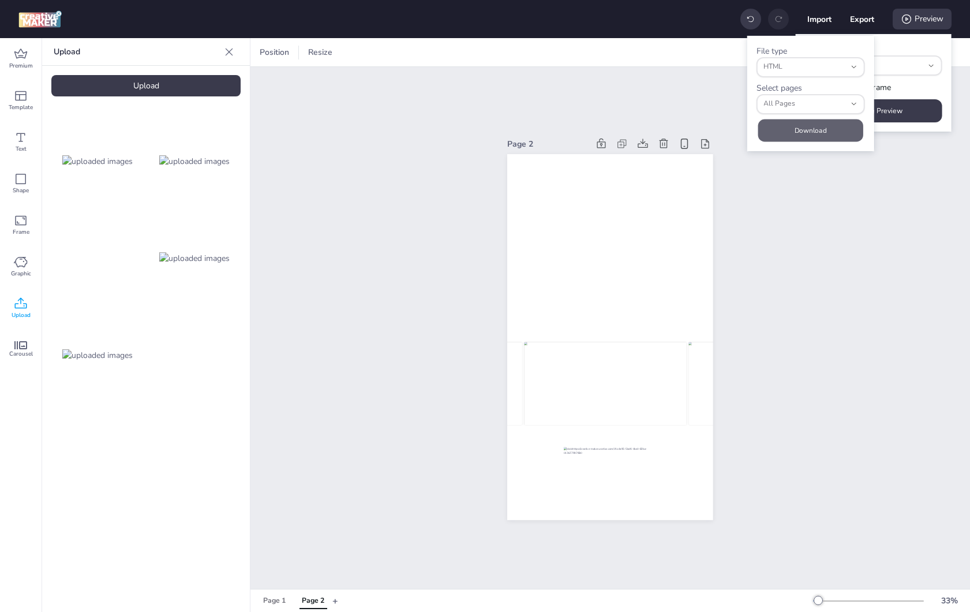
click at [807, 130] on button "Download" at bounding box center [810, 130] width 105 height 23
click at [792, 134] on button "Download" at bounding box center [810, 130] width 105 height 23
click at [805, 106] on span "All Pages" at bounding box center [805, 104] width 82 height 10
click at [786, 130] on span "All Pages" at bounding box center [806, 129] width 83 height 10
type input "all"
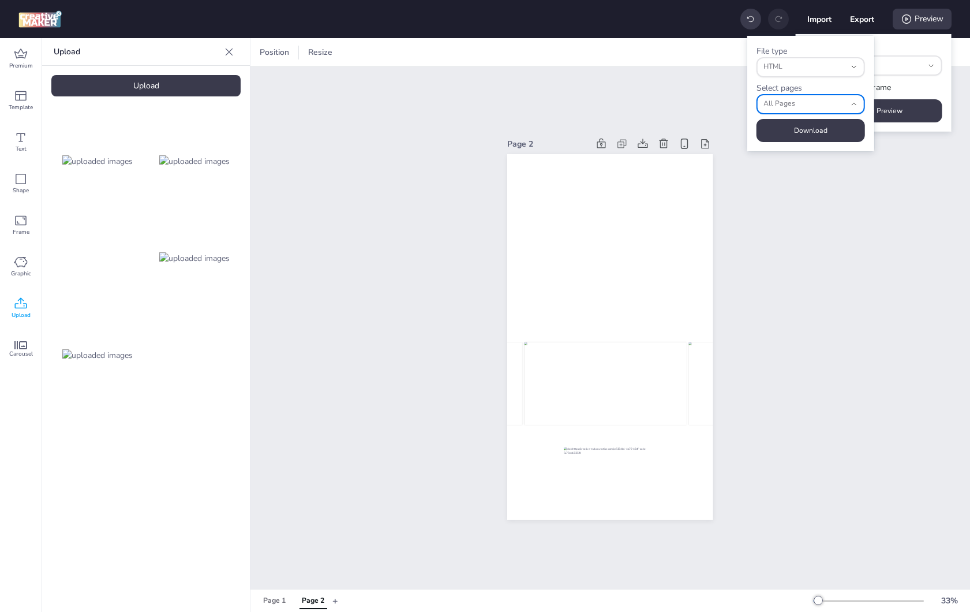
select select "all"
click at [793, 105] on span "All Pages" at bounding box center [805, 104] width 82 height 10
click at [783, 141] on span "Page 1" at bounding box center [806, 146] width 83 height 10
type input "0"
select select "0"
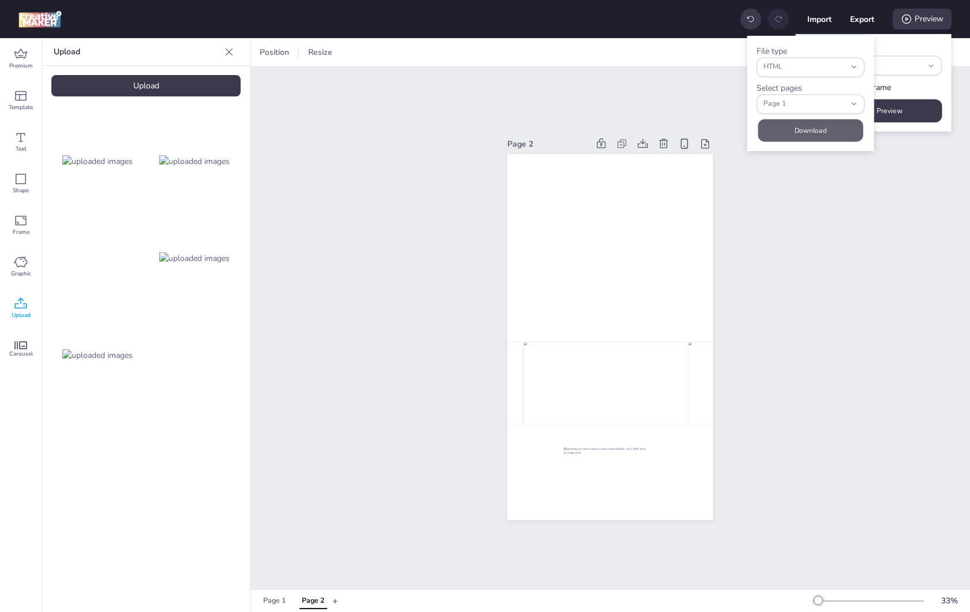
click at [799, 129] on button "Download" at bounding box center [810, 130] width 105 height 23
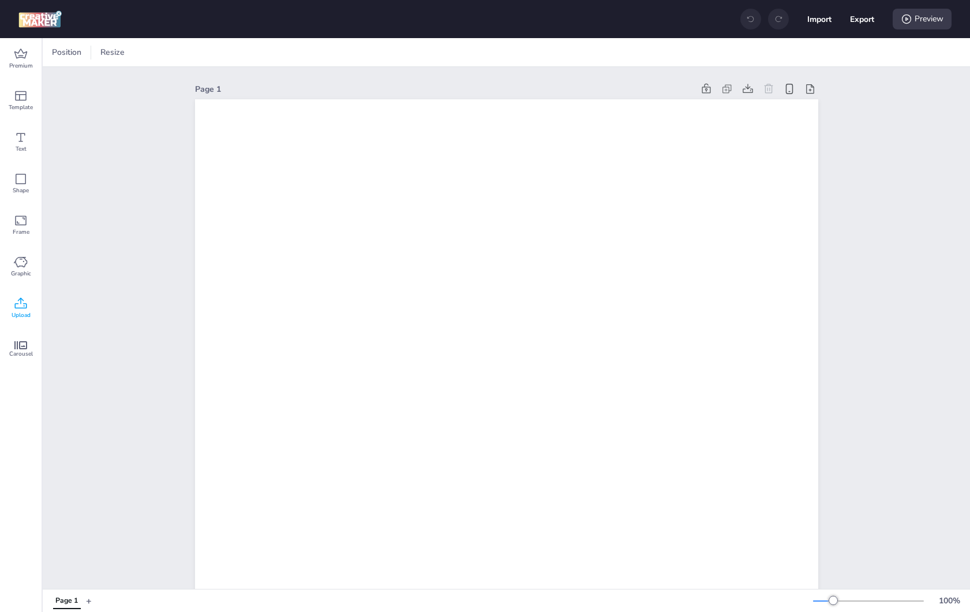
click at [32, 311] on div "Upload" at bounding box center [21, 308] width 42 height 42
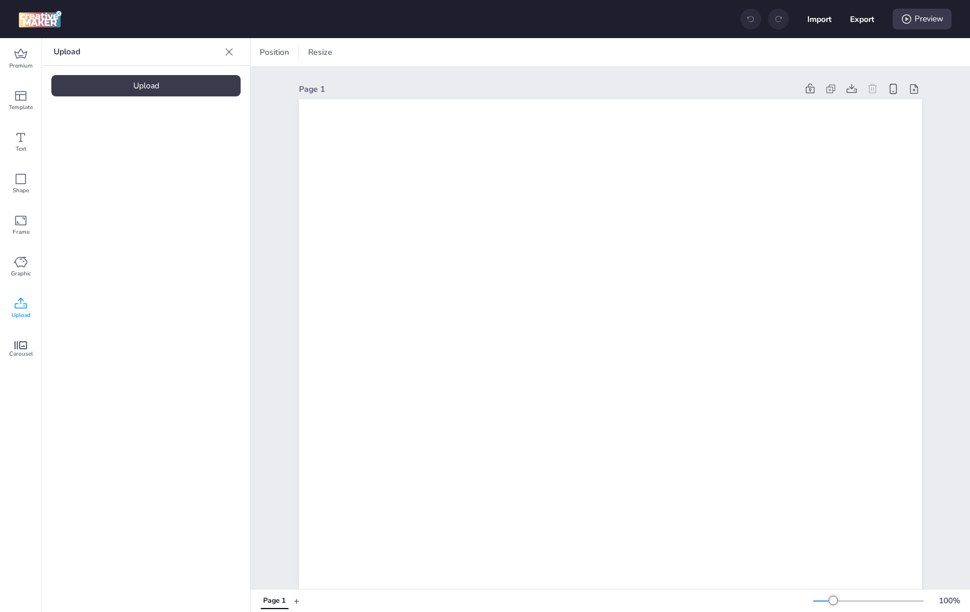
click at [157, 80] on div "Upload" at bounding box center [145, 85] width 189 height 21
click at [106, 167] on img at bounding box center [97, 161] width 70 height 12
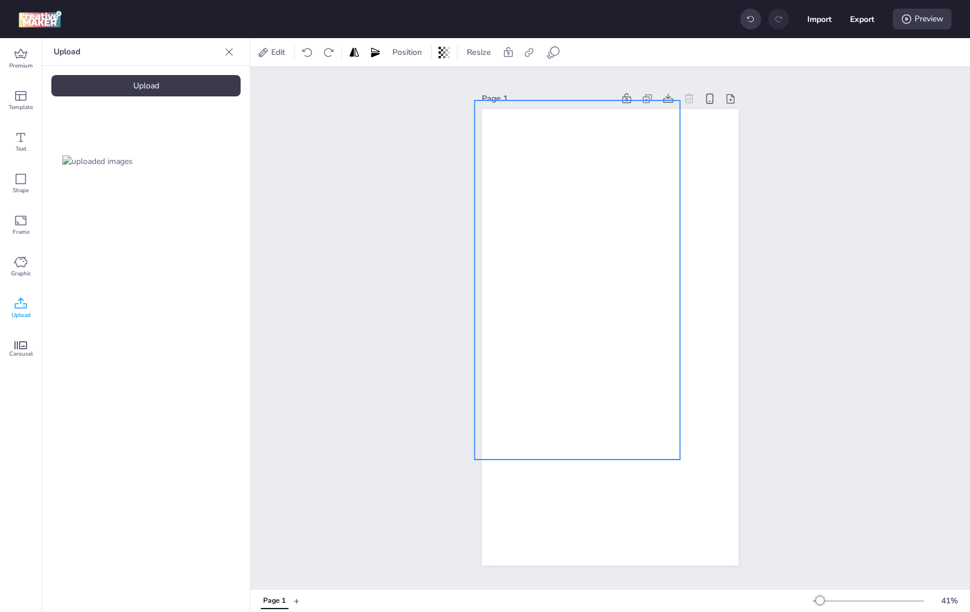
drag, startPoint x: 548, startPoint y: 260, endPoint x: 515, endPoint y: 201, distance: 67.4
click at [515, 201] on div at bounding box center [577, 279] width 205 height 359
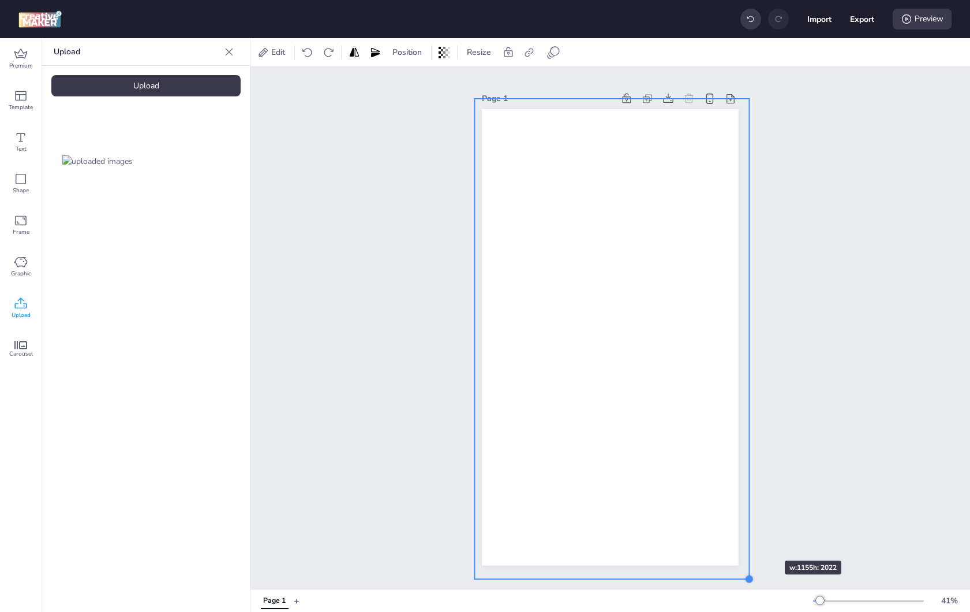
drag, startPoint x: 681, startPoint y: 458, endPoint x: 750, endPoint y: 538, distance: 106.0
click at [750, 538] on div "Page 1" at bounding box center [610, 328] width 321 height 502
click at [162, 96] on div "Upload Upload" at bounding box center [146, 325] width 208 height 574
click at [162, 93] on div "Upload" at bounding box center [145, 85] width 189 height 21
click at [211, 181] on video at bounding box center [194, 161] width 92 height 46
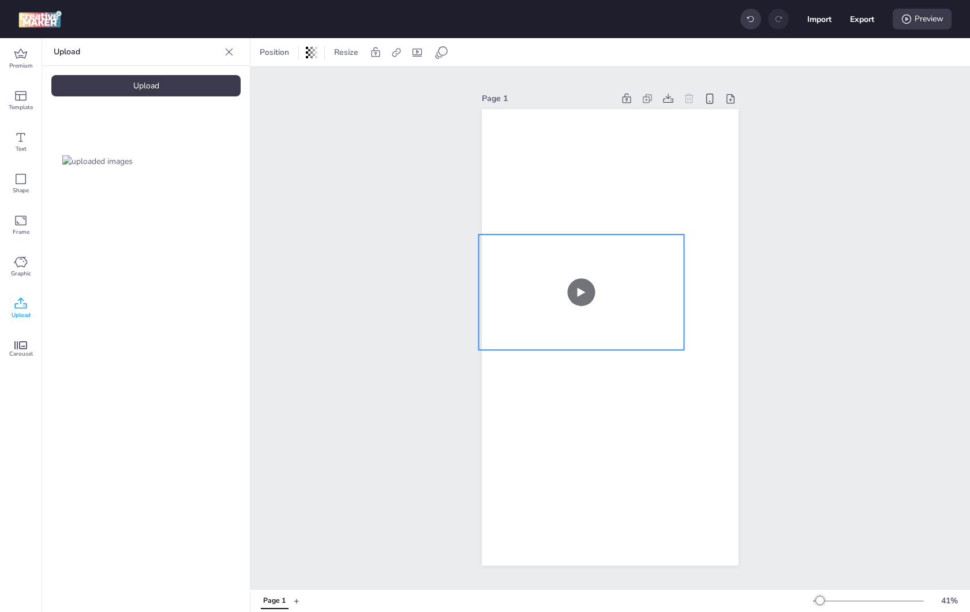
drag, startPoint x: 582, startPoint y: 321, endPoint x: 553, endPoint y: 276, distance: 53.5
click at [553, 276] on video at bounding box center [581, 291] width 205 height 115
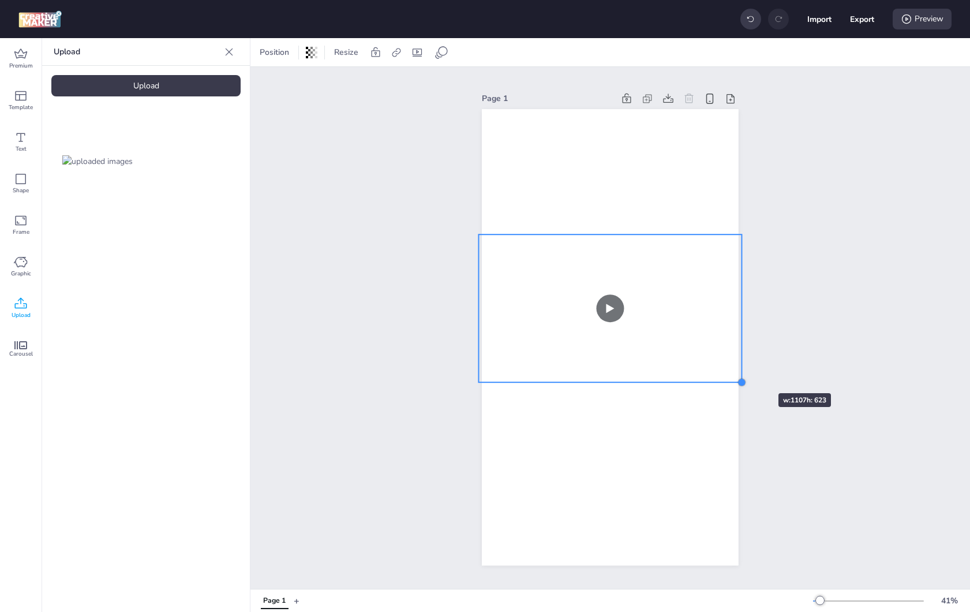
drag, startPoint x: 686, startPoint y: 351, endPoint x: 744, endPoint y: 372, distance: 61.3
click at [744, 372] on div "Page 1" at bounding box center [610, 328] width 321 height 502
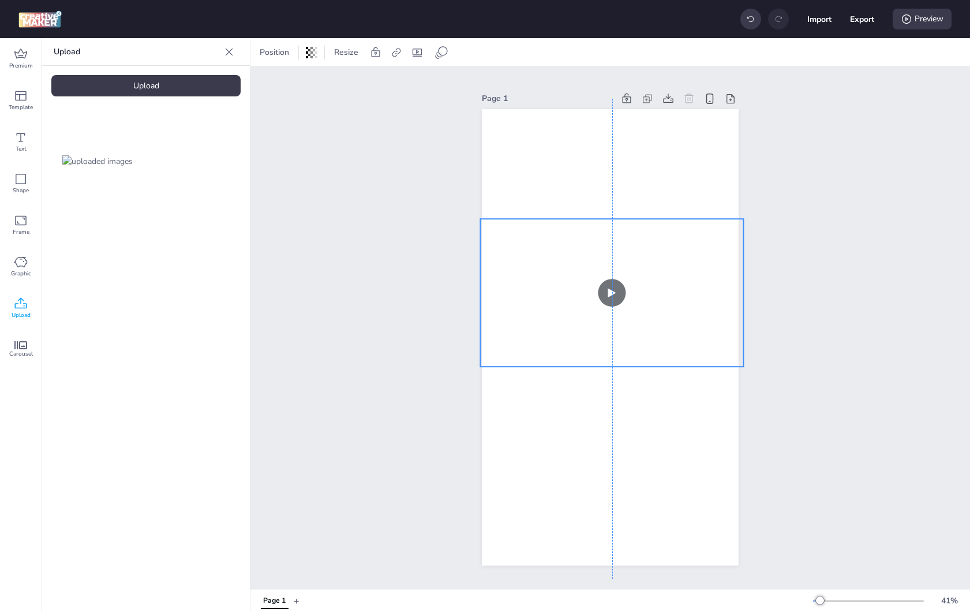
drag, startPoint x: 681, startPoint y: 357, endPoint x: 681, endPoint y: 341, distance: 16.2
click at [681, 341] on video at bounding box center [612, 293] width 263 height 148
click at [16, 350] on span "Carousel" at bounding box center [21, 353] width 24 height 9
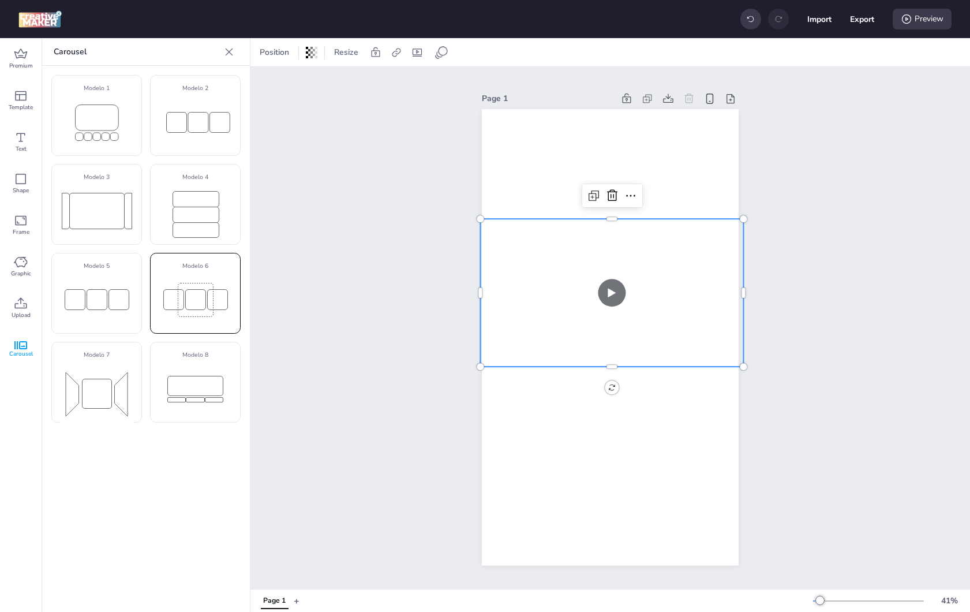
click at [184, 281] on rect at bounding box center [195, 299] width 73 height 47
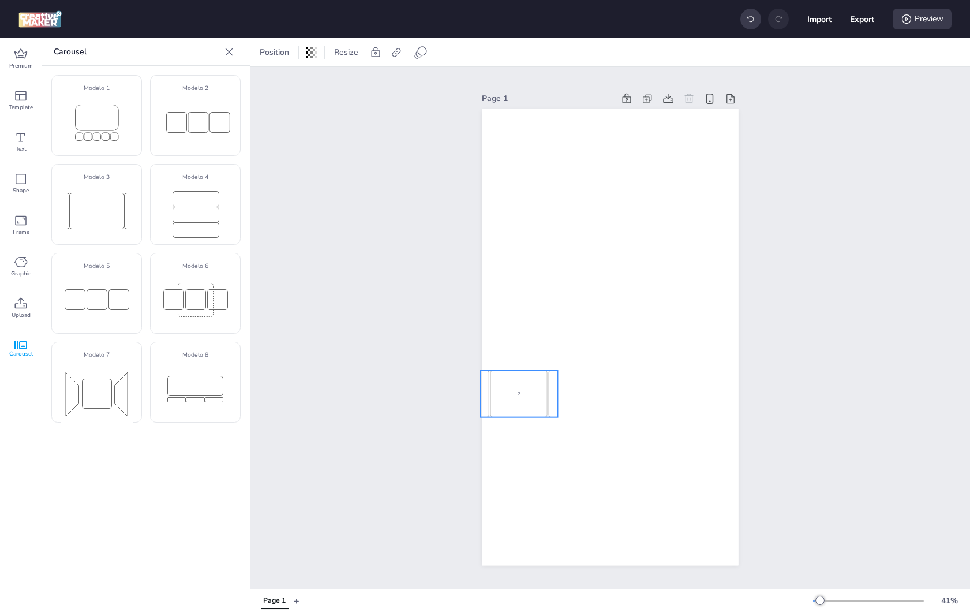
drag, startPoint x: 601, startPoint y: 330, endPoint x: 511, endPoint y: 387, distance: 106.6
click at [393, 386] on div "2 3 1 2 3 1 2" at bounding box center [354, 393] width 77 height 47
select select "cover"
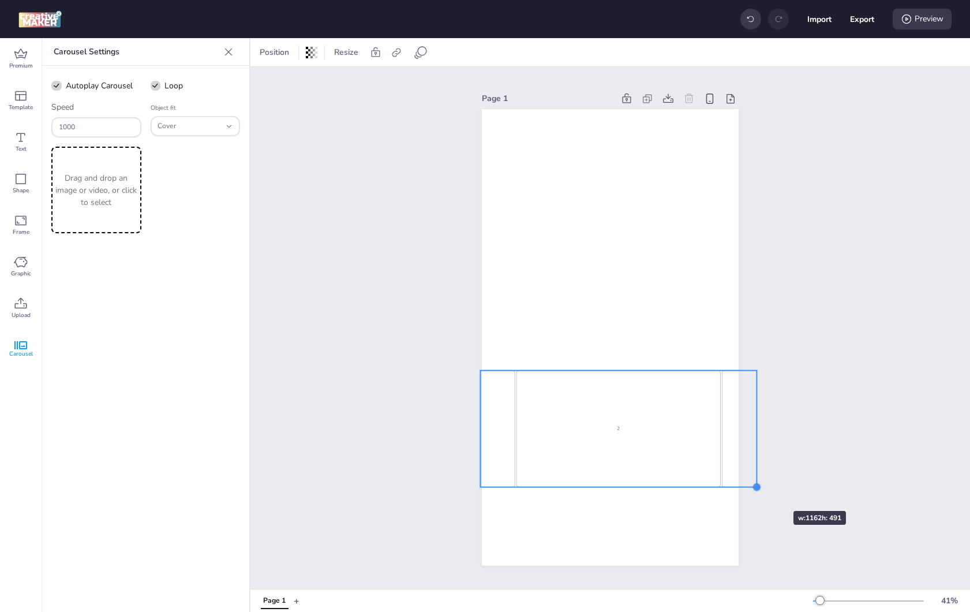
drag, startPoint x: 560, startPoint y: 420, endPoint x: 761, endPoint y: 491, distance: 212.8
click at [761, 491] on div at bounding box center [756, 487] width 9 height 9
click at [629, 412] on div "2" at bounding box center [619, 428] width 205 height 117
click at [190, 126] on span "Cover" at bounding box center [189, 126] width 63 height 10
click at [169, 168] on span "Contain" at bounding box center [190, 168] width 63 height 10
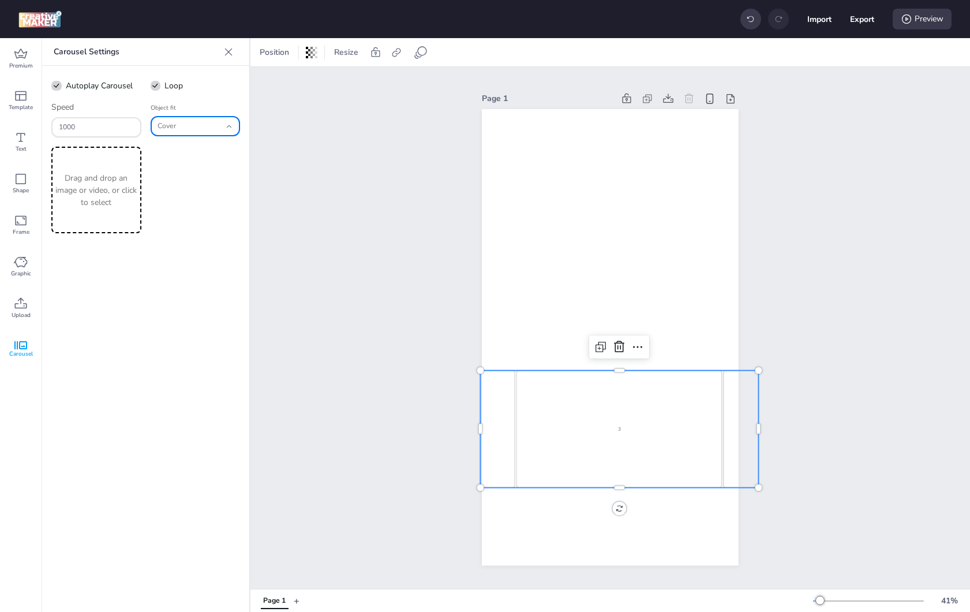
type input "contain"
select select "contain"
click at [103, 182] on p "Drag and drop an image or video, or click to select" at bounding box center [96, 190] width 85 height 36
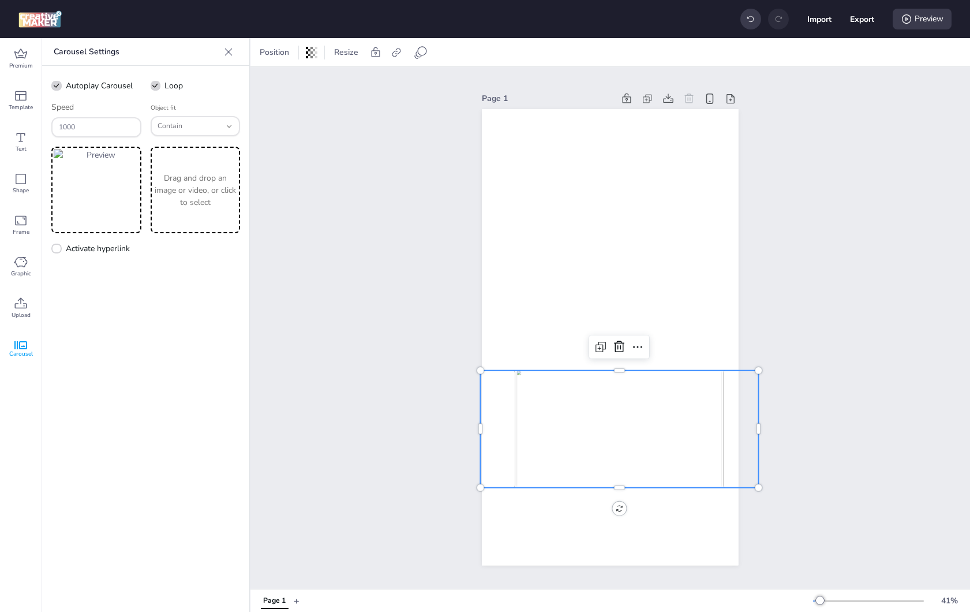
click at [230, 211] on div "Drag and drop an image or video, or click to select" at bounding box center [196, 190] width 90 height 87
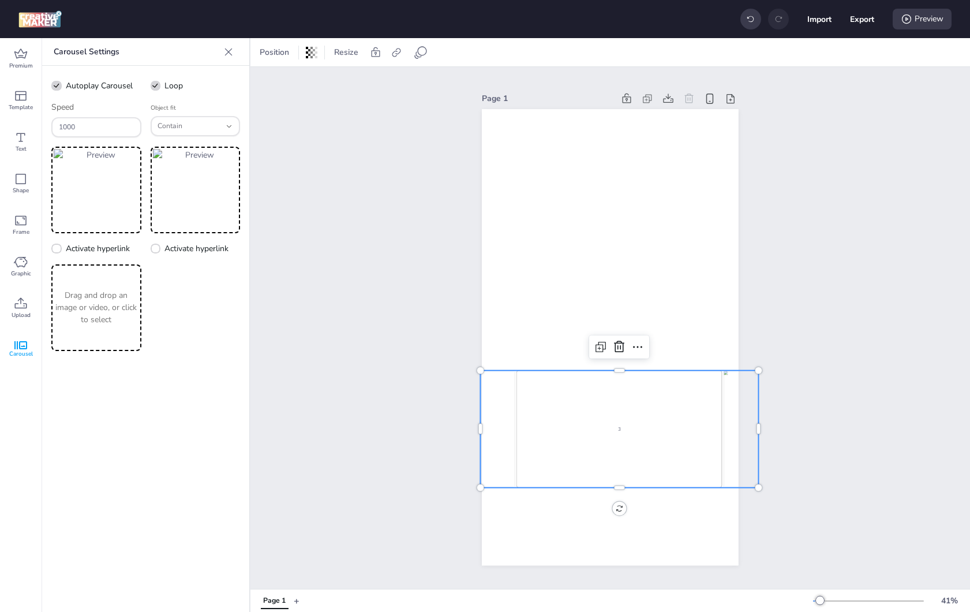
click at [126, 304] on p "Drag and drop an image or video, or click to select" at bounding box center [96, 307] width 85 height 36
click at [204, 301] on p "Drag and drop an image or video, or click to select" at bounding box center [195, 307] width 85 height 36
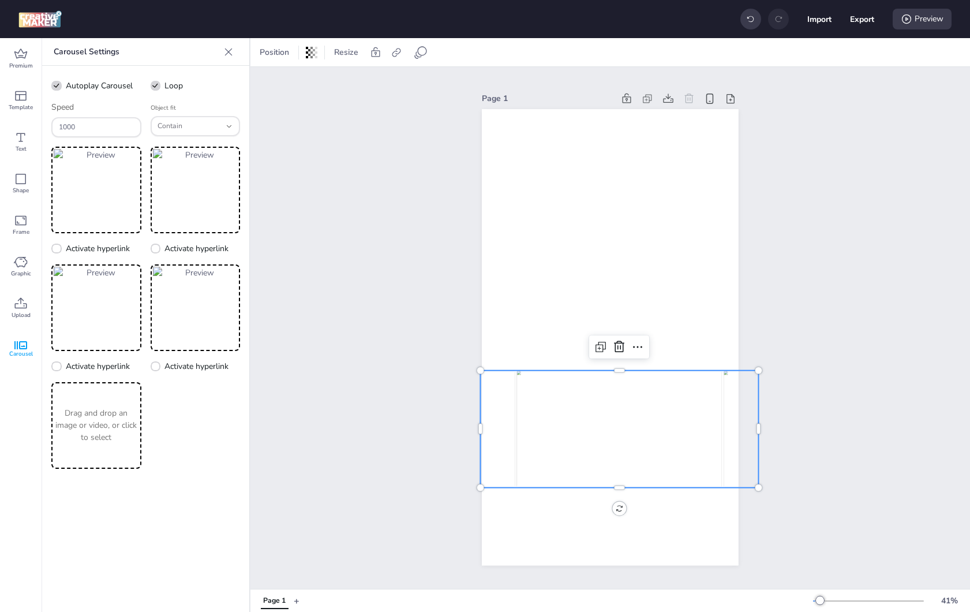
click at [88, 466] on div "Drag and drop an image or video, or click to select" at bounding box center [96, 425] width 90 height 87
click at [181, 449] on div "Drag and drop an image or video, or click to select" at bounding box center [196, 425] width 90 height 87
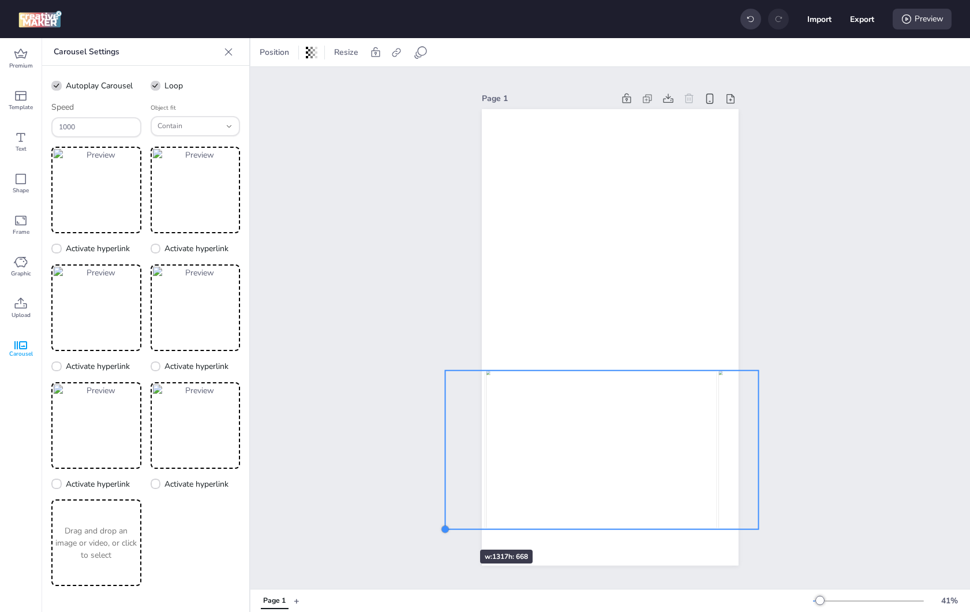
drag, startPoint x: 481, startPoint y: 487, endPoint x: 446, endPoint y: 529, distance: 54.5
click at [446, 529] on div at bounding box center [445, 529] width 9 height 9
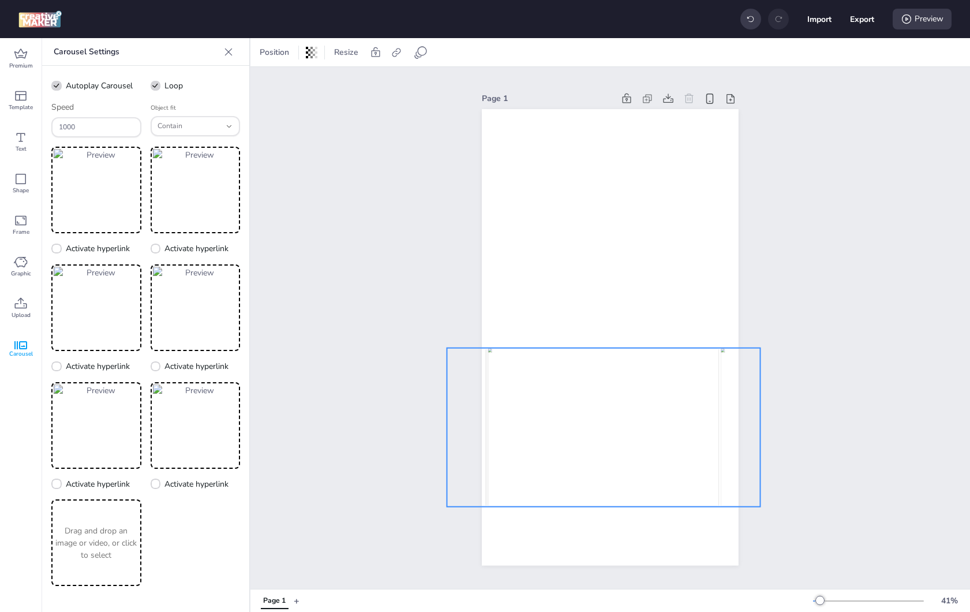
drag, startPoint x: 547, startPoint y: 454, endPoint x: 548, endPoint y: 431, distance: 22.6
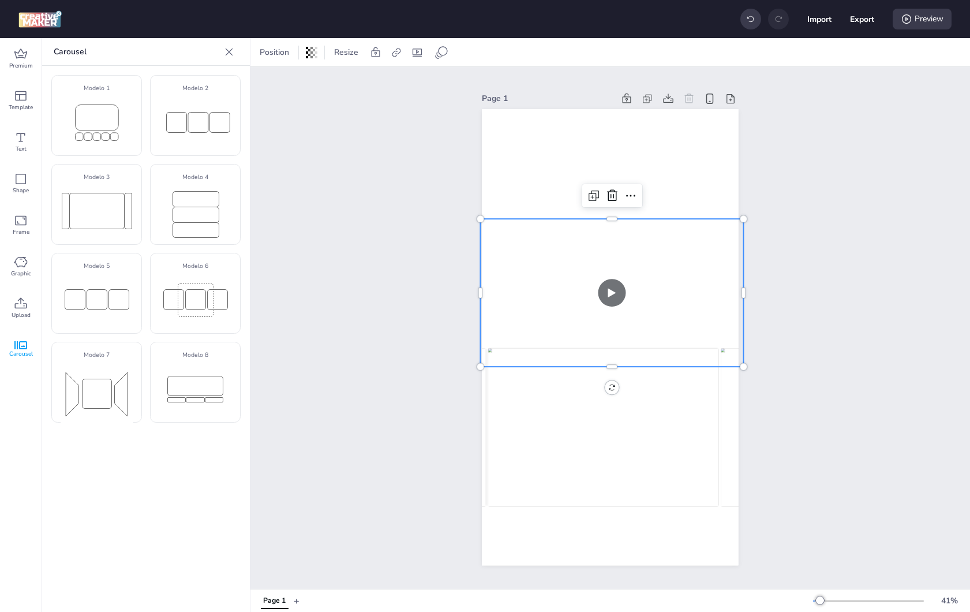
click at [559, 298] on video at bounding box center [612, 293] width 263 height 148
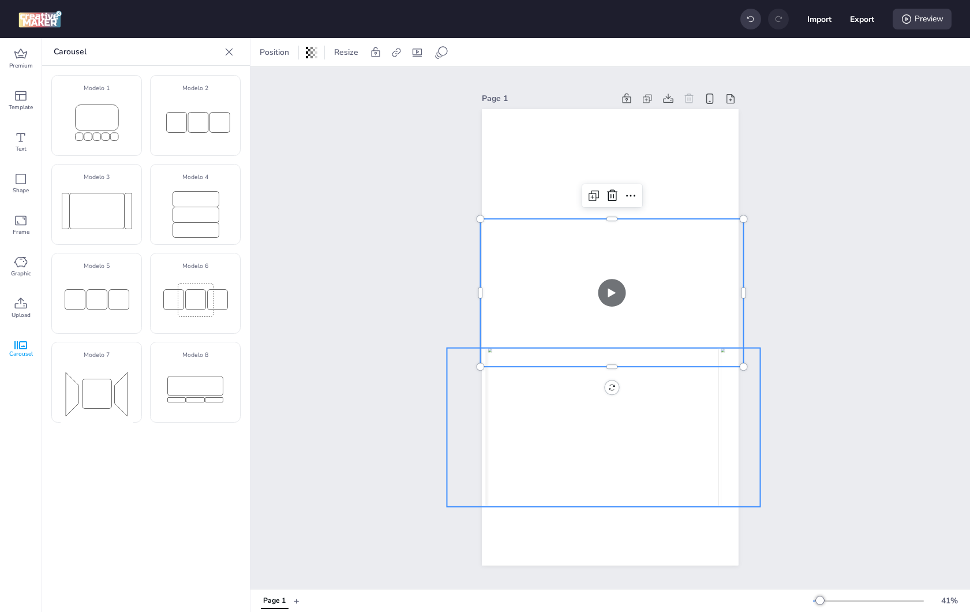
select select "contain"
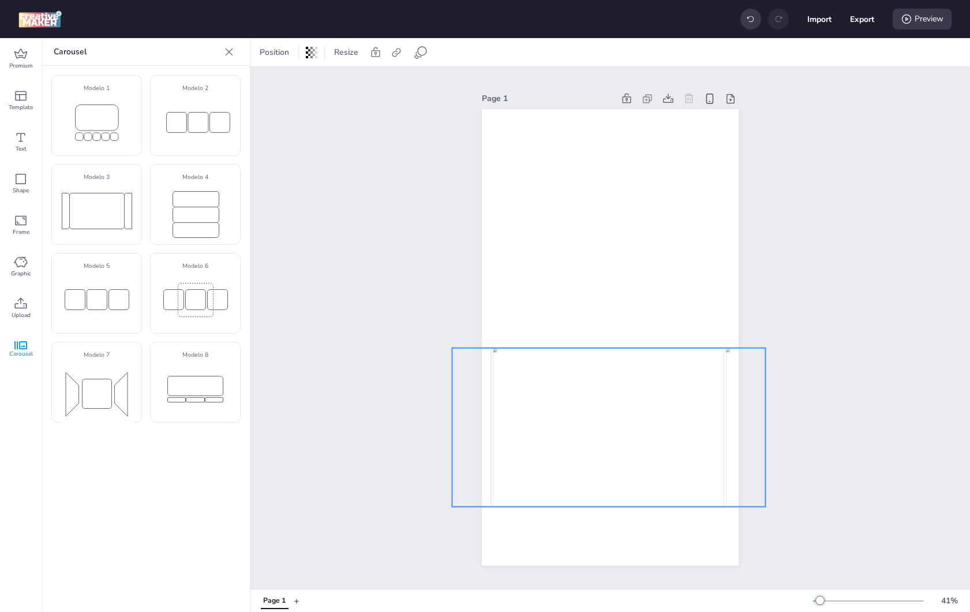
select select "contain"
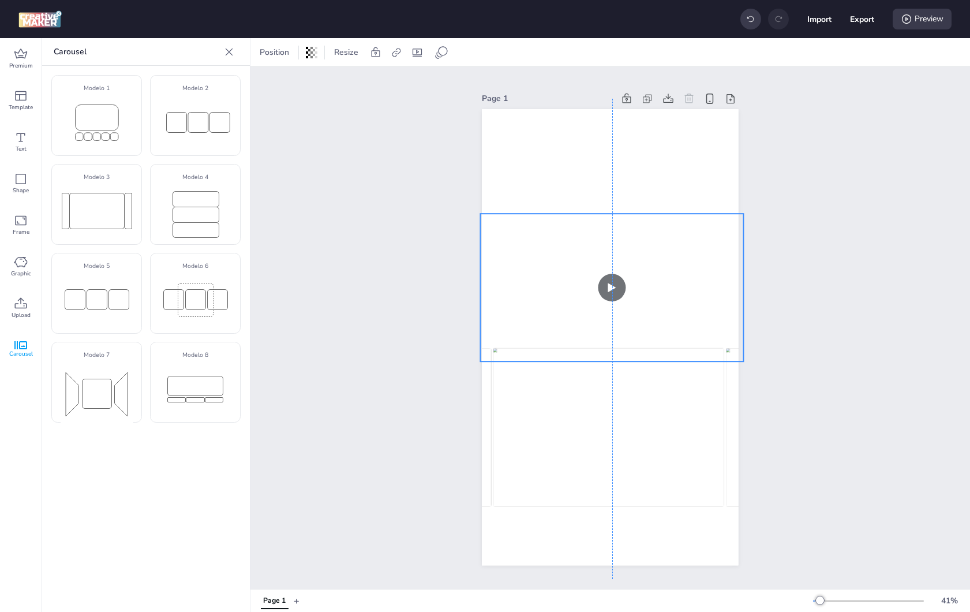
click at [651, 320] on video at bounding box center [612, 288] width 263 height 148
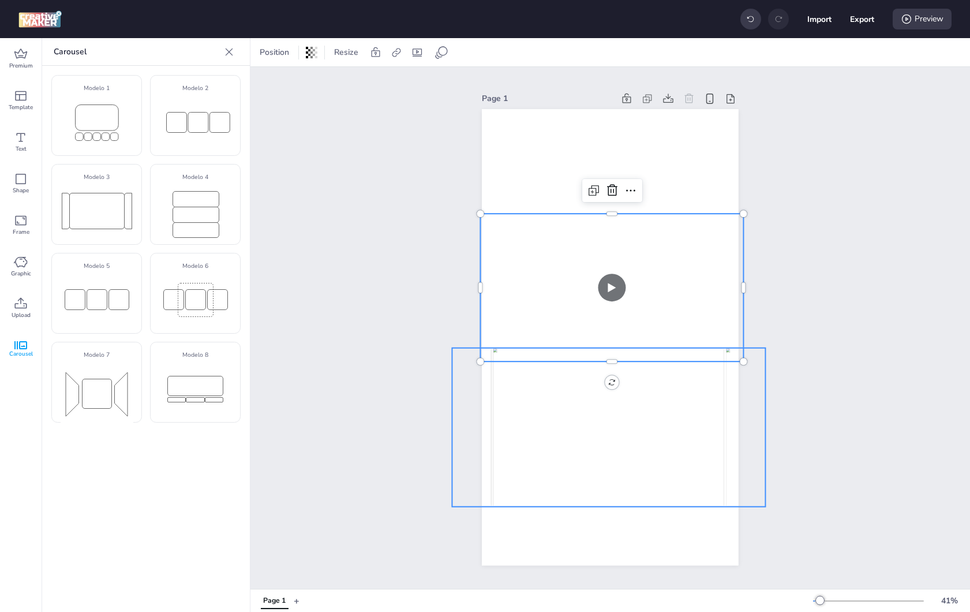
select select "contain"
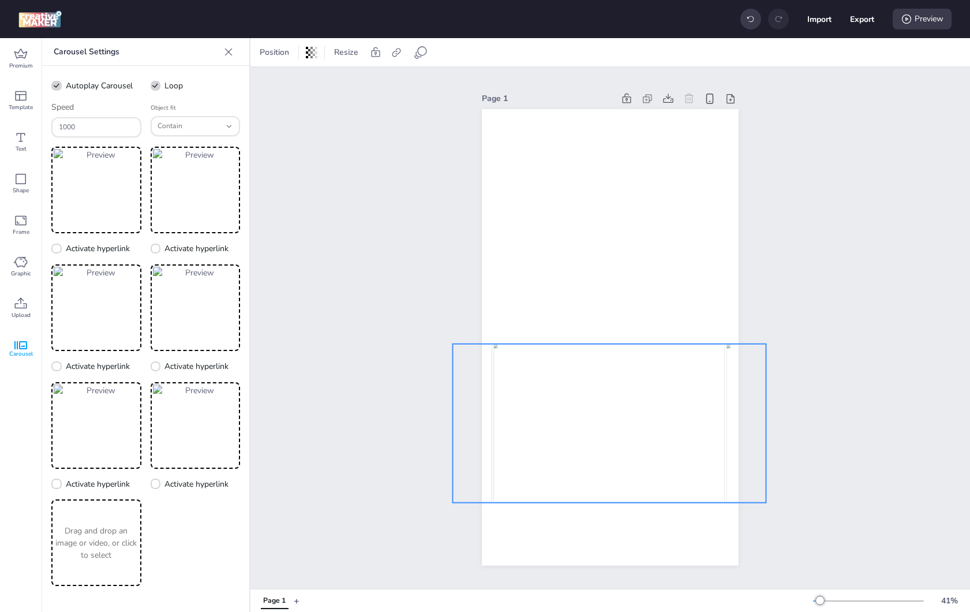
click at [863, 25] on button "Export" at bounding box center [863, 20] width 24 height 24
select select "html"
click at [816, 92] on button "Download" at bounding box center [810, 93] width 105 height 23
click at [649, 100] on icon at bounding box center [648, 99] width 12 height 12
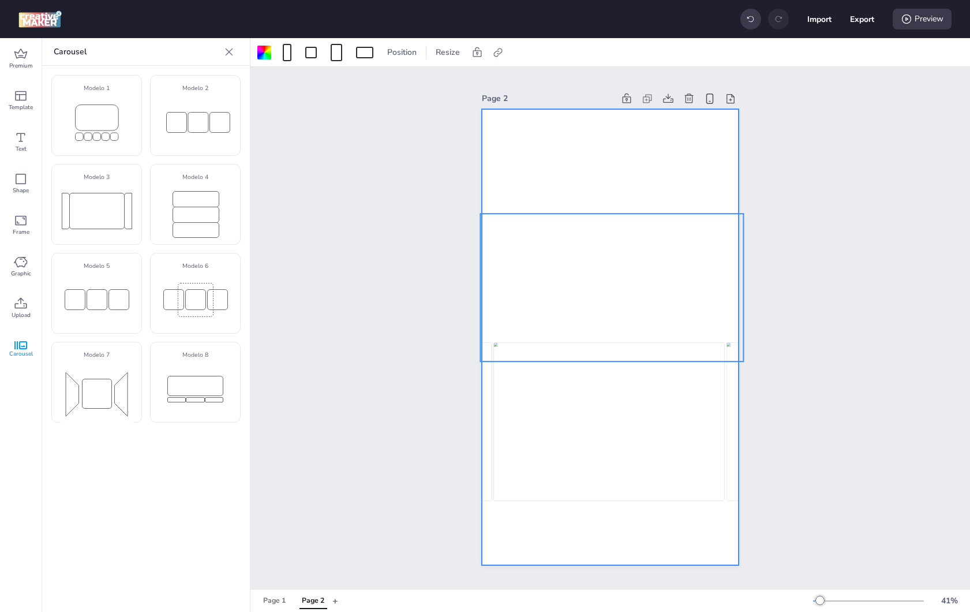
click at [551, 261] on video at bounding box center [612, 288] width 263 height 148
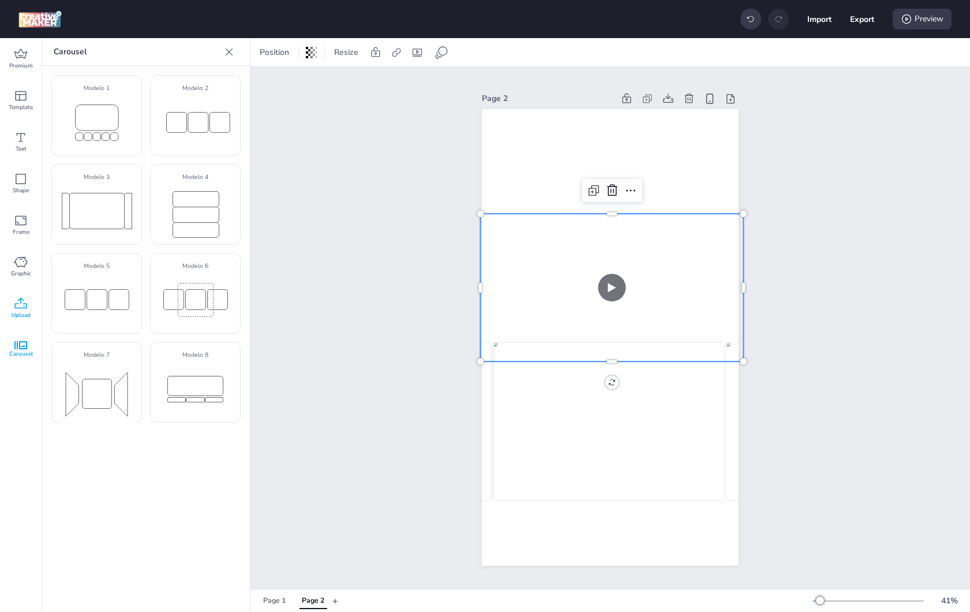
click at [17, 306] on icon at bounding box center [21, 304] width 14 height 14
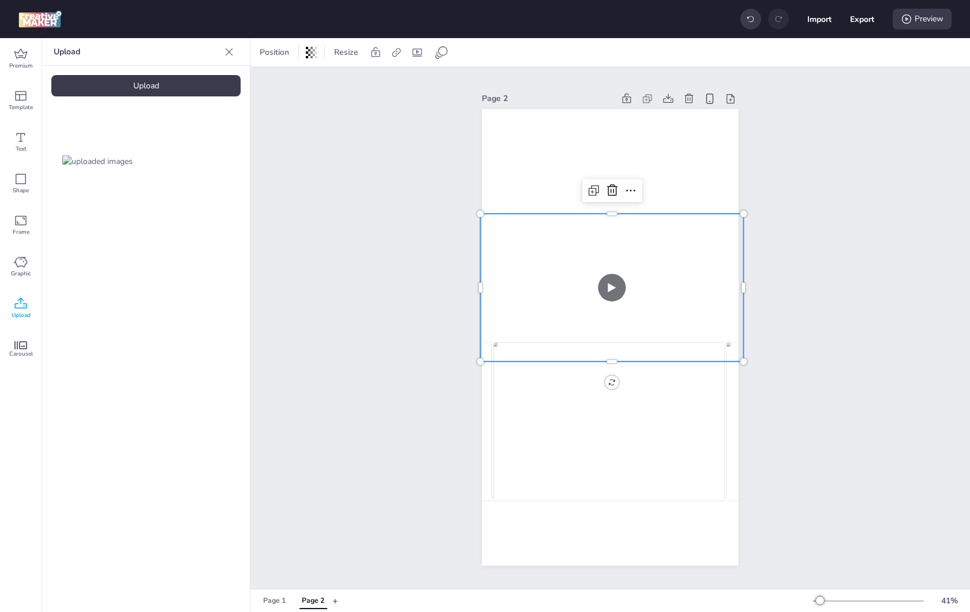
click at [171, 93] on div "Upload" at bounding box center [145, 85] width 189 height 21
click at [117, 264] on video at bounding box center [97, 258] width 92 height 46
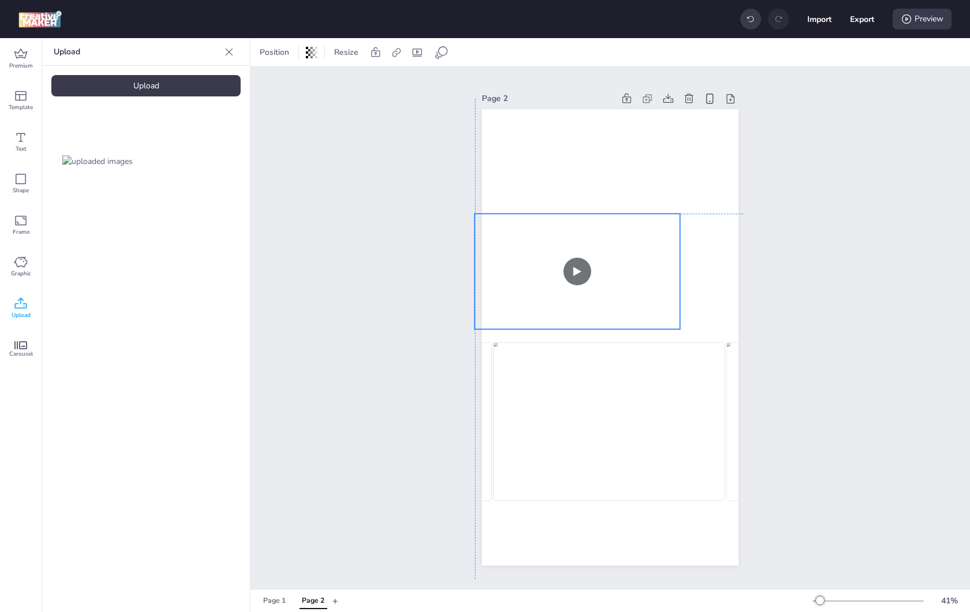
drag, startPoint x: 513, startPoint y: 330, endPoint x: 480, endPoint y: 266, distance: 71.8
click at [480, 266] on div "Page 2" at bounding box center [610, 328] width 321 height 502
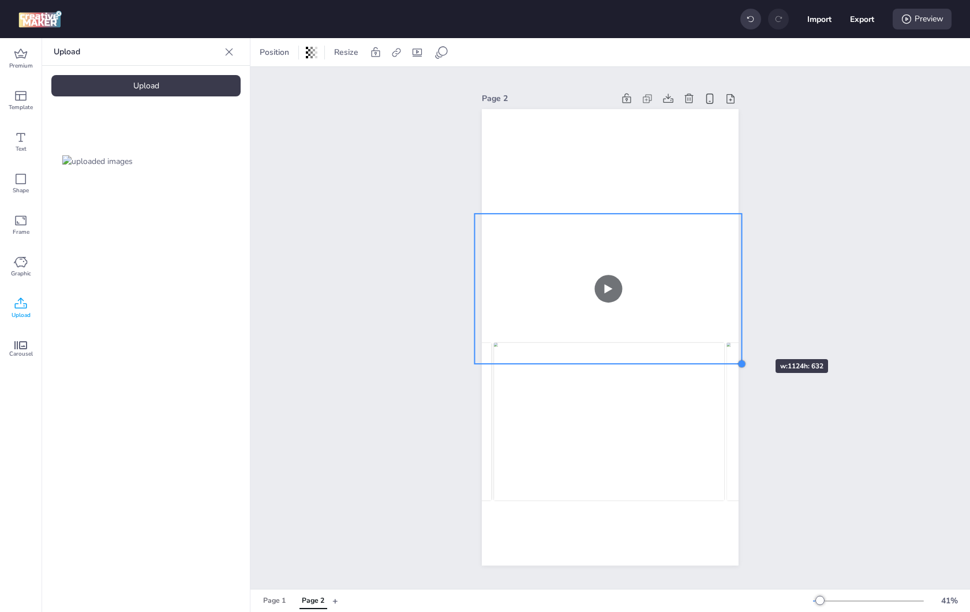
drag, startPoint x: 679, startPoint y: 330, endPoint x: 741, endPoint y: 335, distance: 62.0
click at [741, 335] on div "Page 2" at bounding box center [610, 328] width 321 height 502
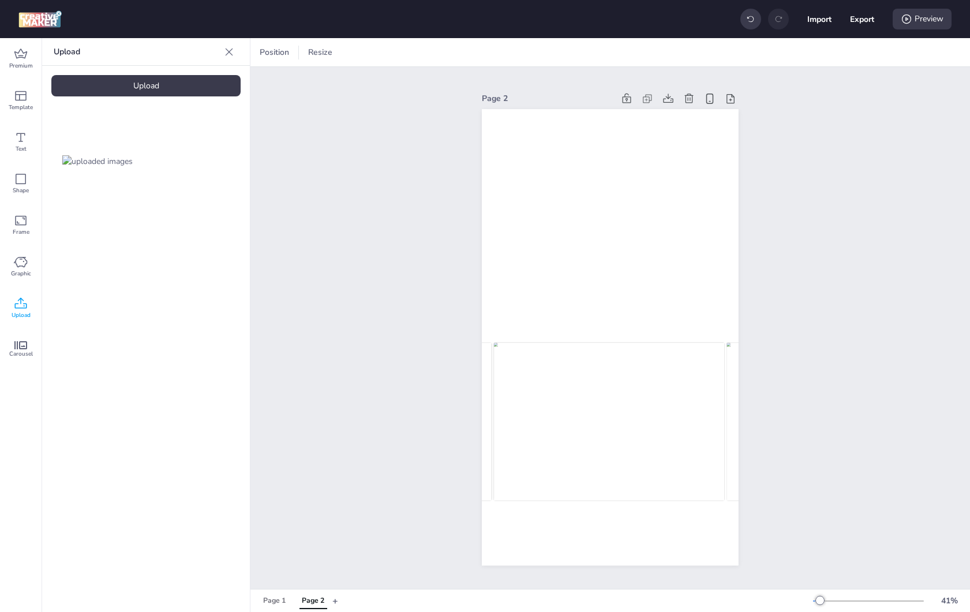
click at [498, 100] on div "Page 2" at bounding box center [548, 98] width 132 height 12
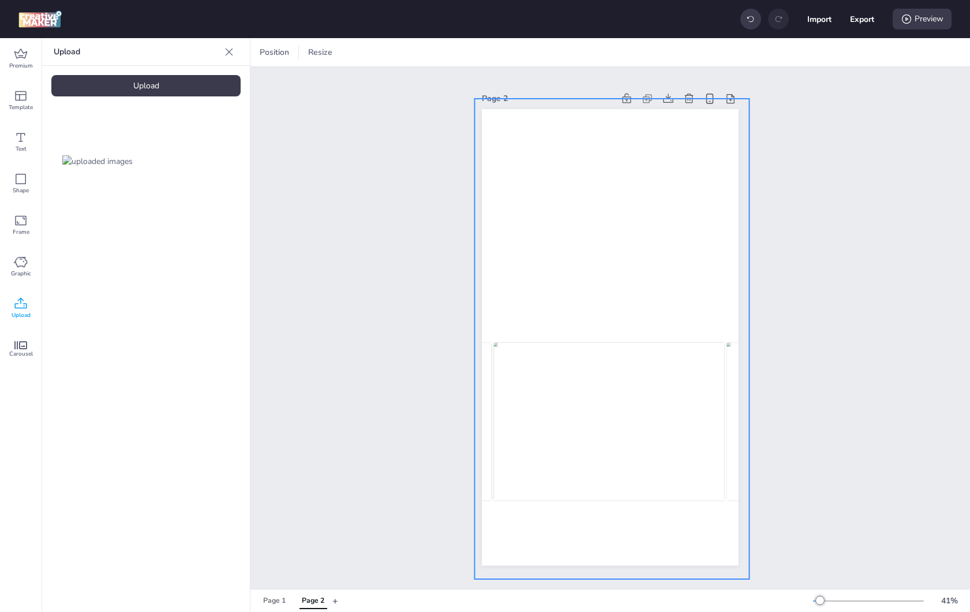
click at [498, 122] on div at bounding box center [612, 339] width 275 height 480
click at [402, 57] on span "Position" at bounding box center [407, 52] width 34 height 12
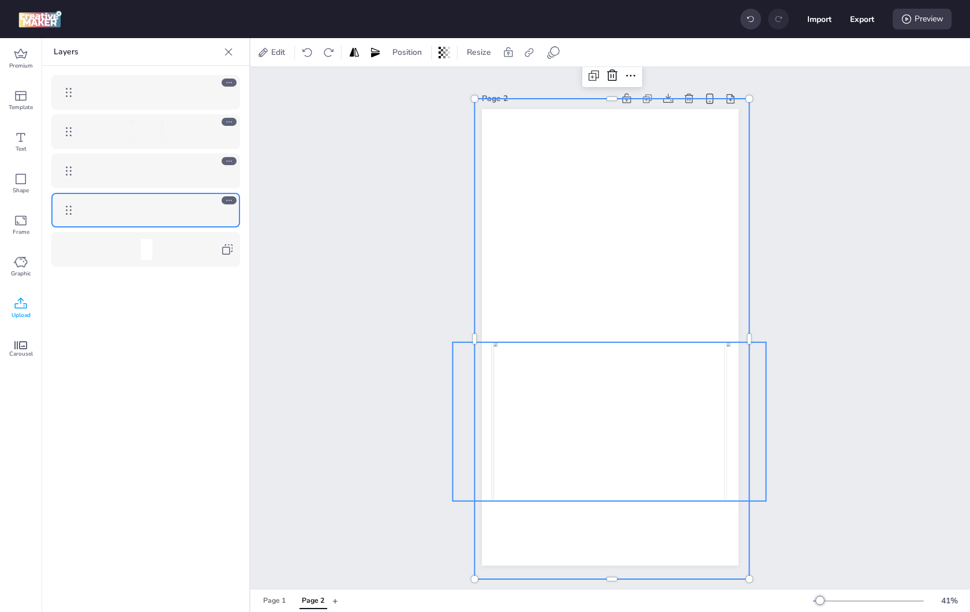
drag, startPoint x: 205, startPoint y: 175, endPoint x: 141, endPoint y: 109, distance: 91.8
click at [141, 109] on div at bounding box center [145, 171] width 207 height 210
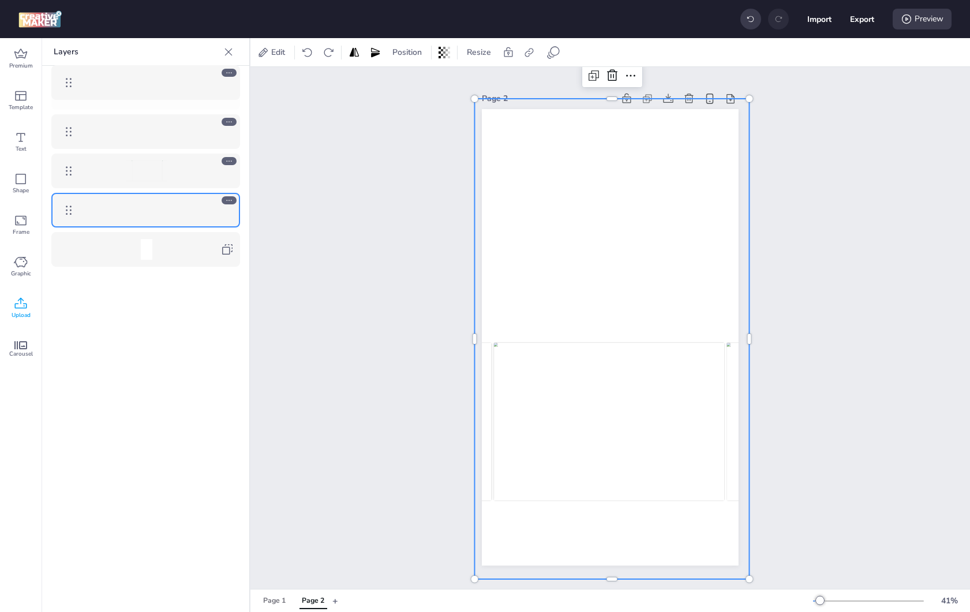
drag, startPoint x: 68, startPoint y: 179, endPoint x: 77, endPoint y: 89, distance: 90.6
click at [77, 89] on body "Import Export Preview Premium Template Text Shape Frame Graphic Upload Carousel…" at bounding box center [485, 306] width 970 height 612
click at [184, 85] on div at bounding box center [146, 92] width 133 height 21
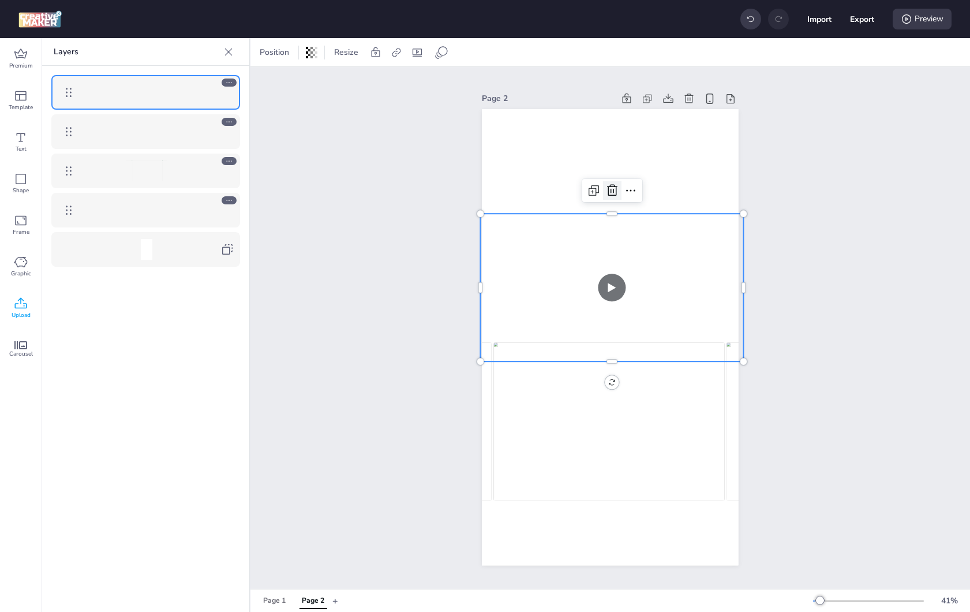
click at [611, 193] on icon at bounding box center [612, 191] width 14 height 14
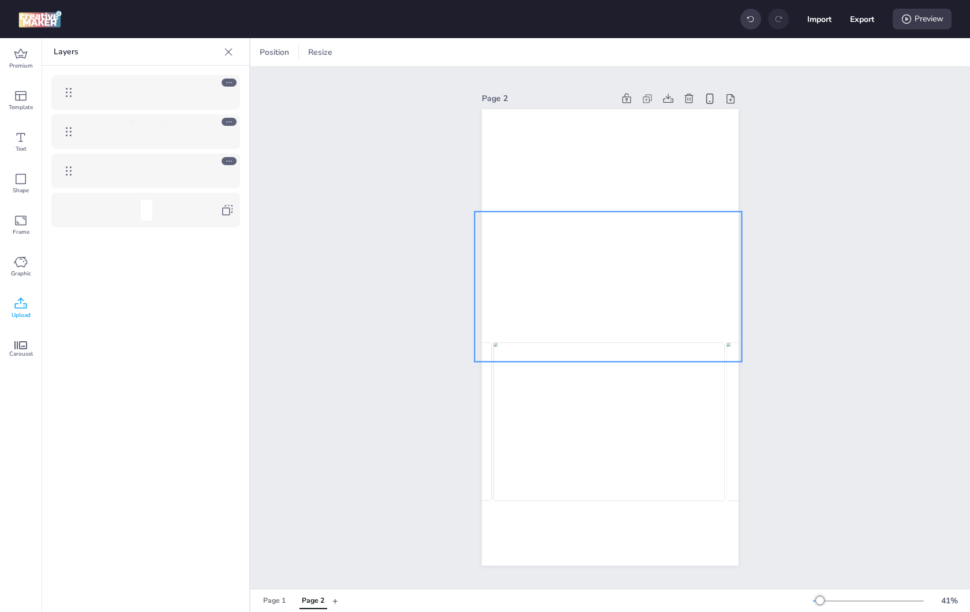
click at [557, 266] on video at bounding box center [608, 286] width 267 height 150
click at [432, 48] on span at bounding box center [441, 53] width 18 height 14
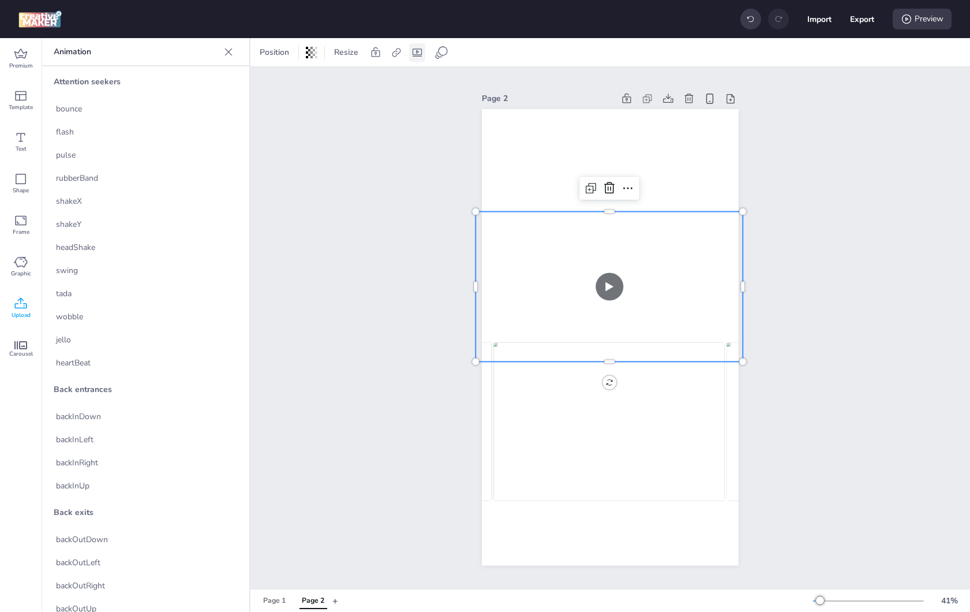
click at [417, 53] on icon at bounding box center [418, 53] width 12 height 12
select select "contain"
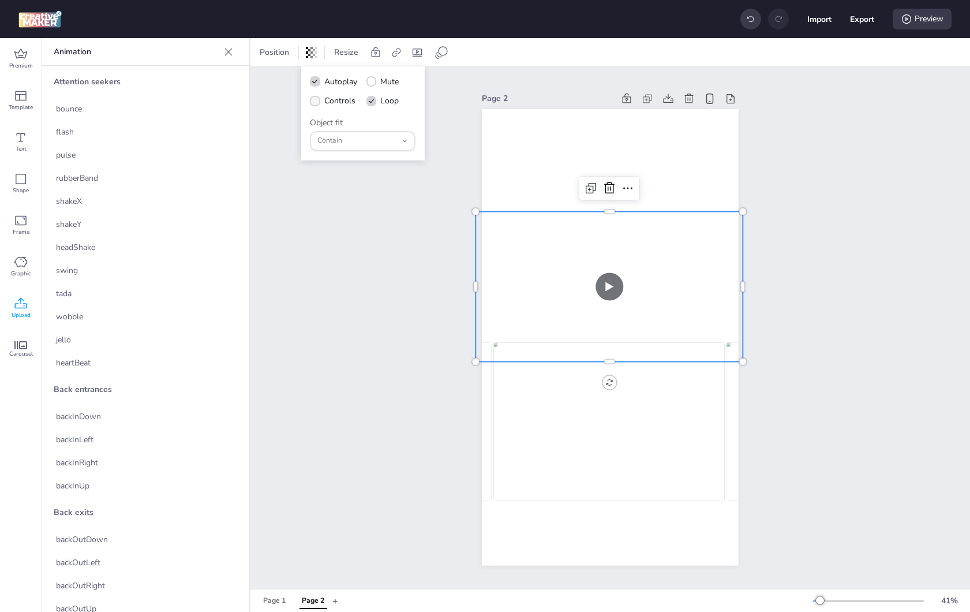
click at [341, 105] on span "Controls" at bounding box center [339, 101] width 31 height 12
click at [317, 105] on input "Controls" at bounding box center [313, 106] width 8 height 8
checkbox input "true"
click at [392, 74] on label "Mute" at bounding box center [382, 82] width 41 height 20
click at [373, 83] on input "Mute" at bounding box center [370, 87] width 8 height 8
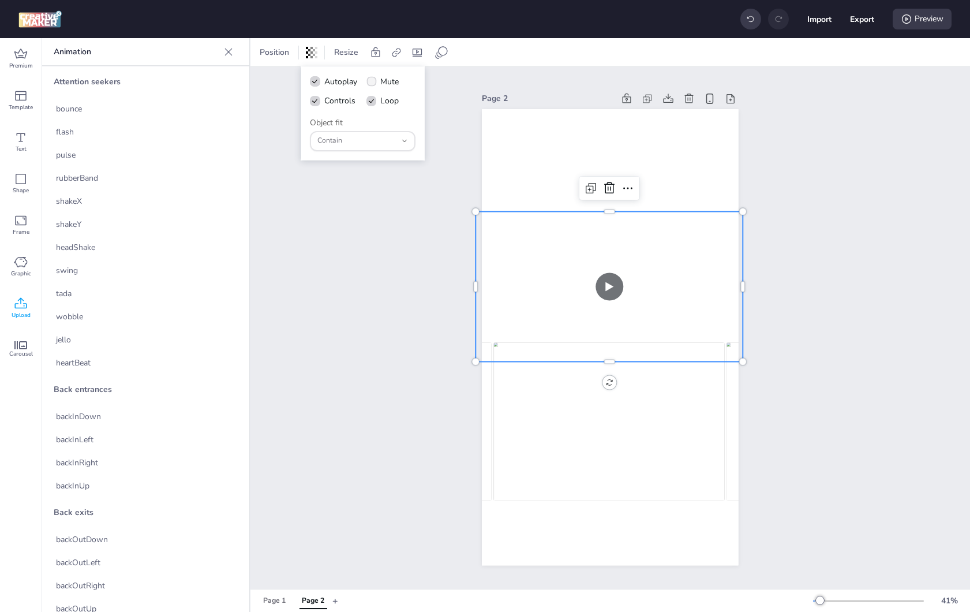
checkbox input "true"
click at [274, 597] on div "Page 1" at bounding box center [274, 601] width 23 height 10
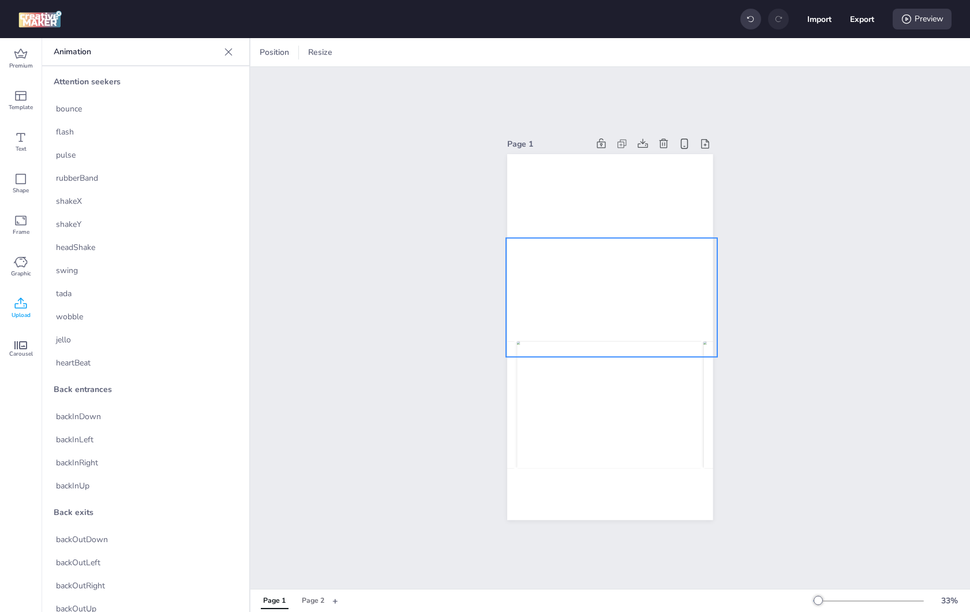
click at [569, 269] on video at bounding box center [611, 297] width 211 height 118
click at [419, 55] on icon at bounding box center [418, 53] width 12 height 12
select select "contain"
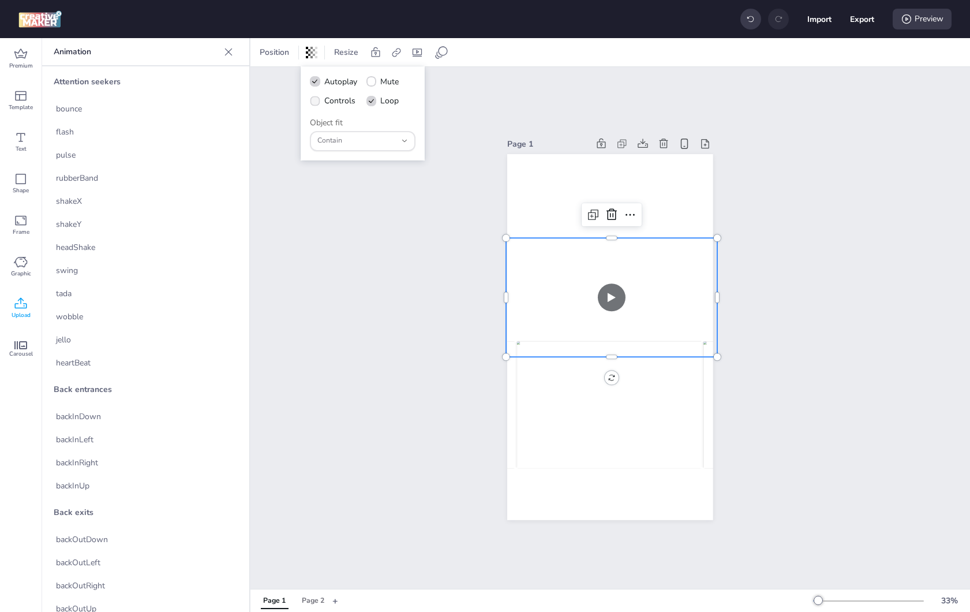
click at [353, 97] on span "Controls" at bounding box center [339, 101] width 31 height 12
click at [317, 102] on input "Controls" at bounding box center [313, 106] width 8 height 8
checkbox input "true"
click at [387, 91] on label "Loop" at bounding box center [382, 101] width 41 height 20
click at [373, 102] on input "Loop" at bounding box center [370, 106] width 8 height 8
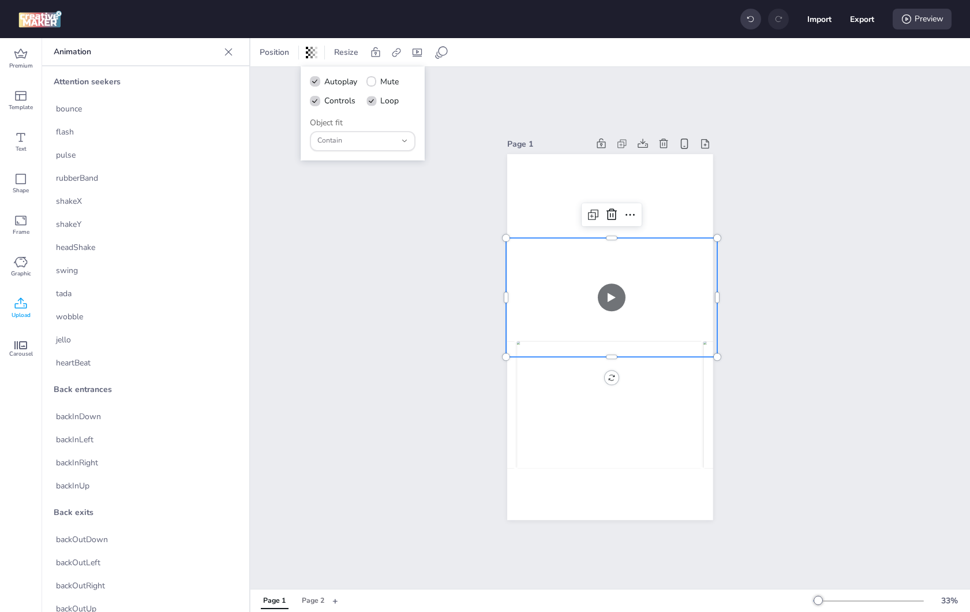
checkbox input "false"
click at [389, 82] on span "Mute" at bounding box center [389, 82] width 18 height 12
click at [373, 83] on input "Mute" at bounding box center [370, 87] width 8 height 8
checkbox input "true"
click at [386, 98] on span "Loop" at bounding box center [389, 101] width 18 height 12
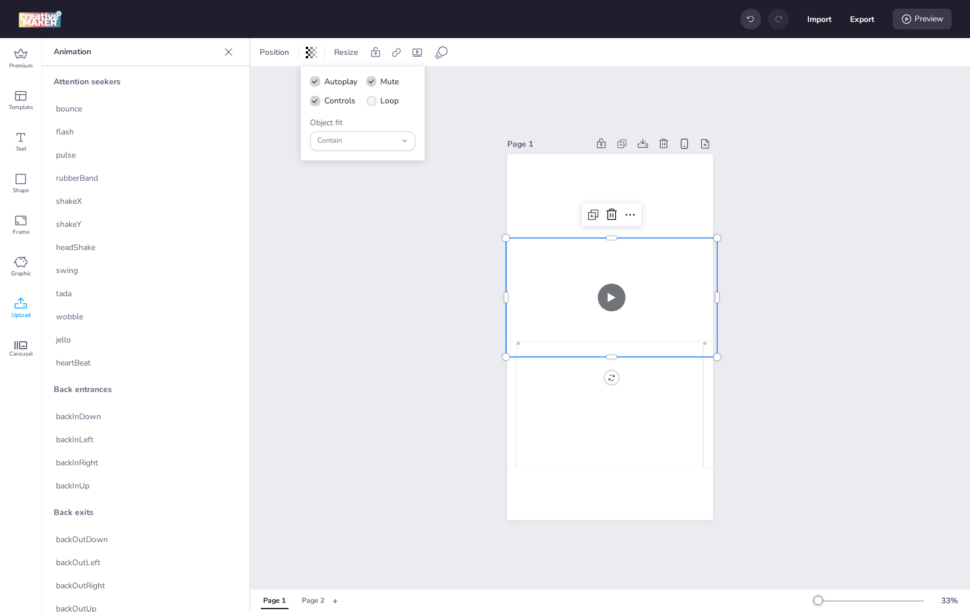
click at [373, 102] on input "Loop" at bounding box center [370, 106] width 8 height 8
checkbox input "true"
click at [844, 16] on div "Import Export Preview" at bounding box center [845, 19] width 211 height 24
click at [848, 21] on div "Import Export Preview" at bounding box center [845, 19] width 211 height 24
click at [869, 21] on button "Export" at bounding box center [863, 20] width 24 height 24
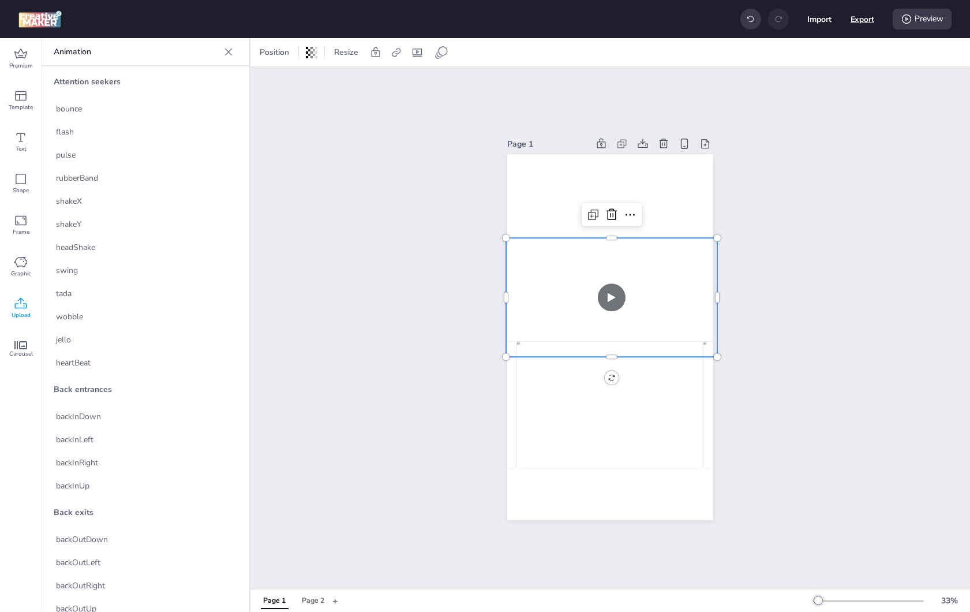
select select "html"
select select "all"
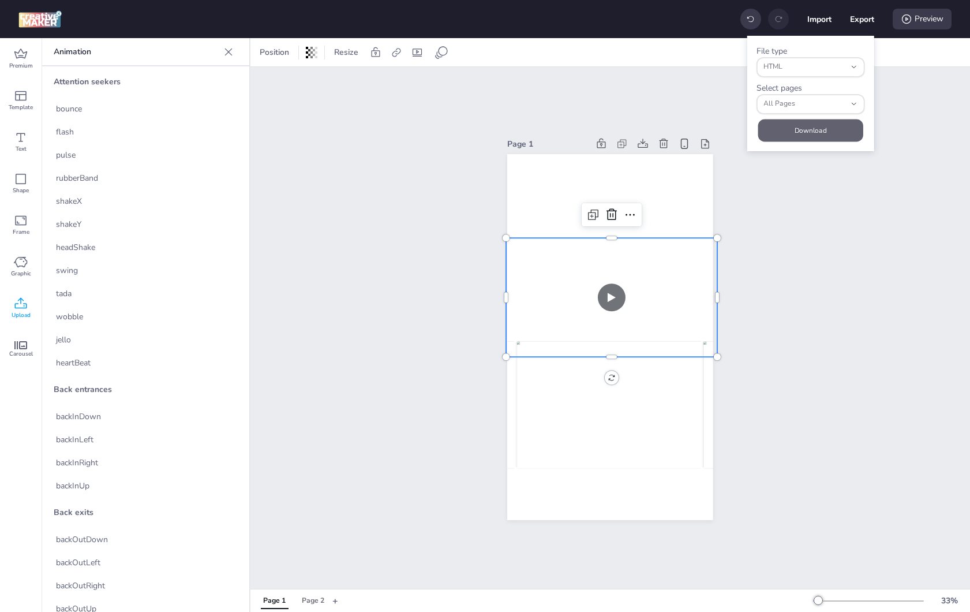
click at [819, 121] on button "Download" at bounding box center [810, 130] width 105 height 23
